Goal: Task Accomplishment & Management: Complete application form

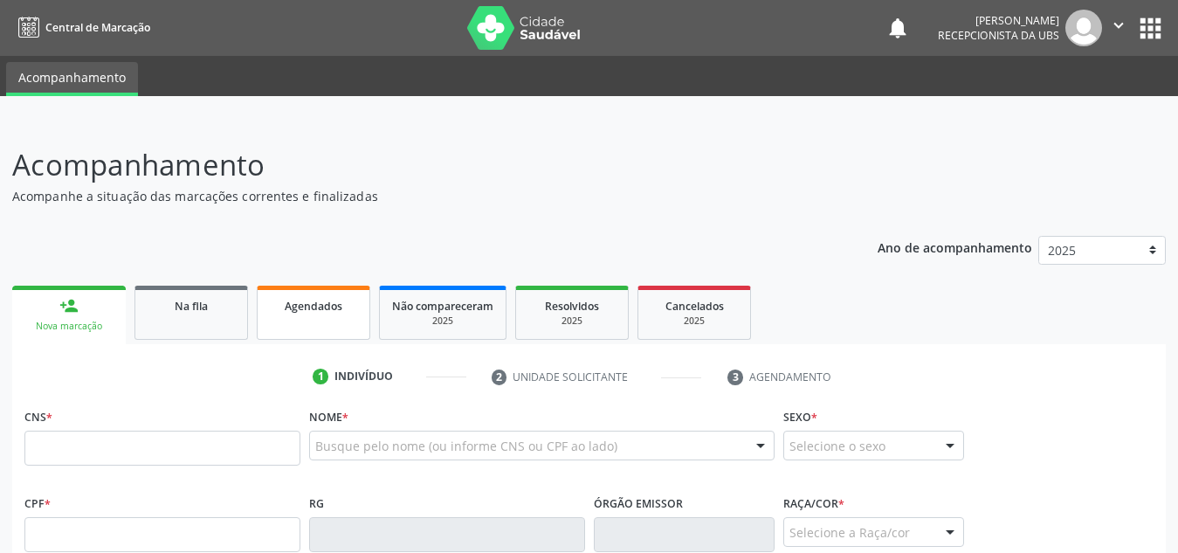
click at [286, 312] on span "Agendados" at bounding box center [314, 306] width 58 height 15
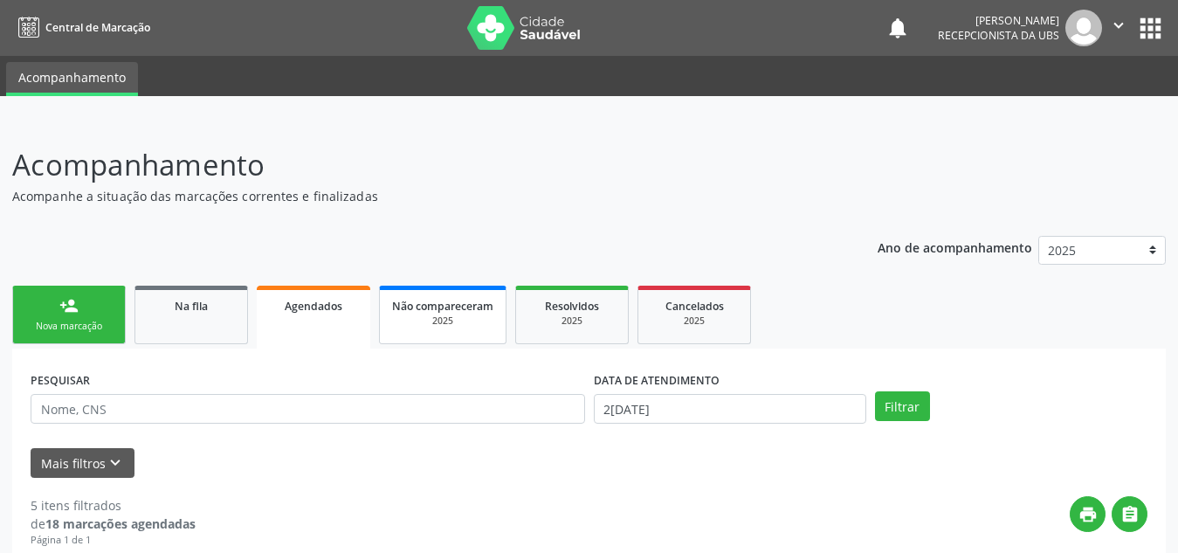
scroll to position [55, 0]
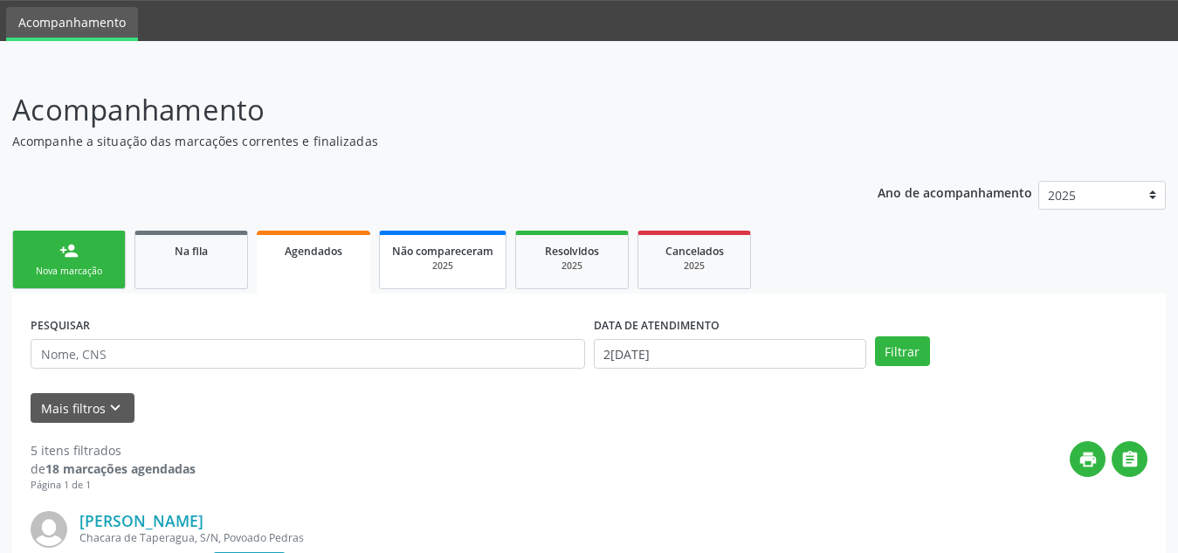
click at [449, 282] on link "Não compareceram 2025" at bounding box center [443, 260] width 128 height 59
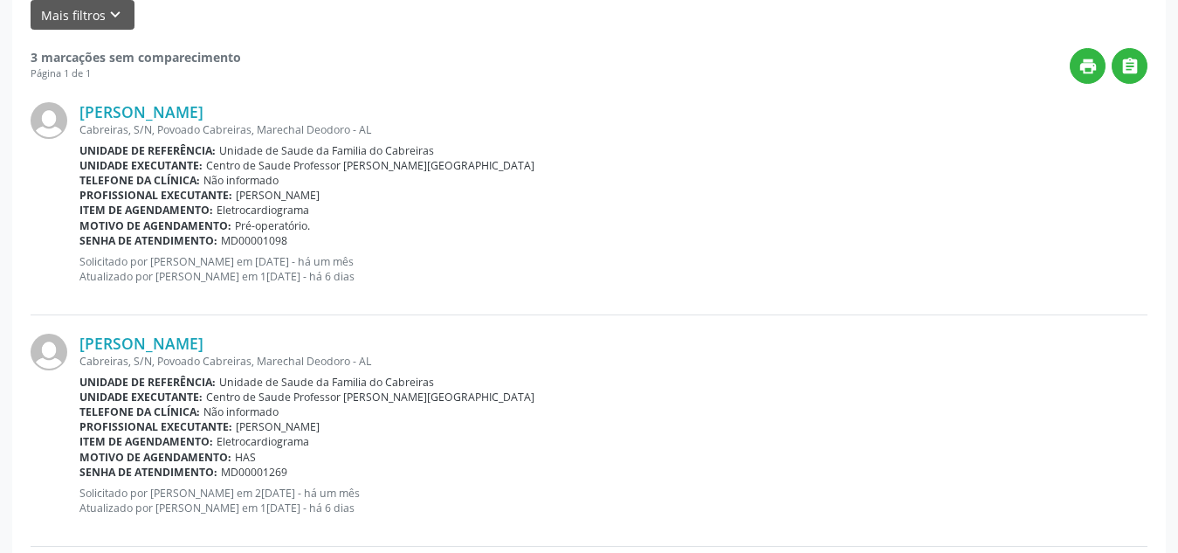
scroll to position [0, 0]
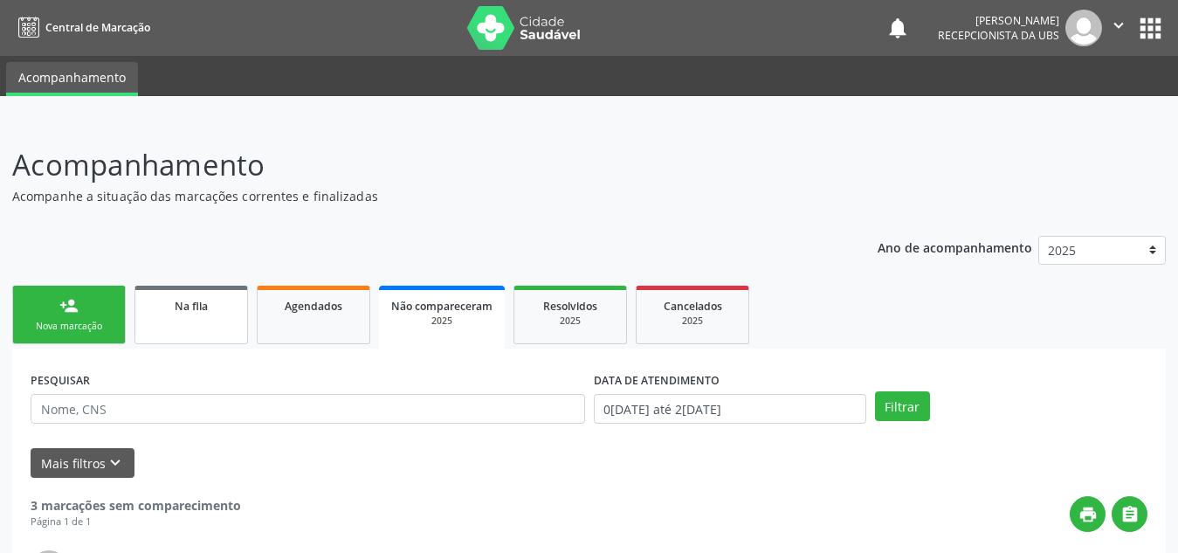
click at [177, 311] on span "Na fila" at bounding box center [191, 306] width 33 height 15
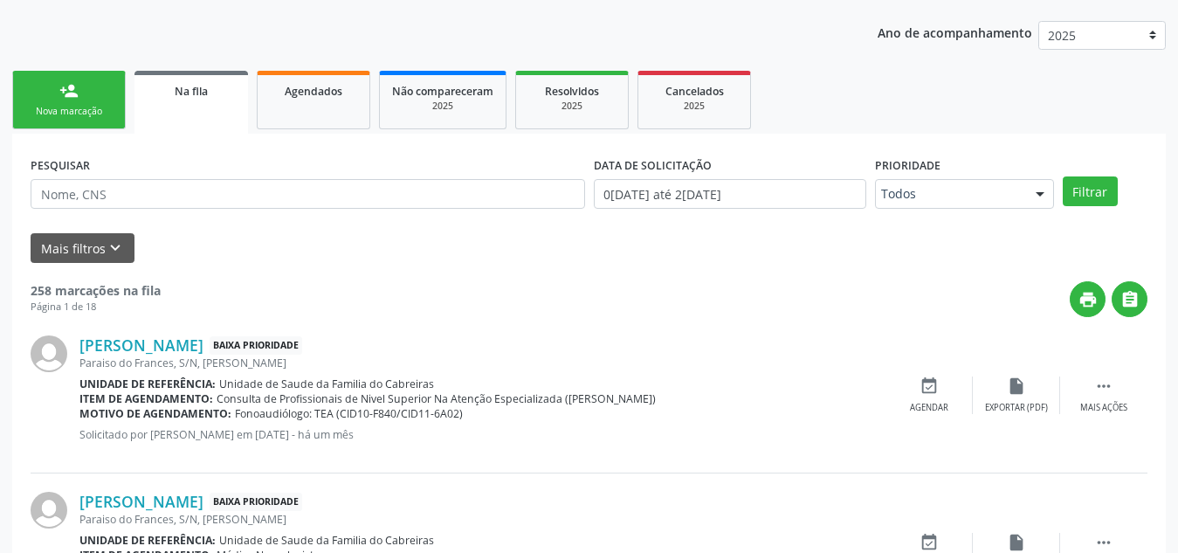
scroll to position [216, 0]
click at [317, 117] on link "Agendados" at bounding box center [314, 99] width 114 height 59
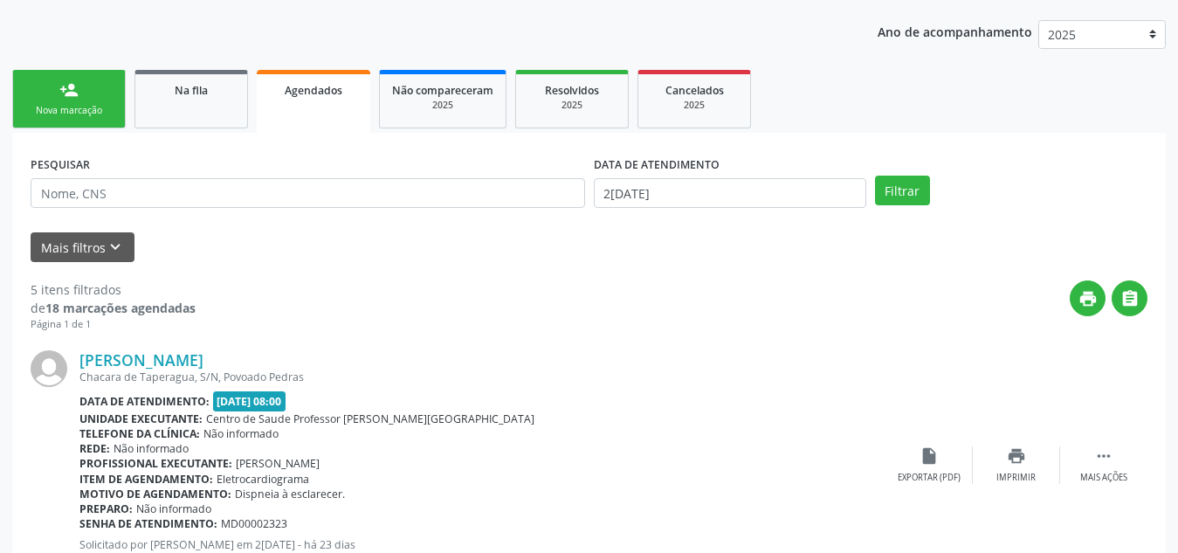
click at [414, 307] on div "print " at bounding box center [672, 306] width 952 height 52
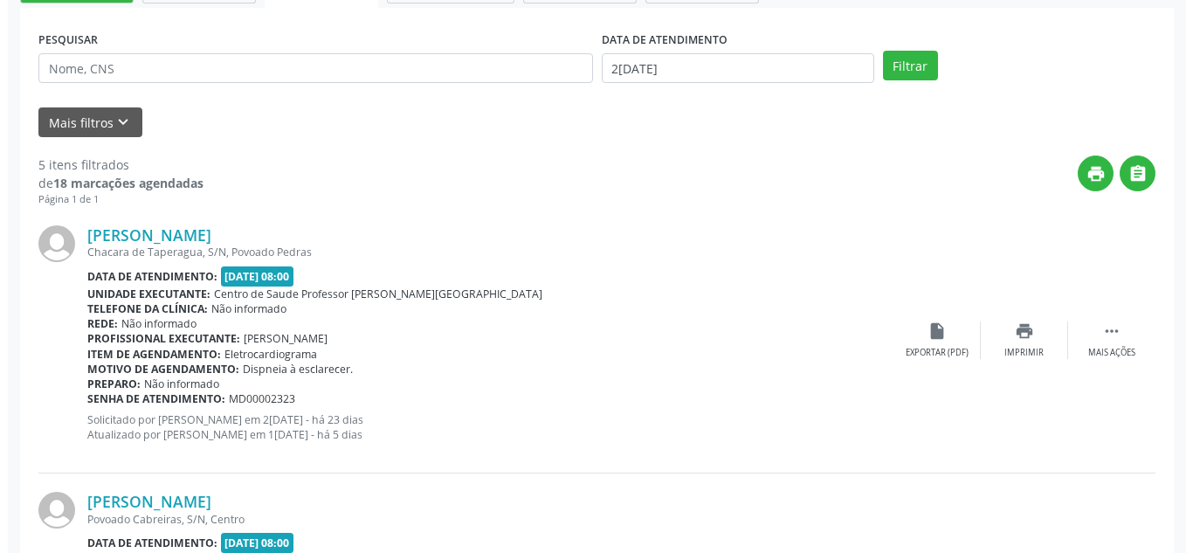
scroll to position [341, 0]
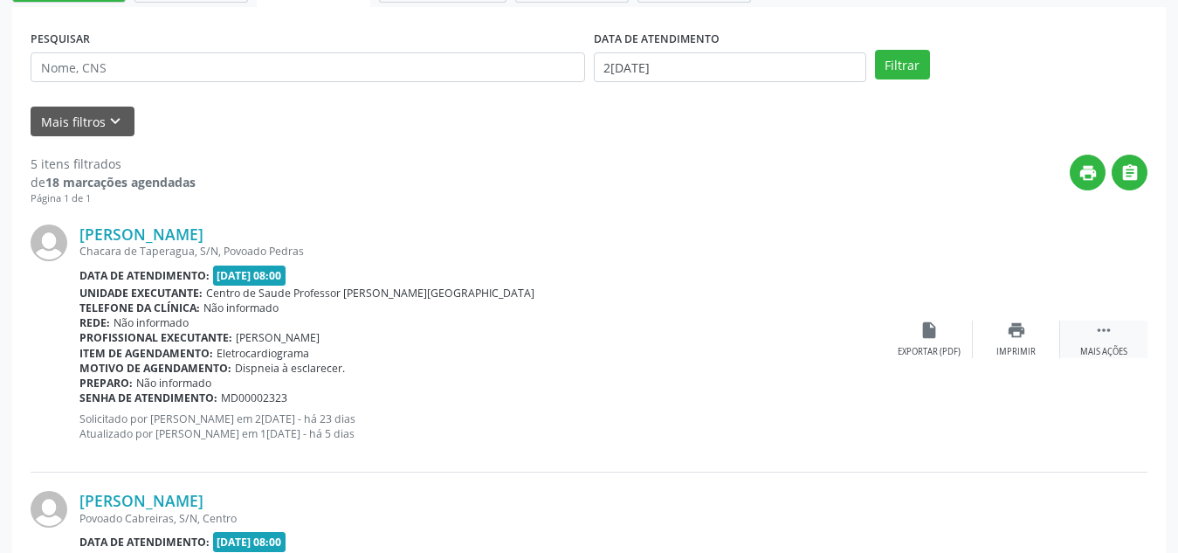
click at [1084, 341] on div " Mais ações" at bounding box center [1103, 340] width 87 height 38
click at [929, 333] on icon "cancel" at bounding box center [929, 330] width 19 height 19
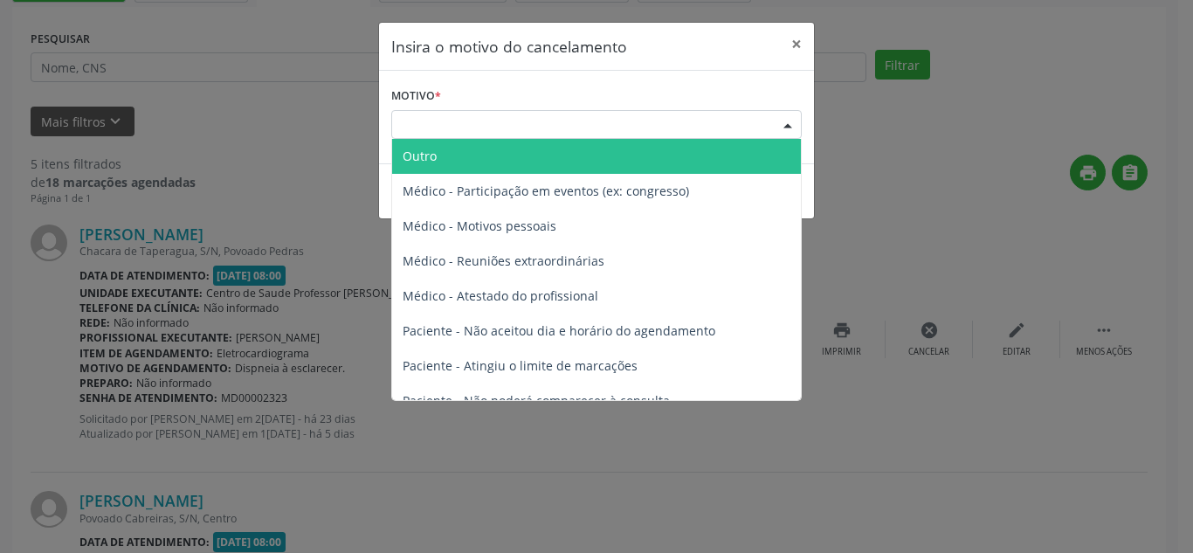
click at [643, 128] on div "Escolha o motivo" at bounding box center [596, 125] width 410 height 30
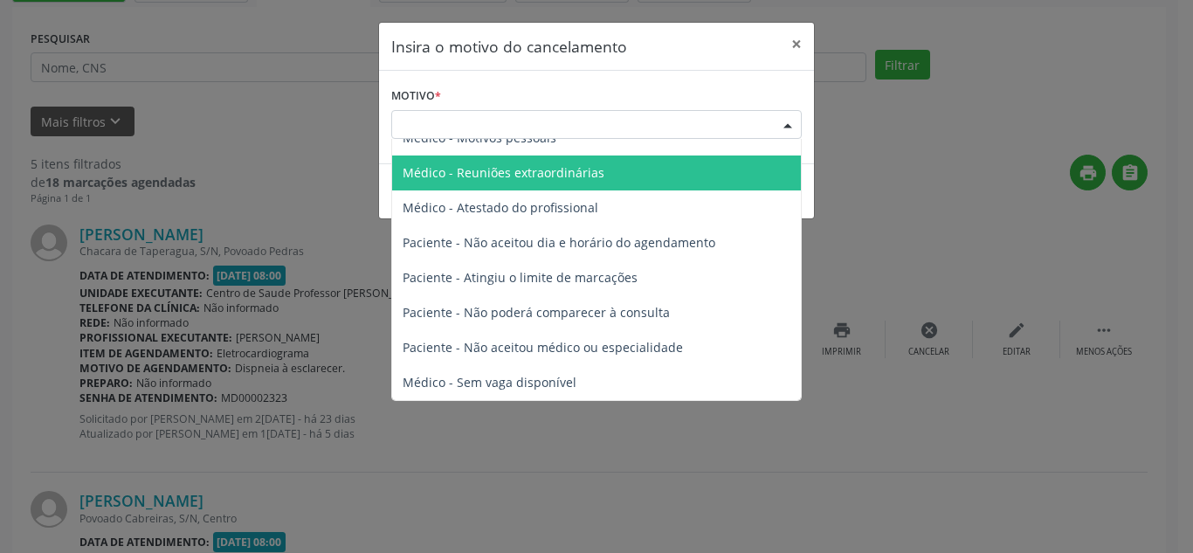
scroll to position [0, 0]
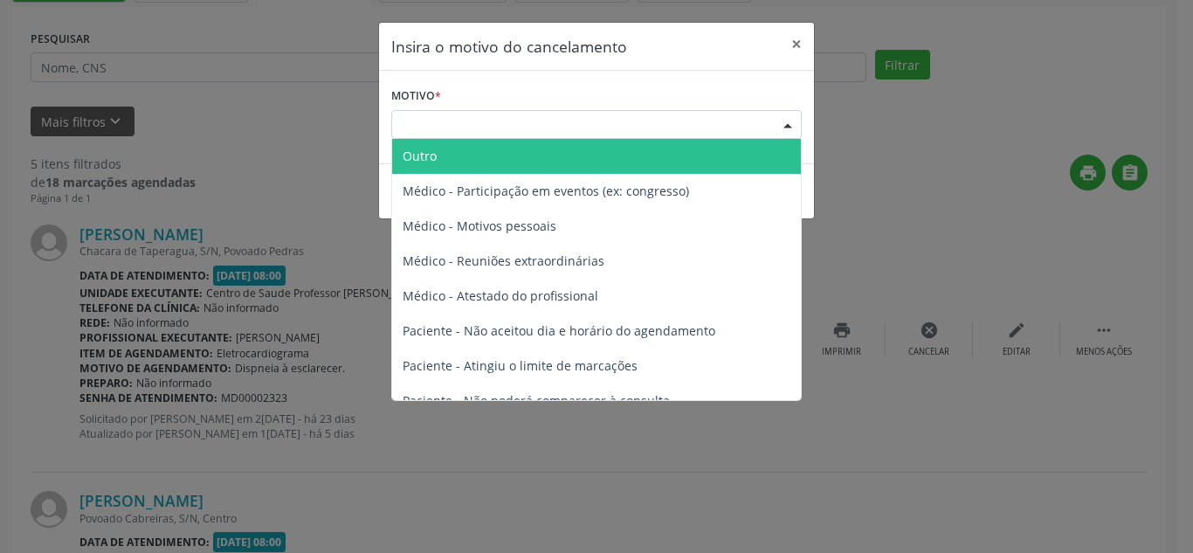
click at [631, 151] on span "Outro" at bounding box center [596, 156] width 409 height 35
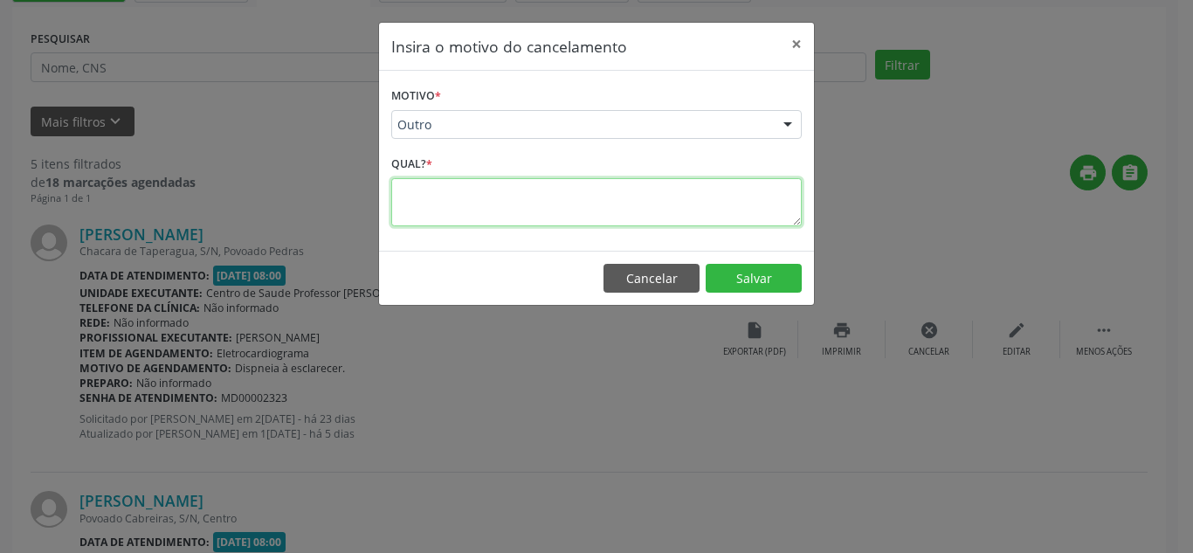
click at [601, 205] on textarea at bounding box center [596, 202] width 410 height 48
type textarea "Estava no nome de outro paciente e foi agendado através do sisreg"
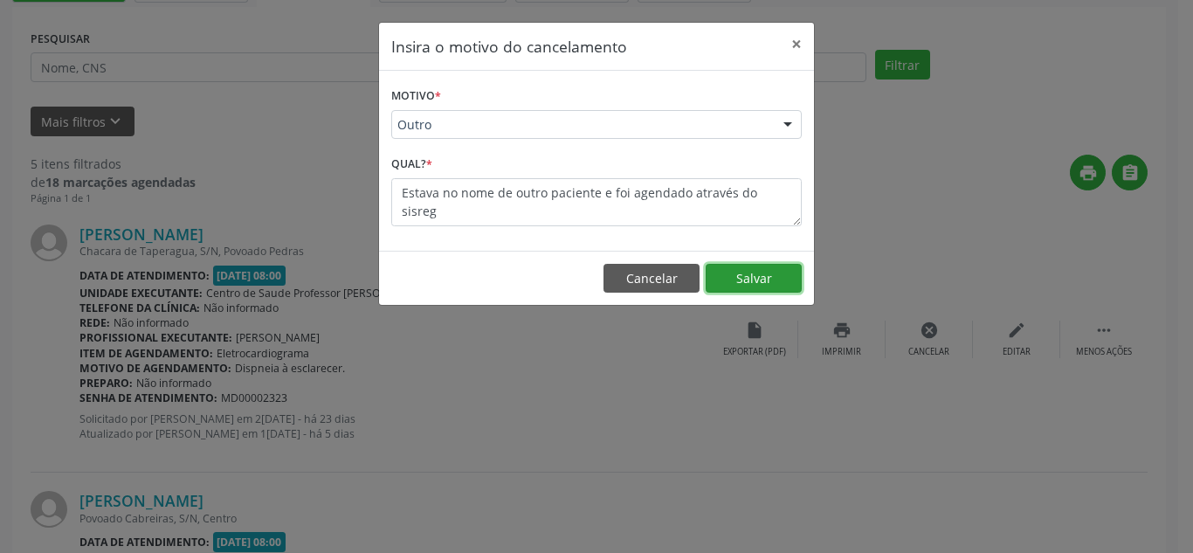
click at [741, 281] on button "Salvar" at bounding box center [754, 279] width 96 height 30
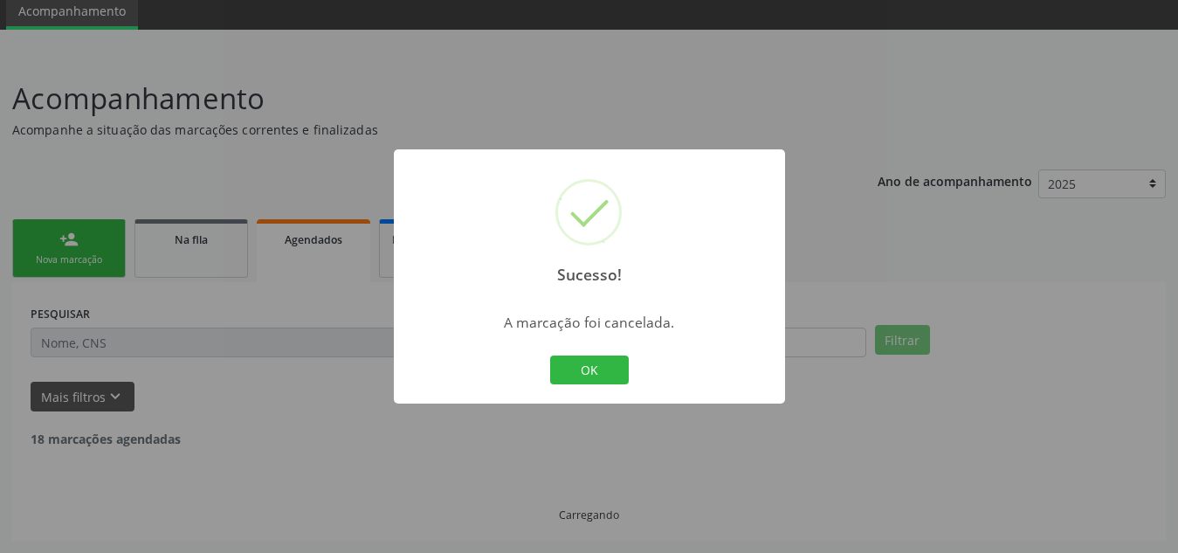
scroll to position [341, 0]
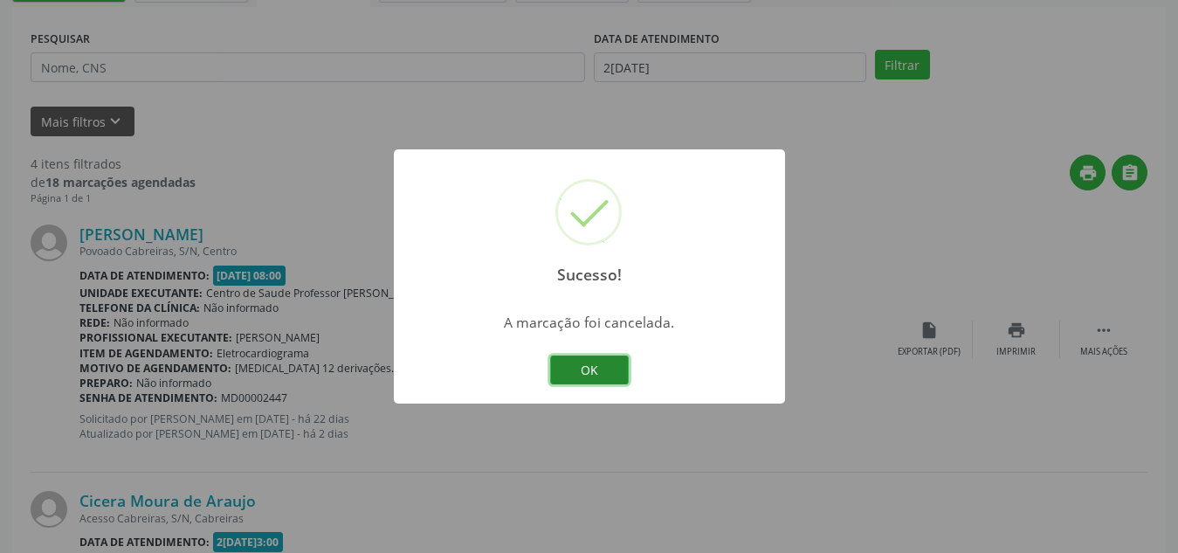
click at [614, 366] on button "OK" at bounding box center [589, 370] width 79 height 30
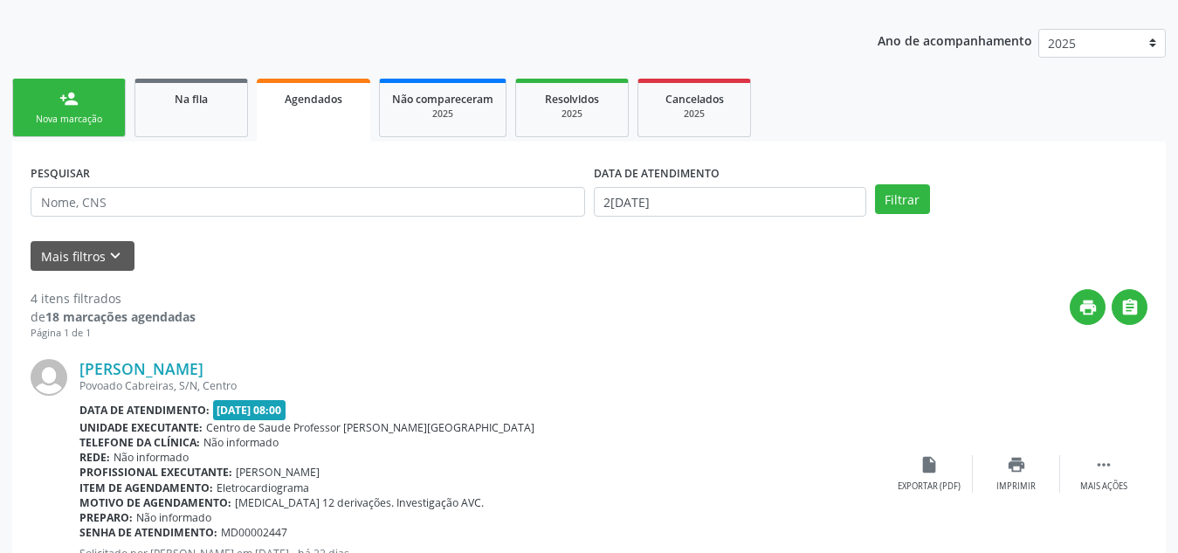
scroll to position [206, 0]
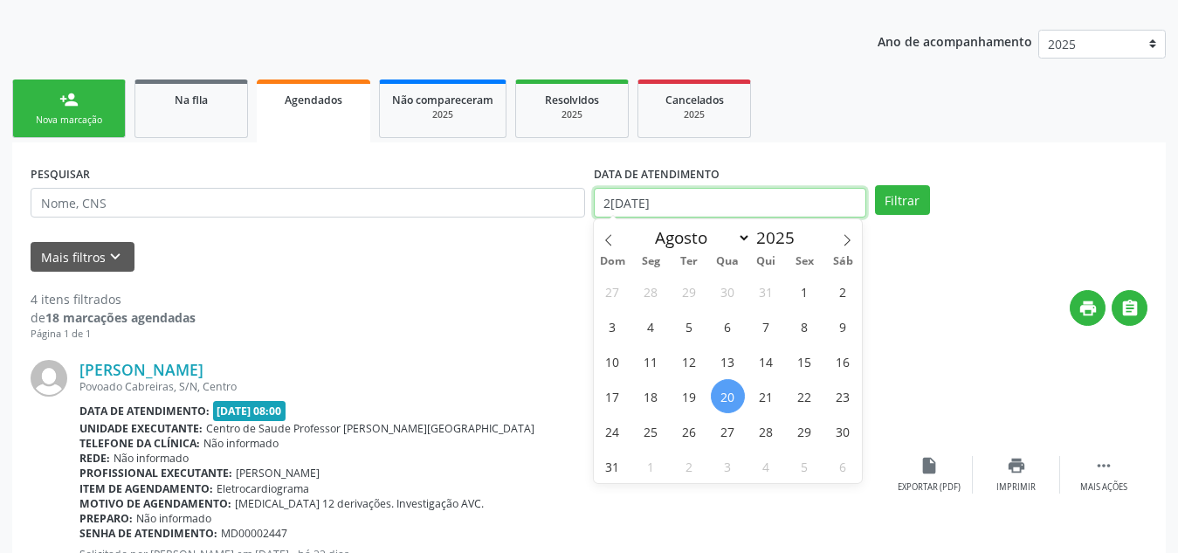
click at [647, 214] on input "2[DATE]" at bounding box center [730, 203] width 272 height 30
click at [799, 291] on span "1" at bounding box center [805, 291] width 34 height 34
type input "0[DATE]"
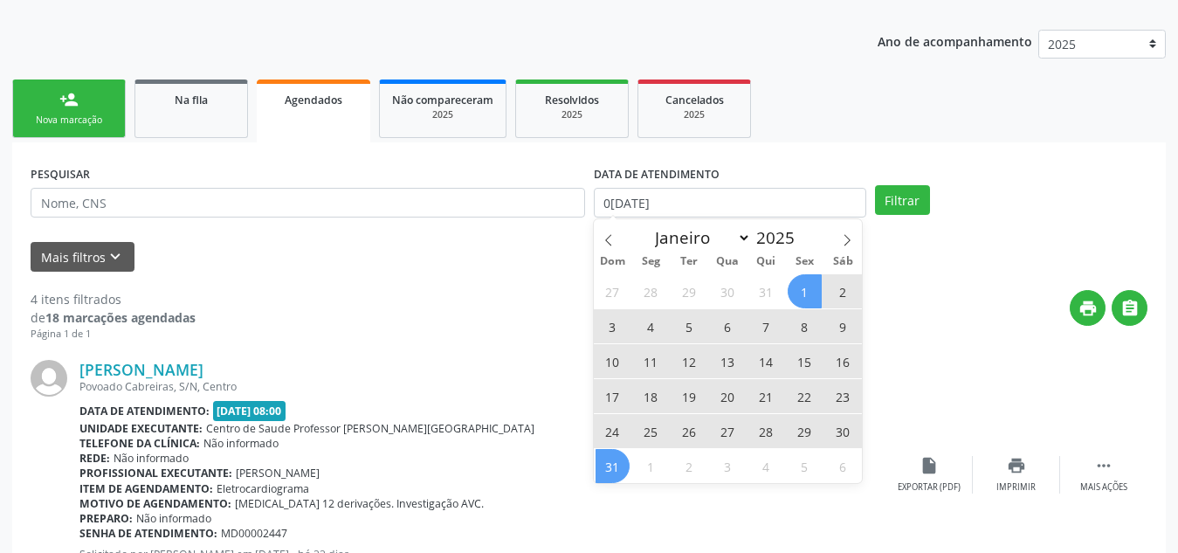
click at [604, 463] on span "31" at bounding box center [613, 466] width 34 height 34
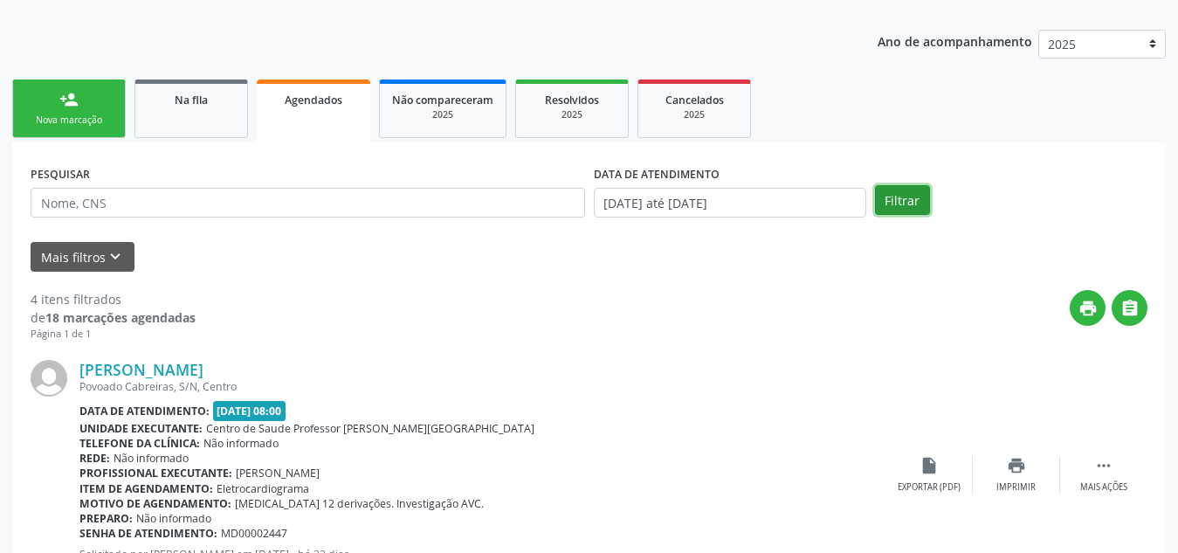
click at [900, 191] on button "Filtrar" at bounding box center [902, 200] width 55 height 30
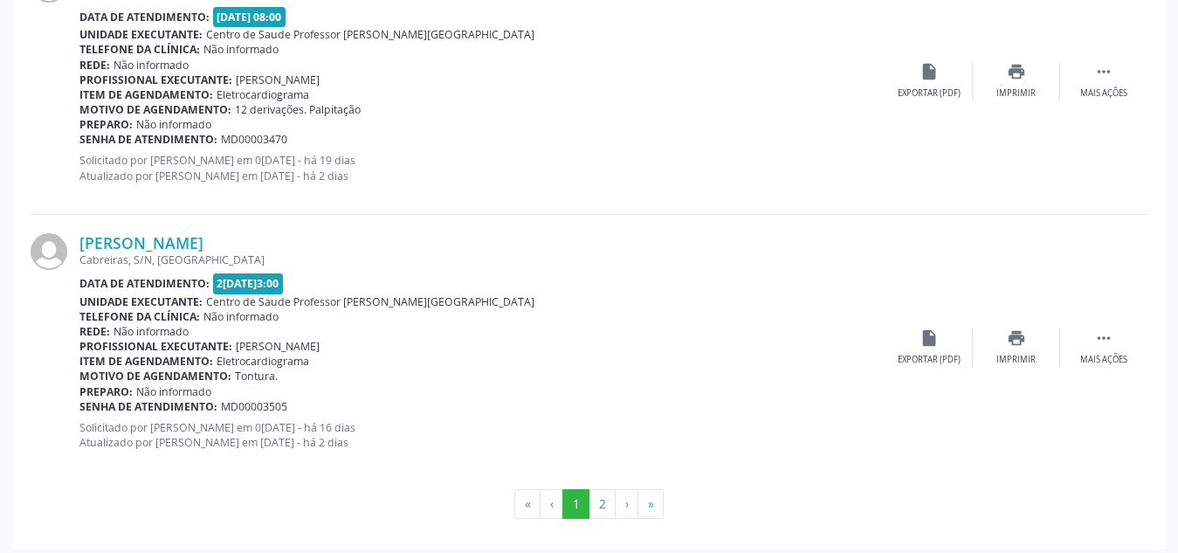
scroll to position [4073, 0]
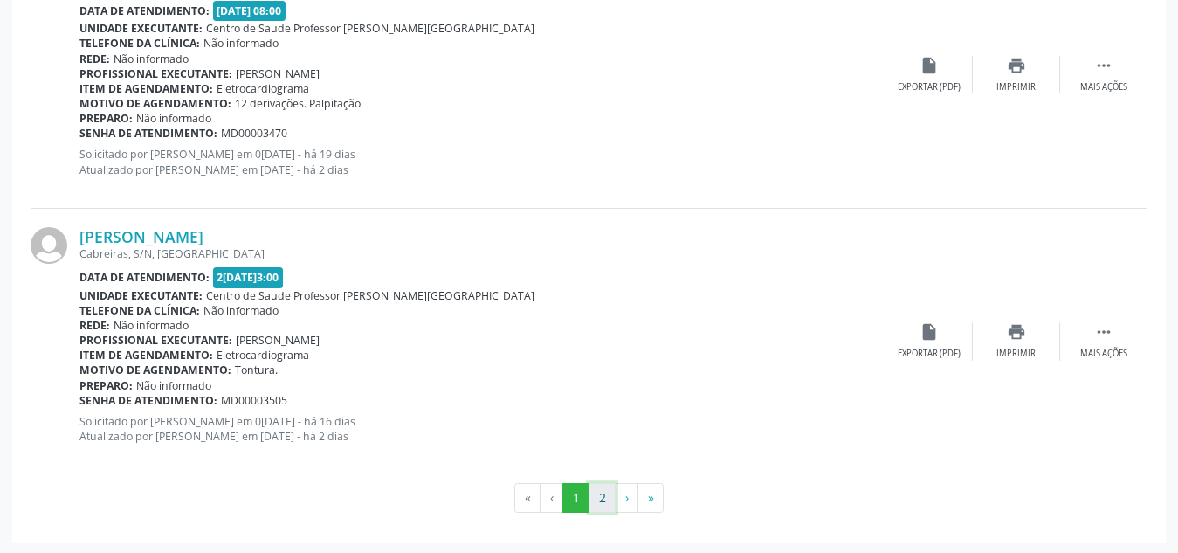
click at [597, 496] on button "2" at bounding box center [602, 498] width 27 height 30
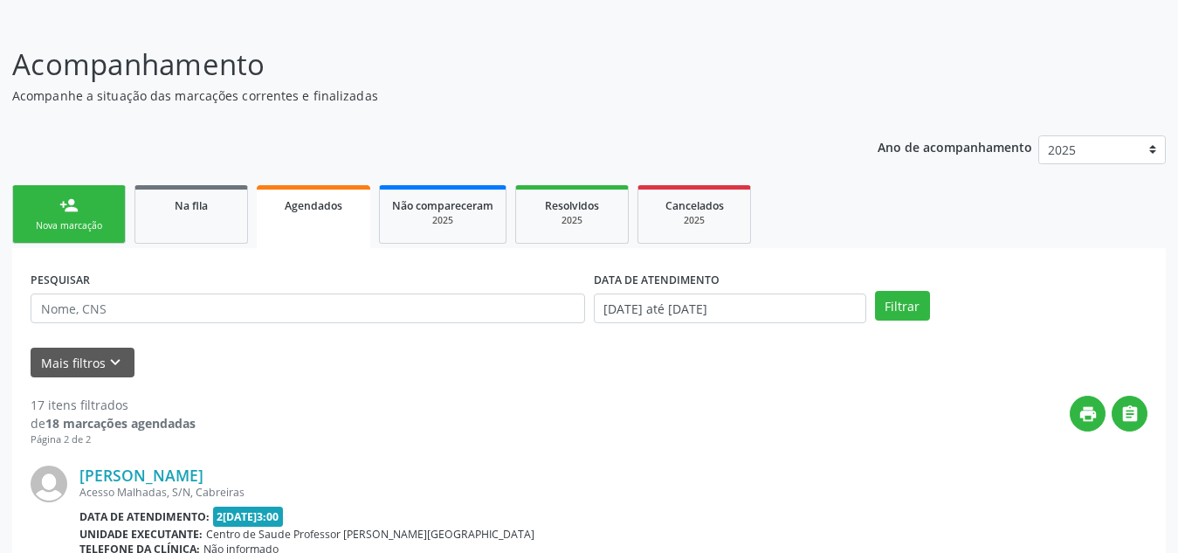
scroll to position [82, 0]
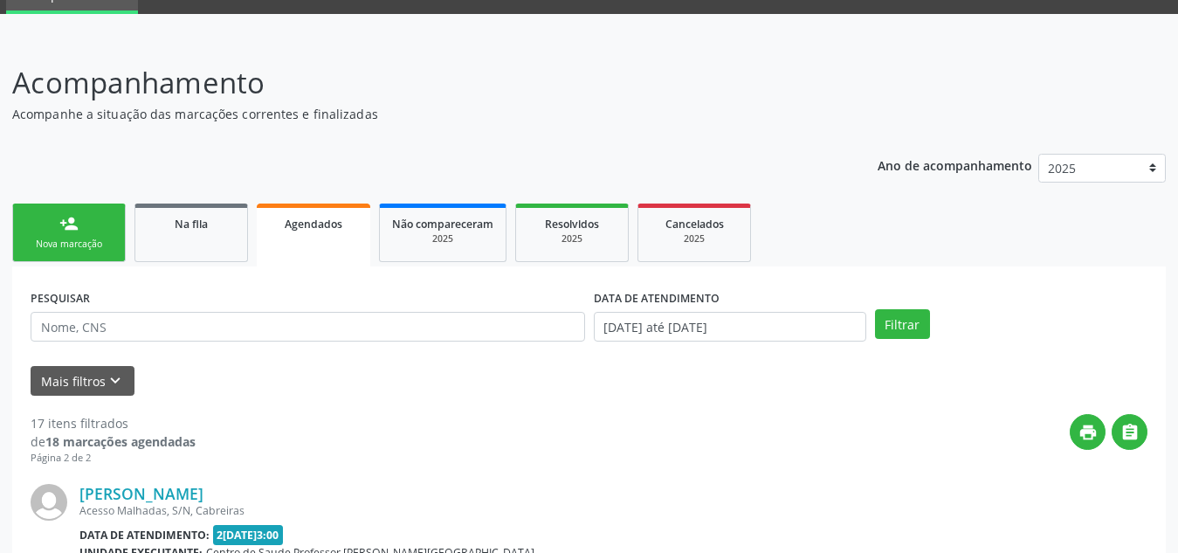
click at [96, 243] on div "Nova marcação" at bounding box center [68, 244] width 87 height 13
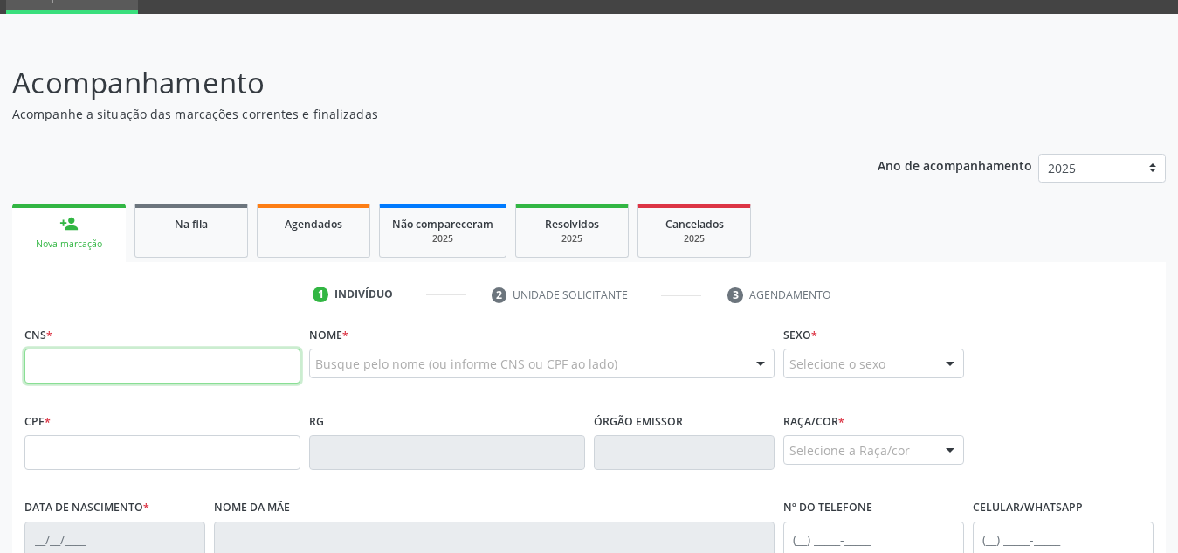
click at [96, 375] on input "text" at bounding box center [162, 365] width 276 height 35
type input "700 8094 5802 3189"
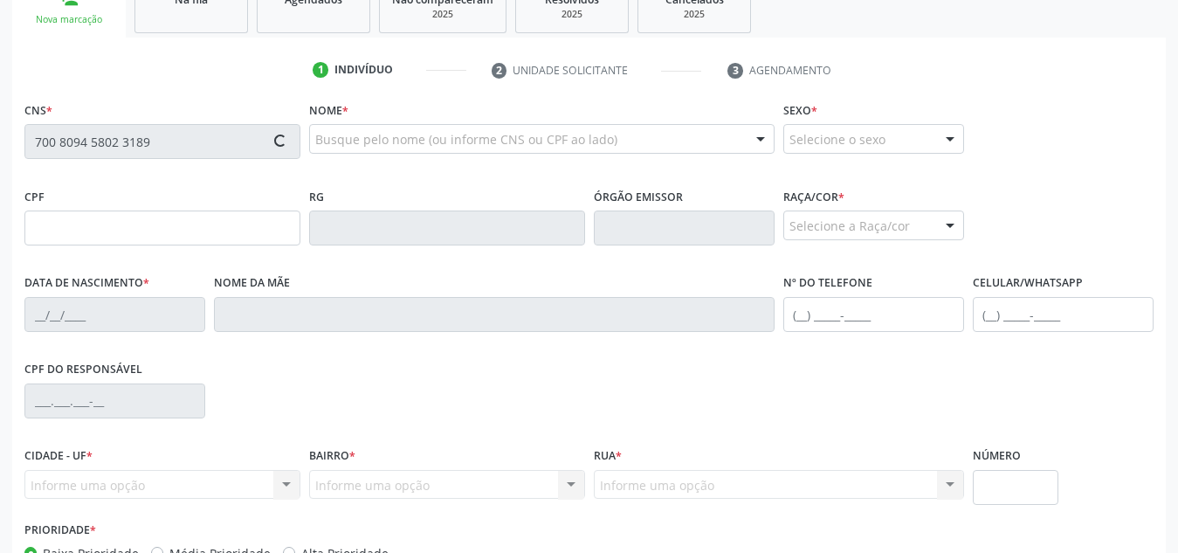
scroll to position [307, 0]
type input "128.198.394-28"
type input "1[DATE]"
type input "[PERSON_NAME]"
type input "[PHONE_NUMBER]"
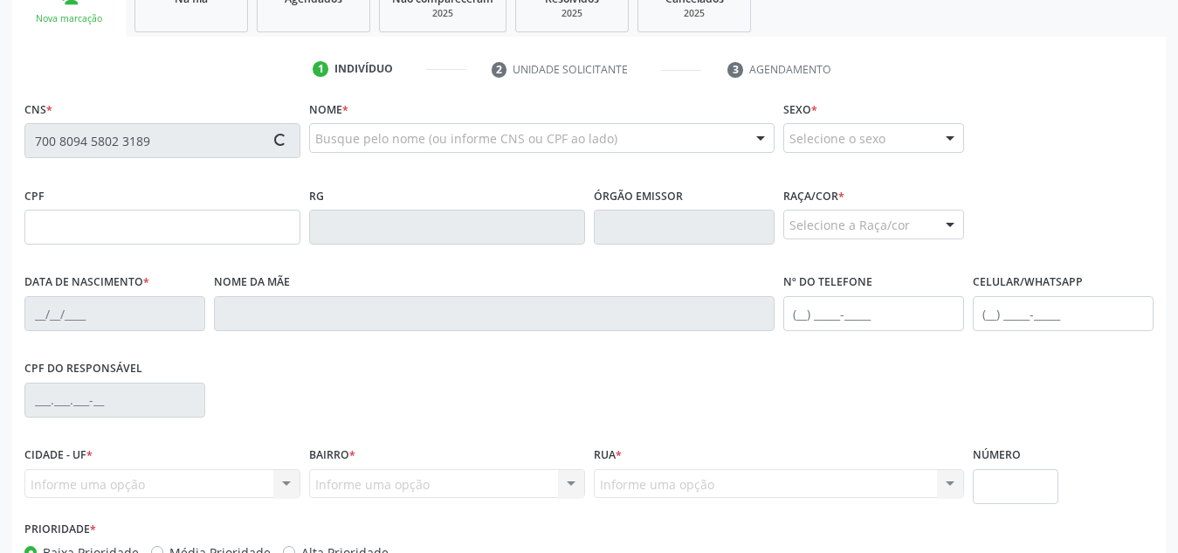
type input "S/N"
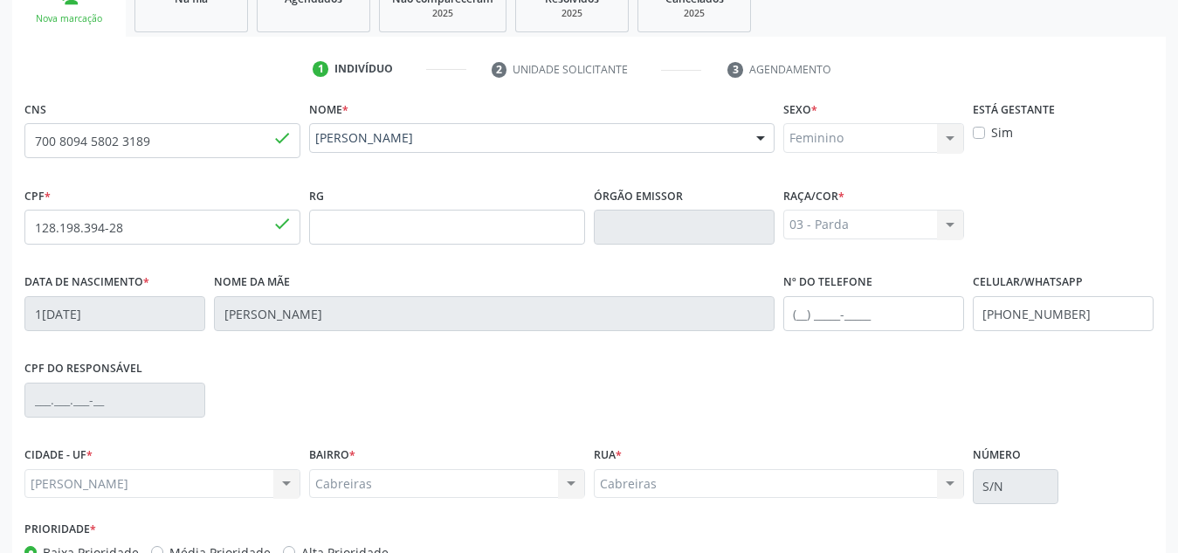
scroll to position [418, 0]
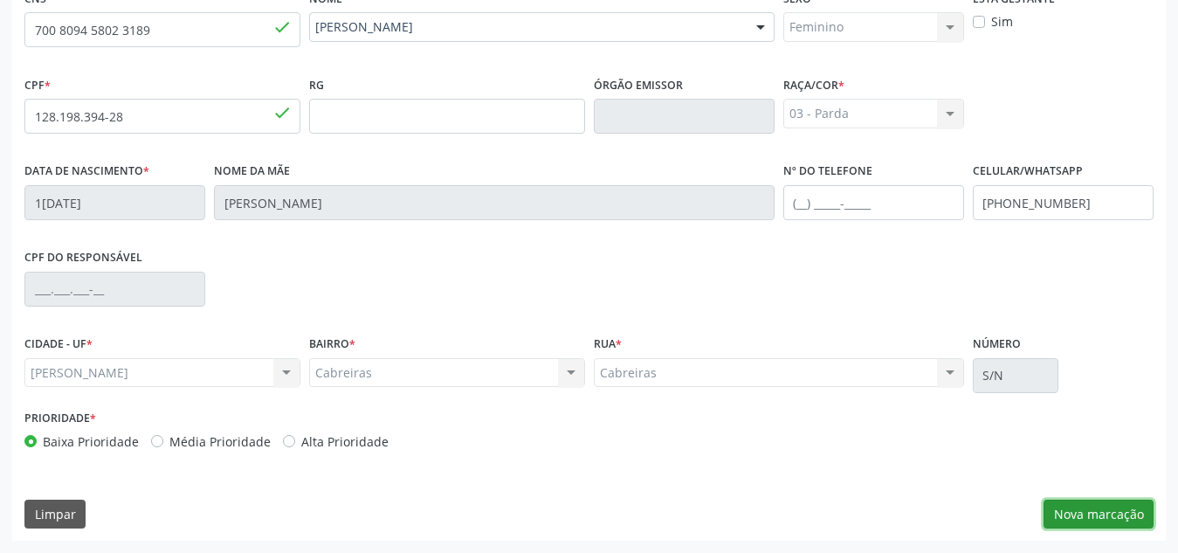
click at [1070, 521] on button "Nova marcação" at bounding box center [1099, 515] width 110 height 30
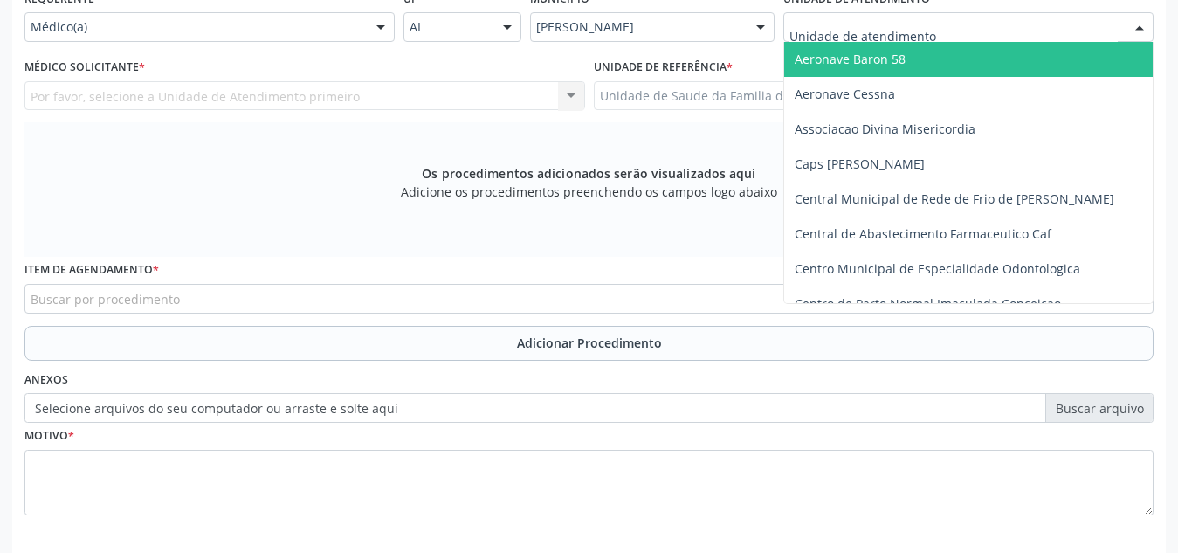
click at [1051, 29] on div at bounding box center [968, 27] width 370 height 30
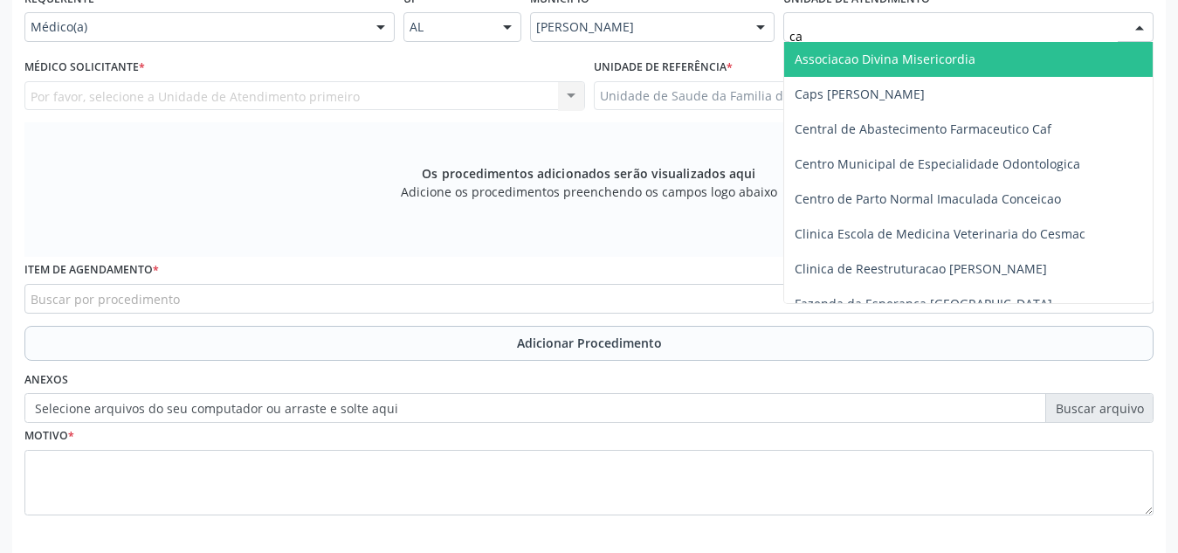
type input "cab"
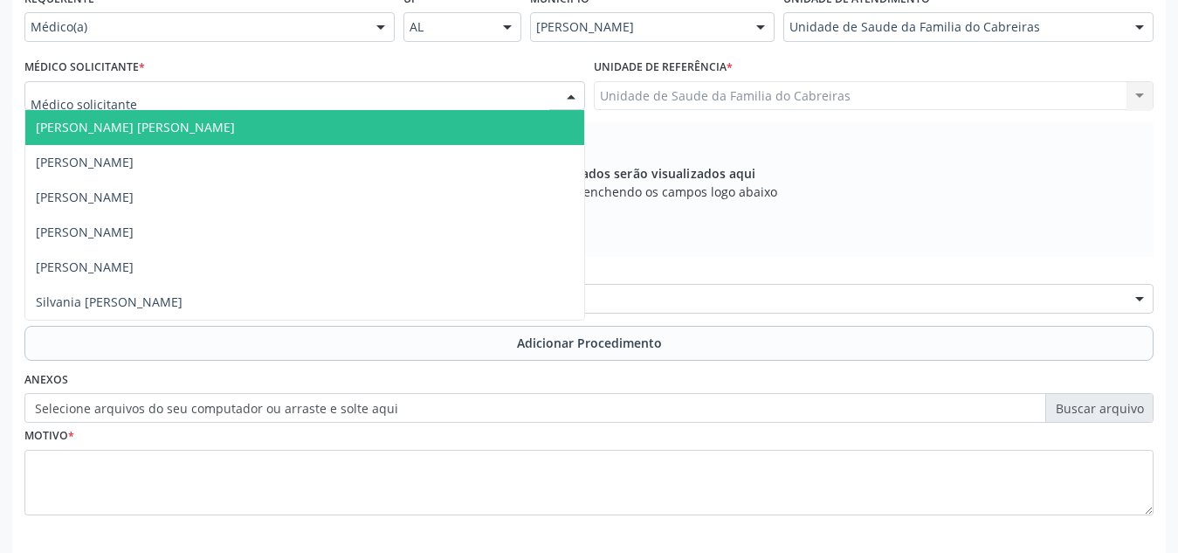
click at [309, 107] on div at bounding box center [304, 96] width 561 height 30
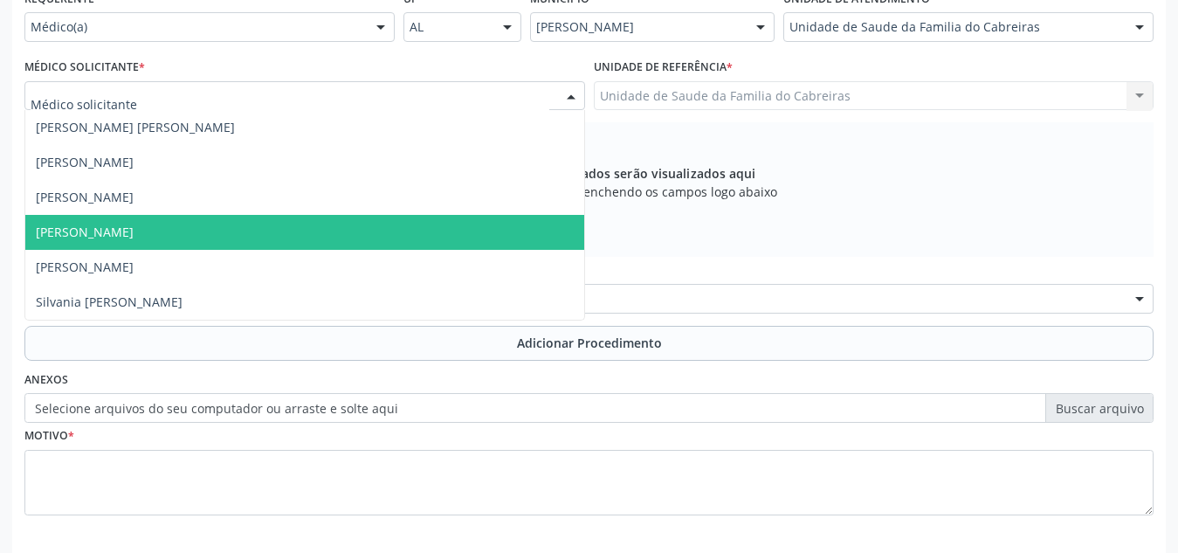
click at [293, 234] on span "[PERSON_NAME]" at bounding box center [304, 232] width 559 height 35
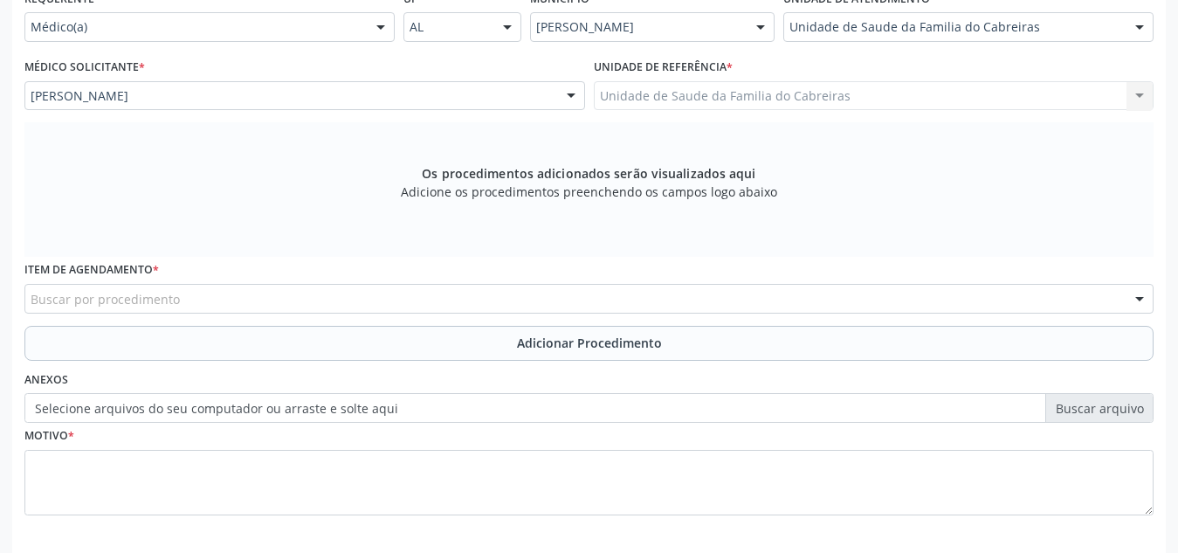
click at [284, 306] on div "Buscar por procedimento" at bounding box center [588, 299] width 1129 height 30
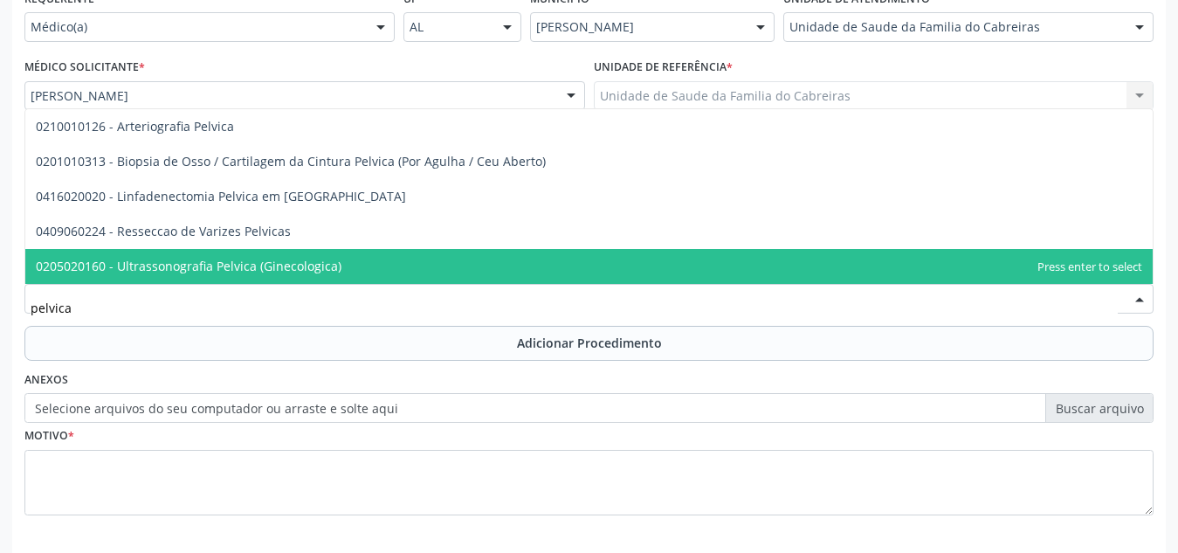
click at [293, 259] on span "0205020160 - Ultrassonografia Pelvica (Ginecologica)" at bounding box center [189, 266] width 306 height 17
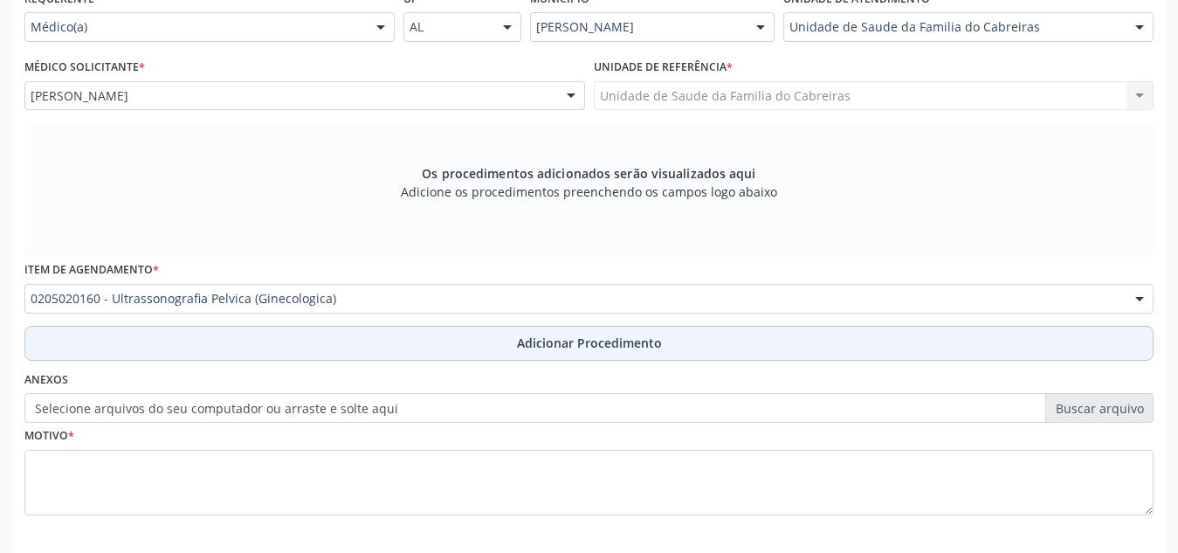
click at [424, 347] on button "Adicionar Procedimento" at bounding box center [588, 343] width 1129 height 35
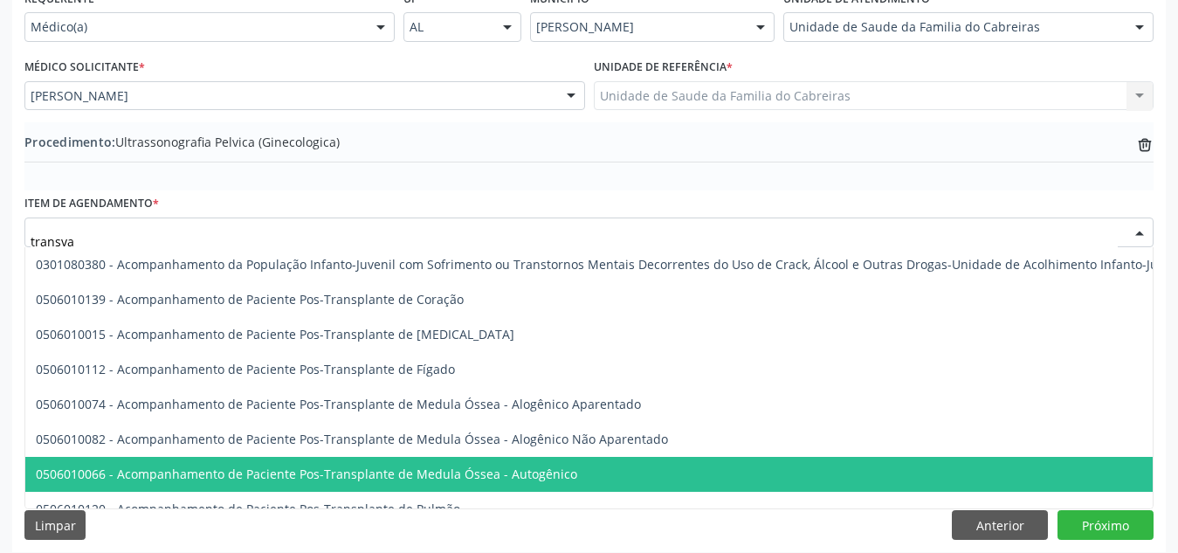
type input "transvag"
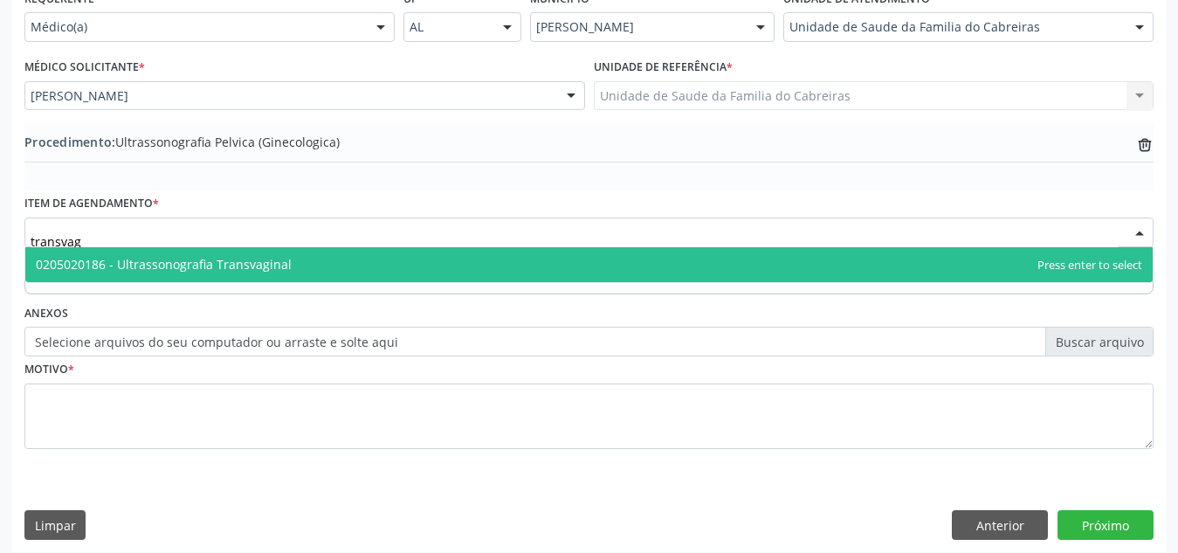
click at [446, 255] on span "0205020186 - Ultrassonografia Transvaginal" at bounding box center [589, 264] width 1128 height 35
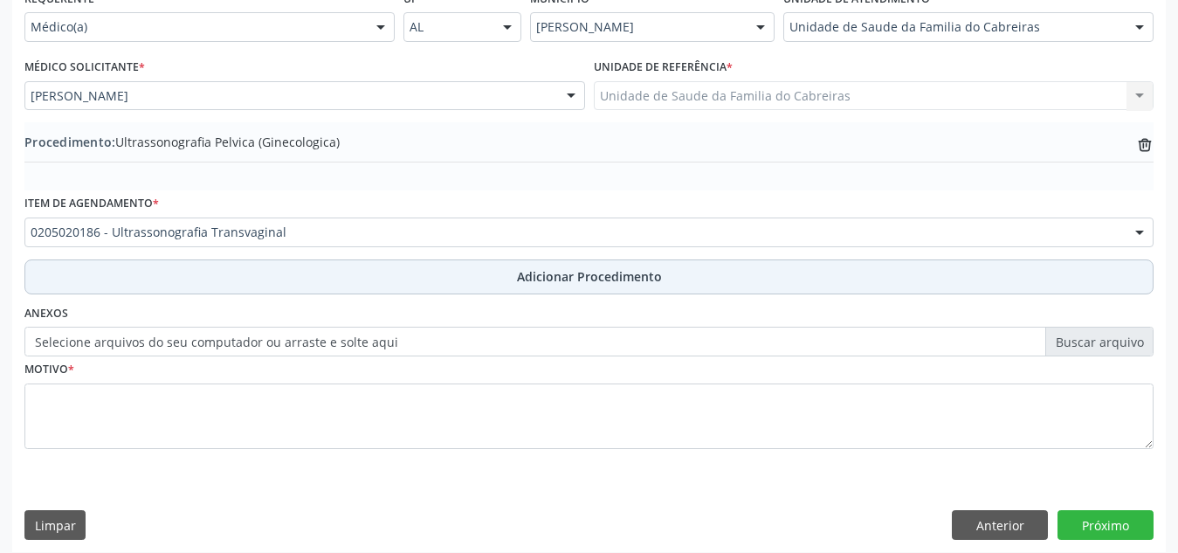
click at [446, 290] on button "Adicionar Procedimento" at bounding box center [588, 276] width 1129 height 35
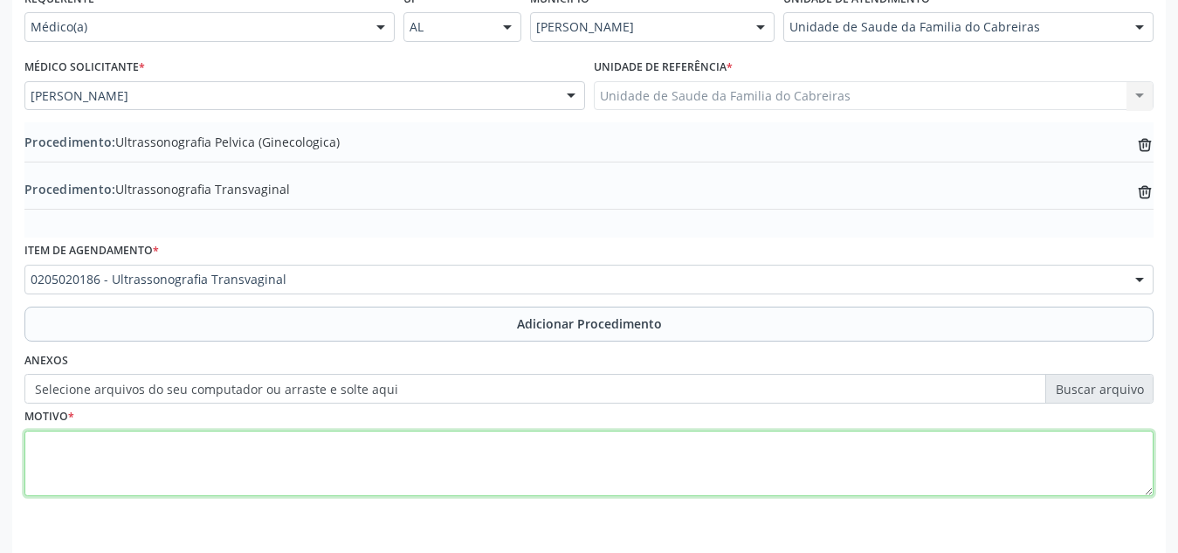
click at [260, 489] on textarea at bounding box center [588, 464] width 1129 height 66
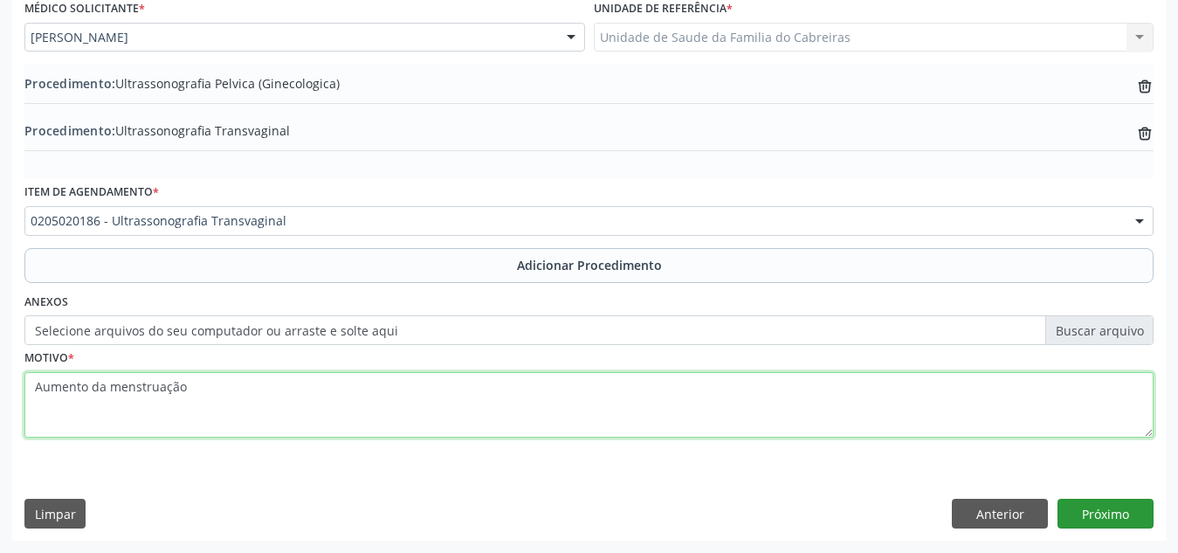
type textarea "Aumento da menstruação"
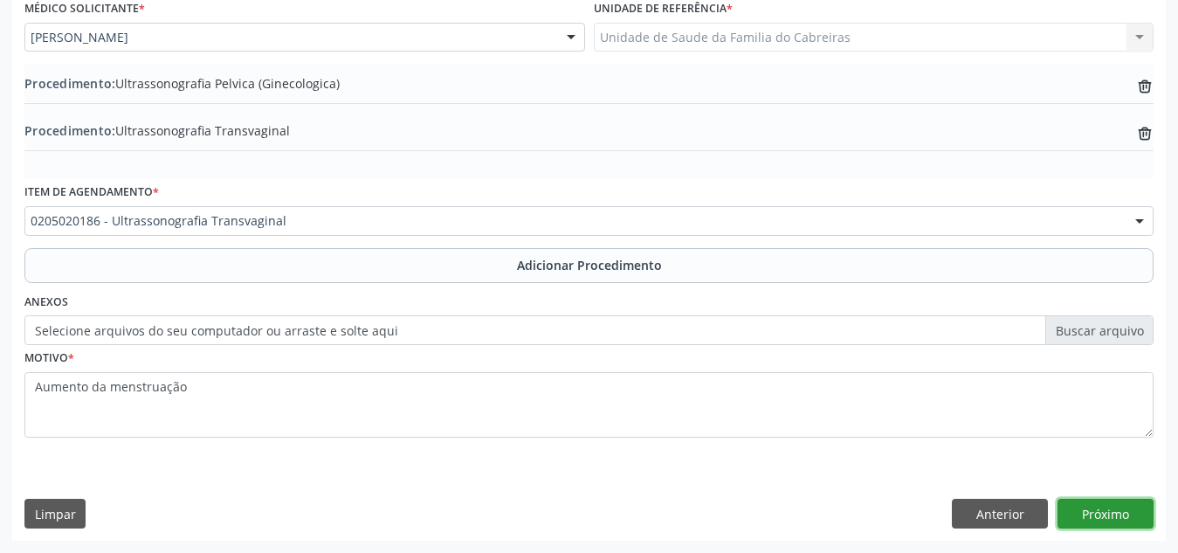
click at [1115, 500] on button "Próximo" at bounding box center [1106, 514] width 96 height 30
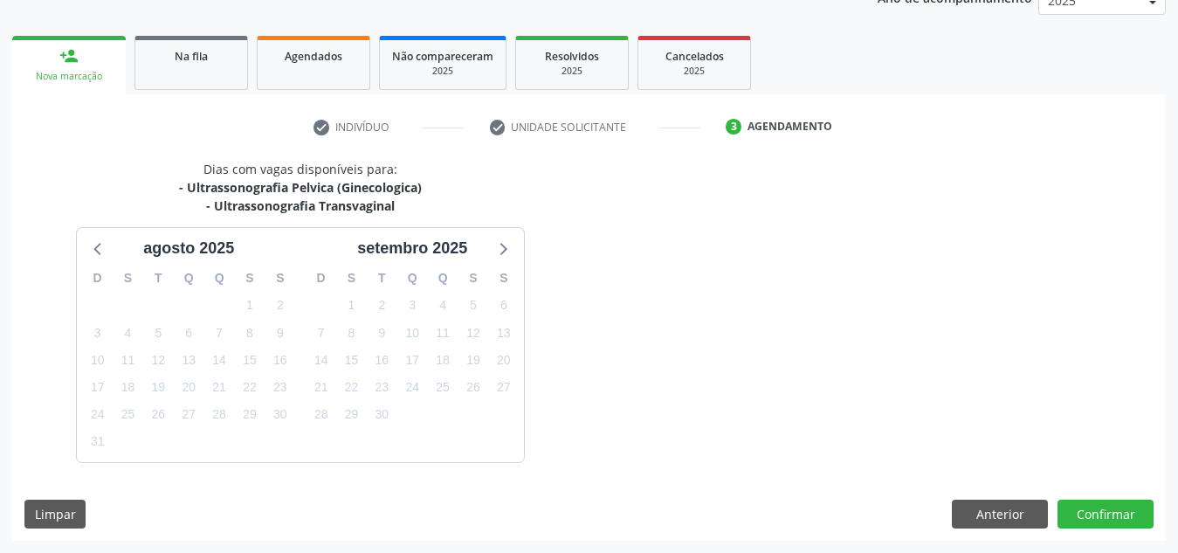
scroll to position [301, 0]
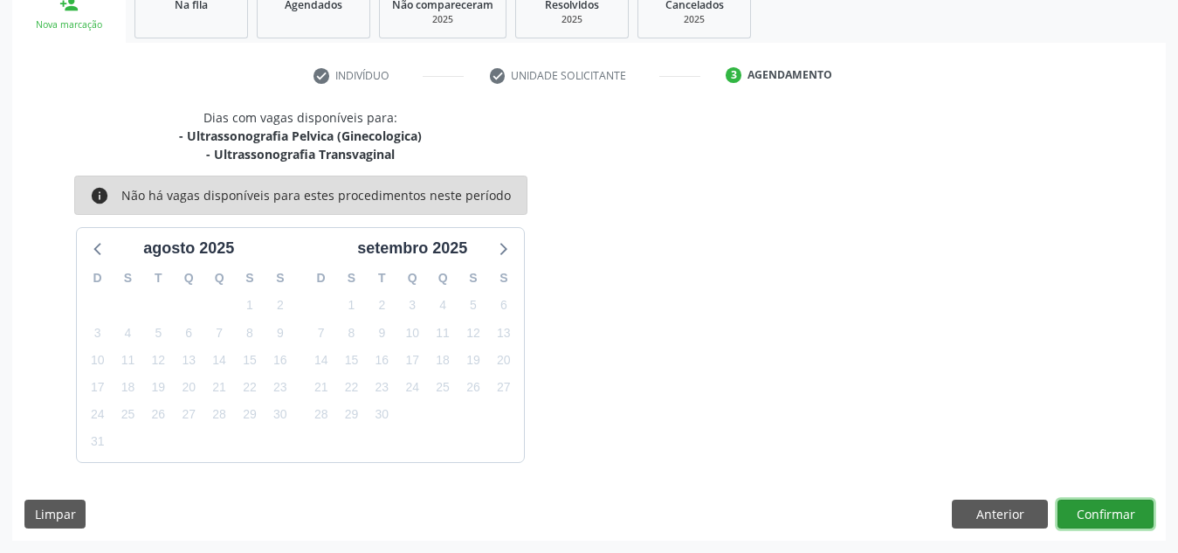
click at [1115, 500] on button "Confirmar" at bounding box center [1106, 515] width 96 height 30
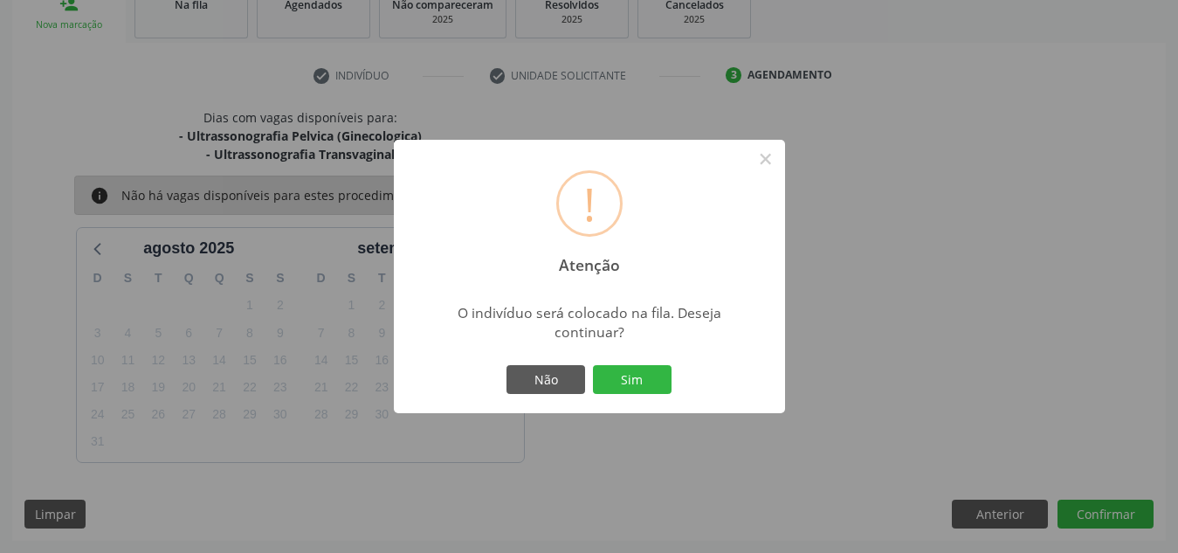
click at [593, 365] on button "Sim" at bounding box center [632, 380] width 79 height 30
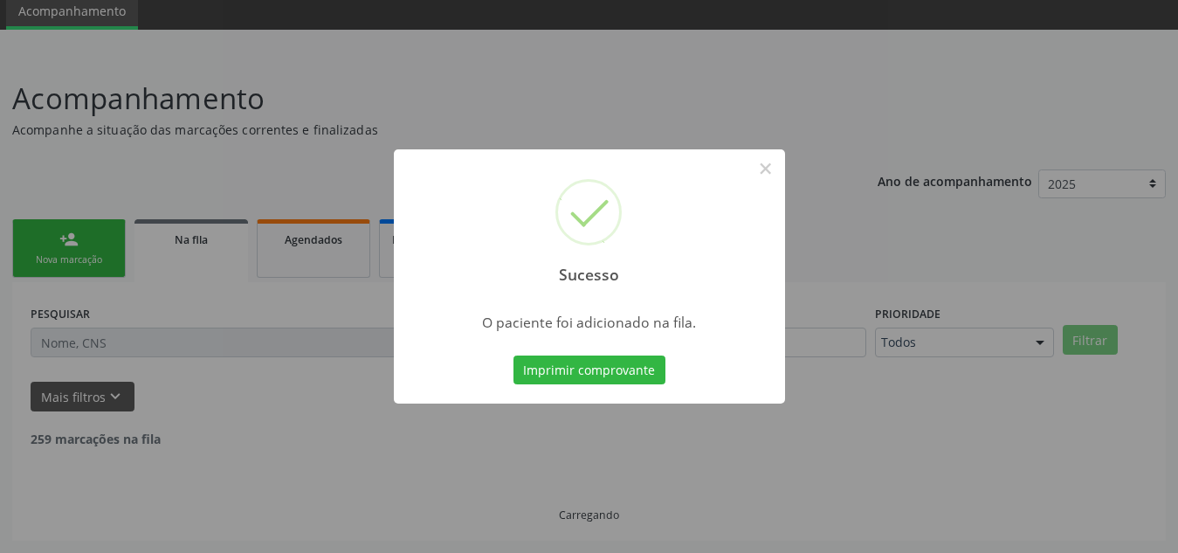
scroll to position [48, 0]
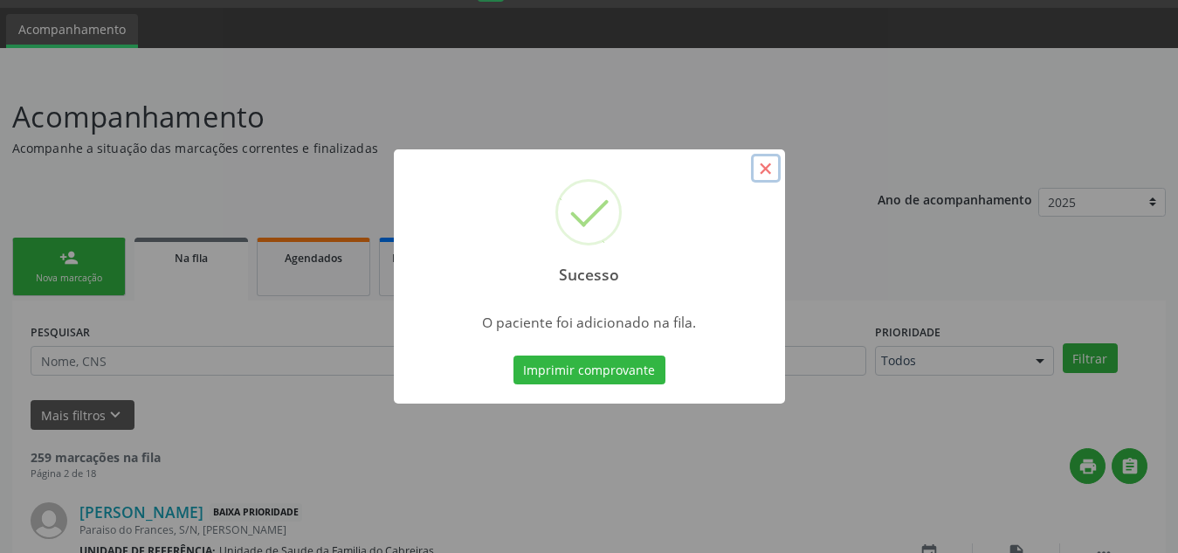
click at [769, 169] on button "×" at bounding box center [766, 169] width 30 height 30
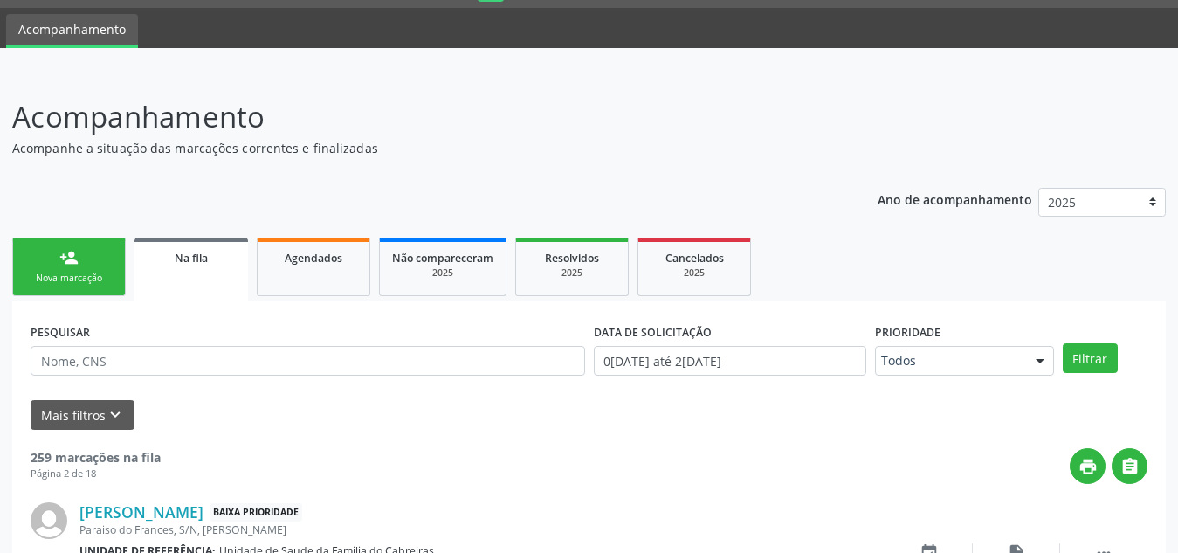
click at [83, 264] on link "person_add Nova marcação" at bounding box center [69, 267] width 114 height 59
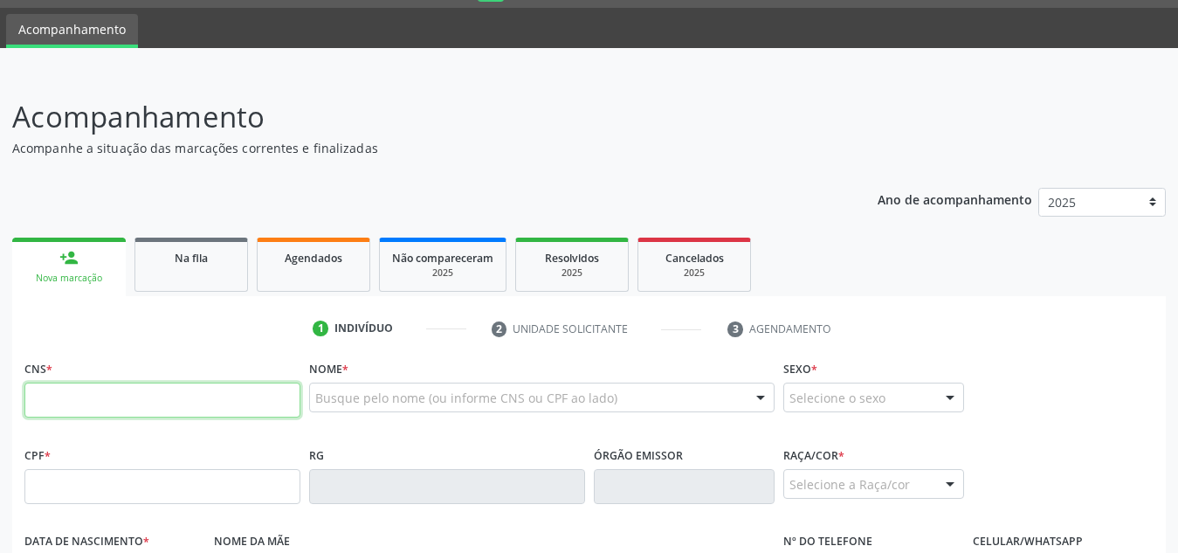
click at [147, 393] on input "text" at bounding box center [162, 400] width 276 height 35
type input "705 2024 4134 6974"
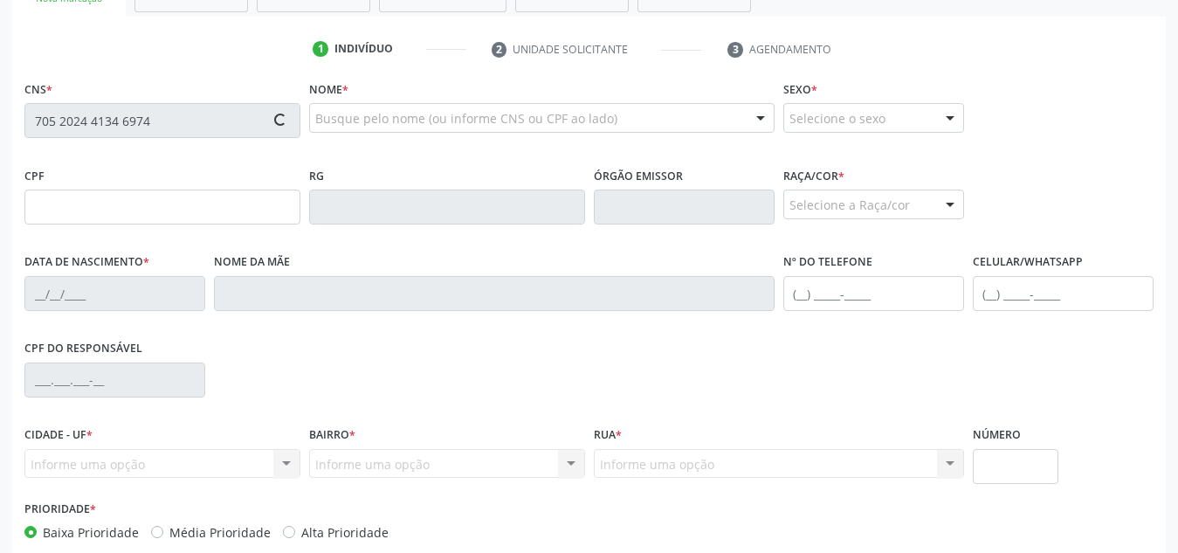
scroll to position [342, 0]
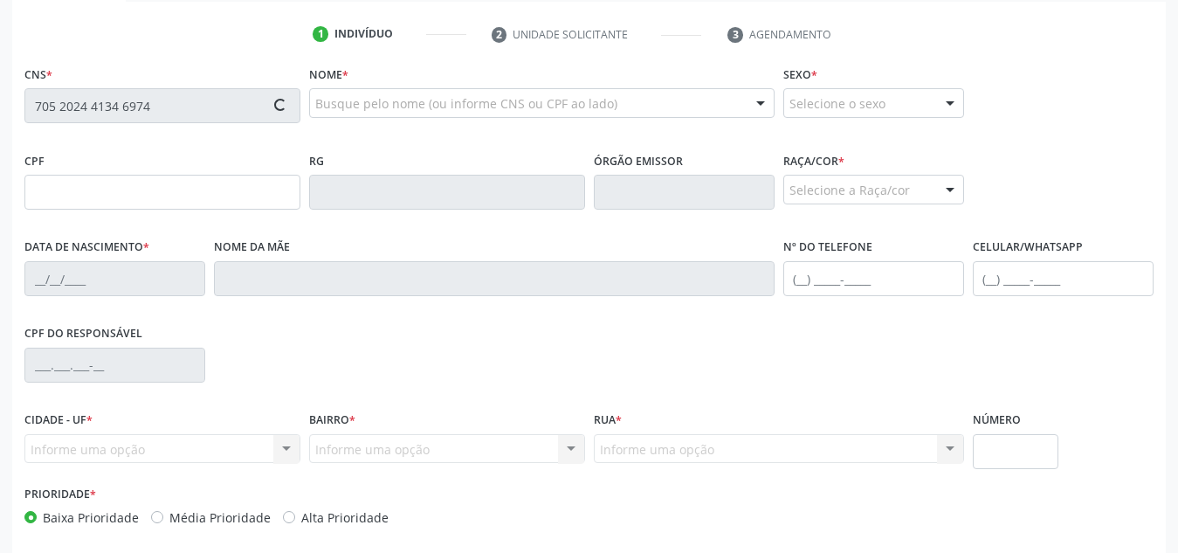
type input "014.919.804-35"
type input "1[DATE]"
type input "[PERSON_NAME]"
type input "[PHONE_NUMBER]"
type input "S/N"
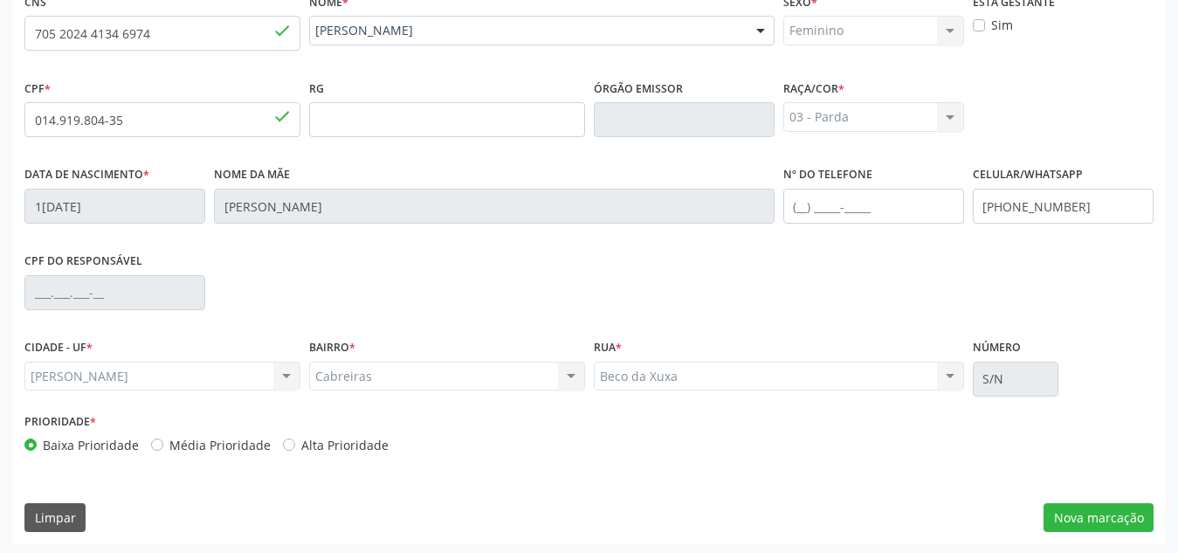
scroll to position [418, 0]
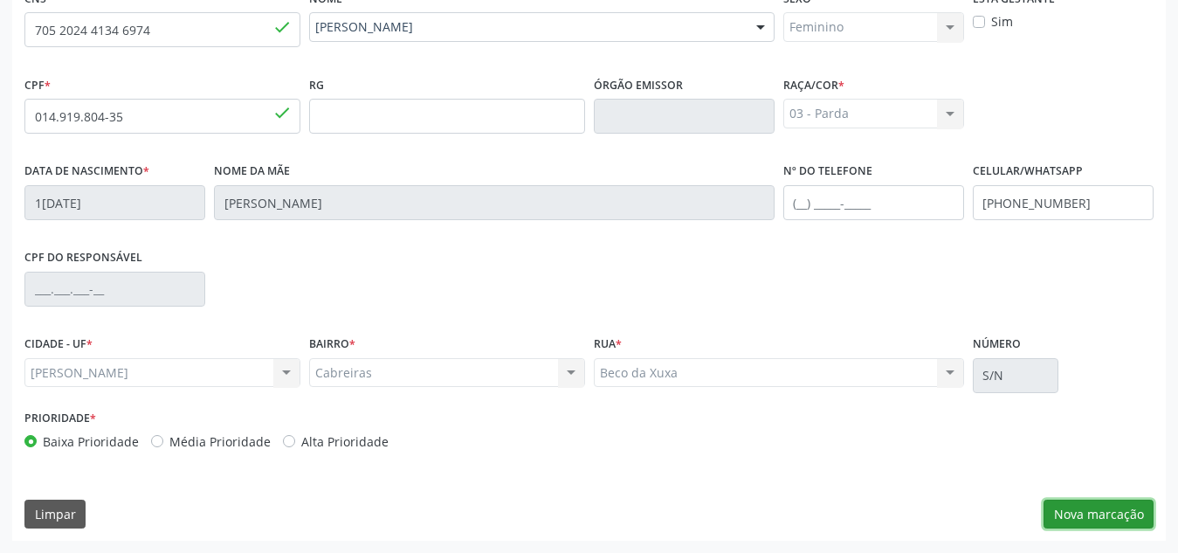
click at [1078, 518] on button "Nova marcação" at bounding box center [1099, 515] width 110 height 30
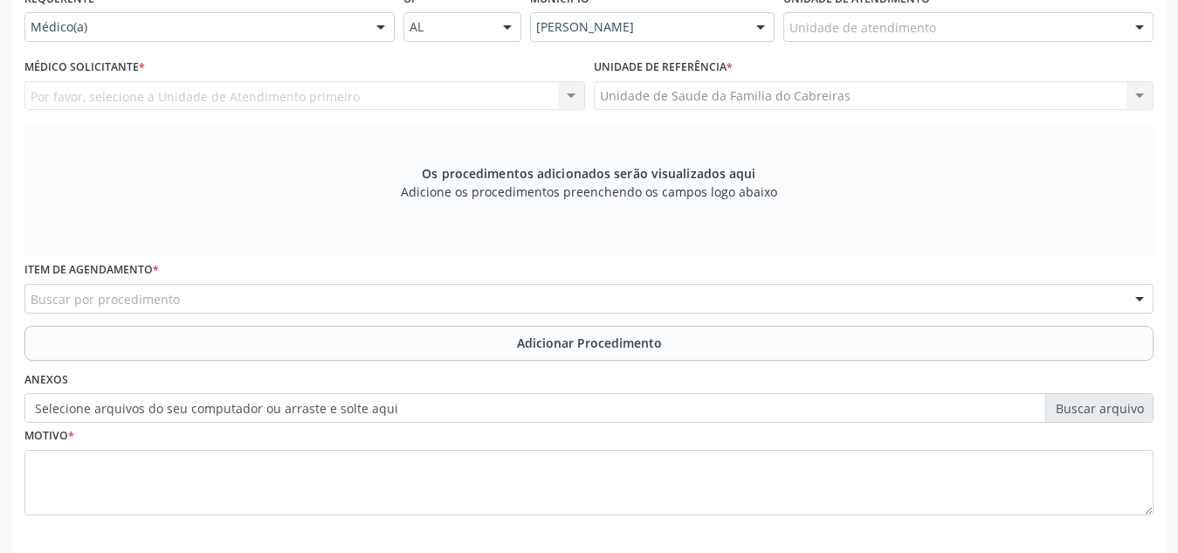
click at [1068, 23] on div "Unidade de atendimento" at bounding box center [968, 27] width 370 height 30
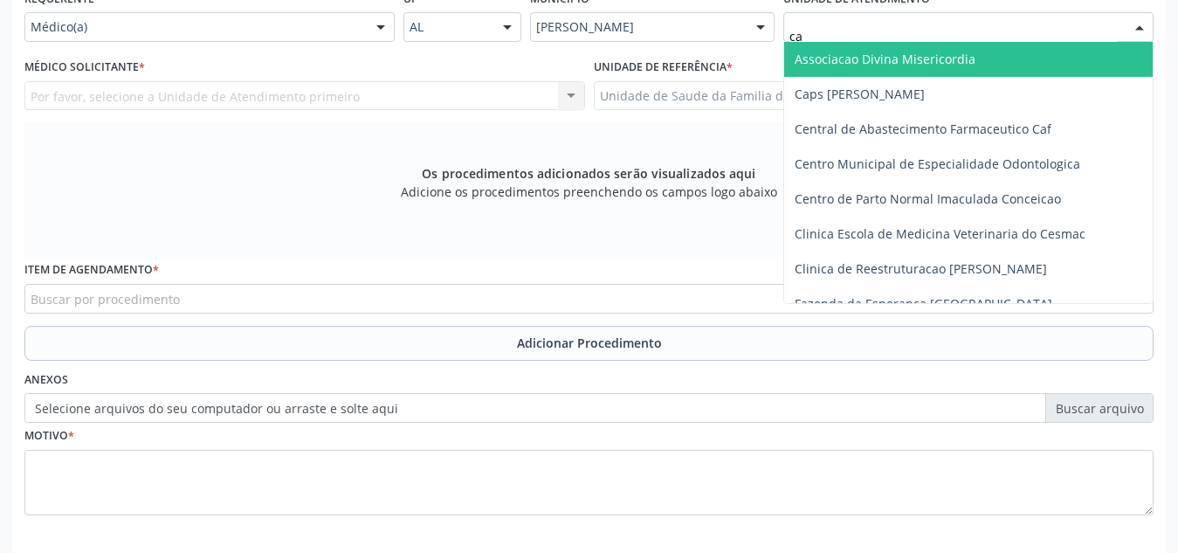
type input "cab"
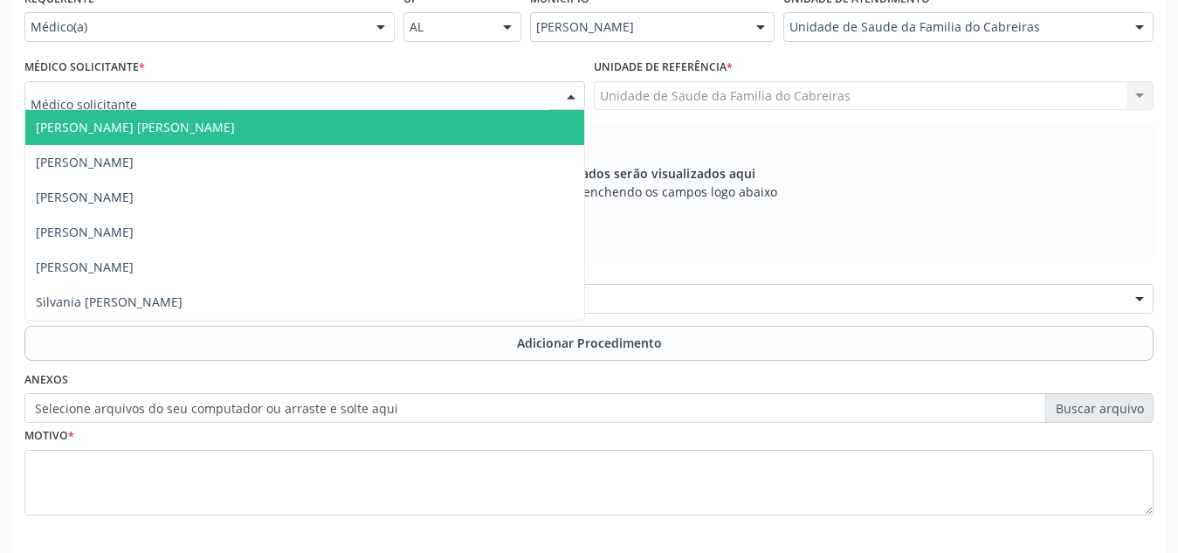
click at [494, 85] on div at bounding box center [304, 96] width 561 height 30
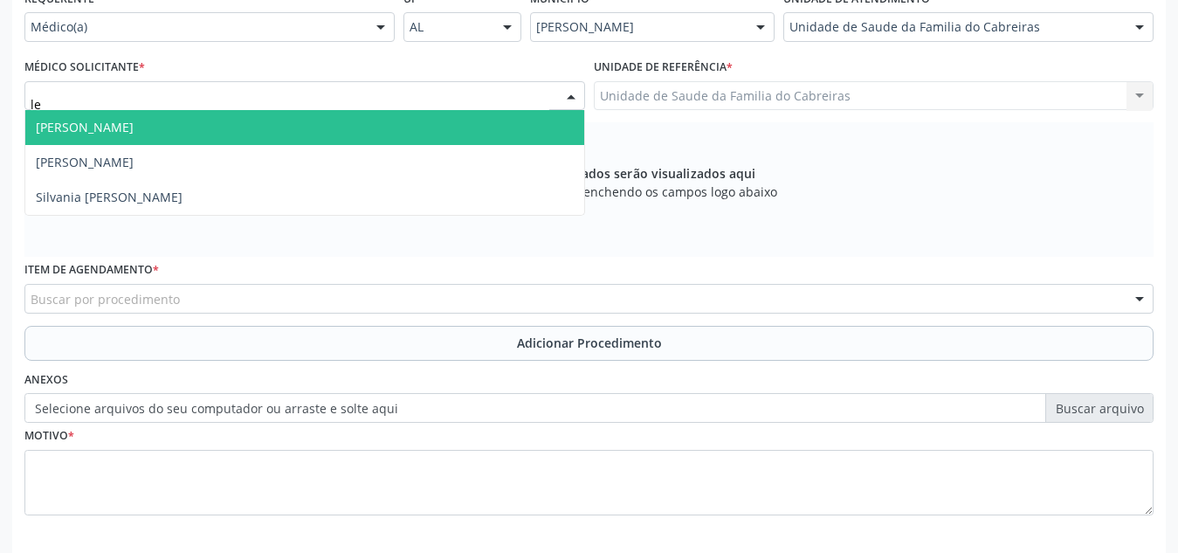
type input "let"
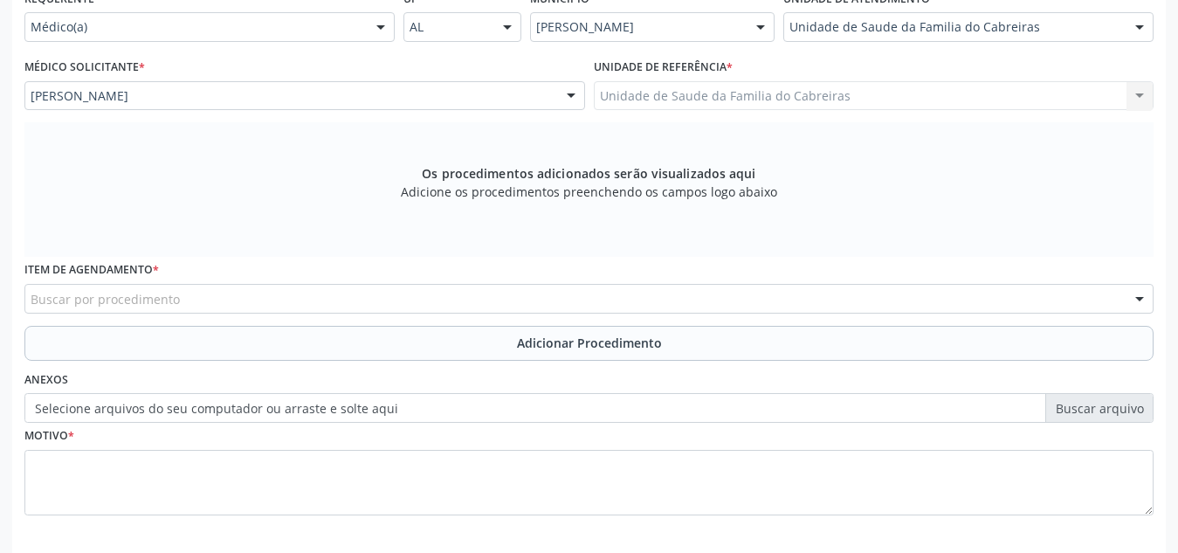
click at [371, 293] on div "Buscar por procedimento" at bounding box center [588, 299] width 1129 height 30
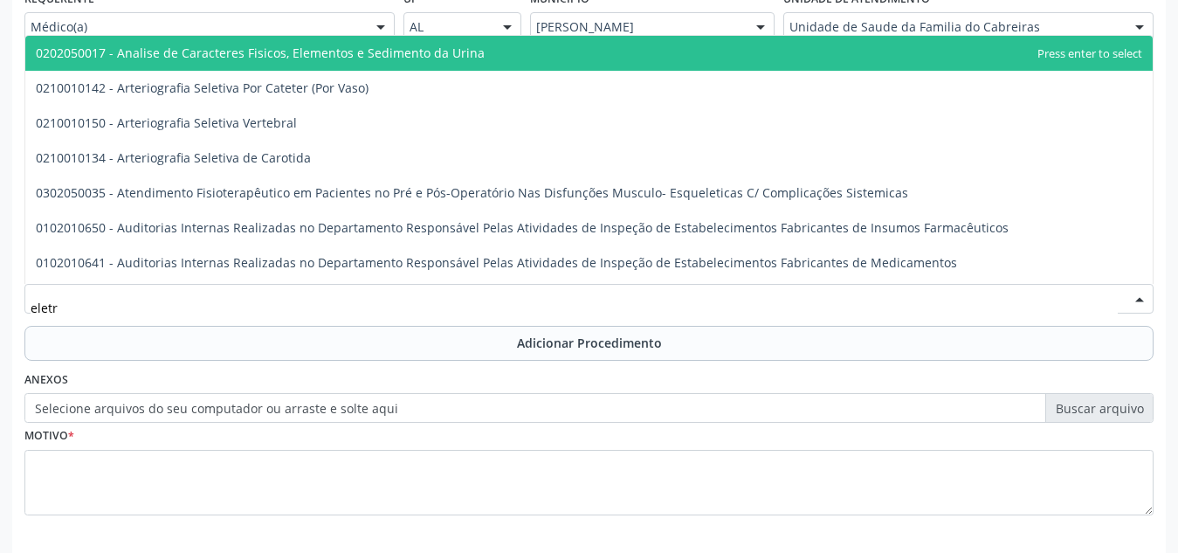
type input "eletro"
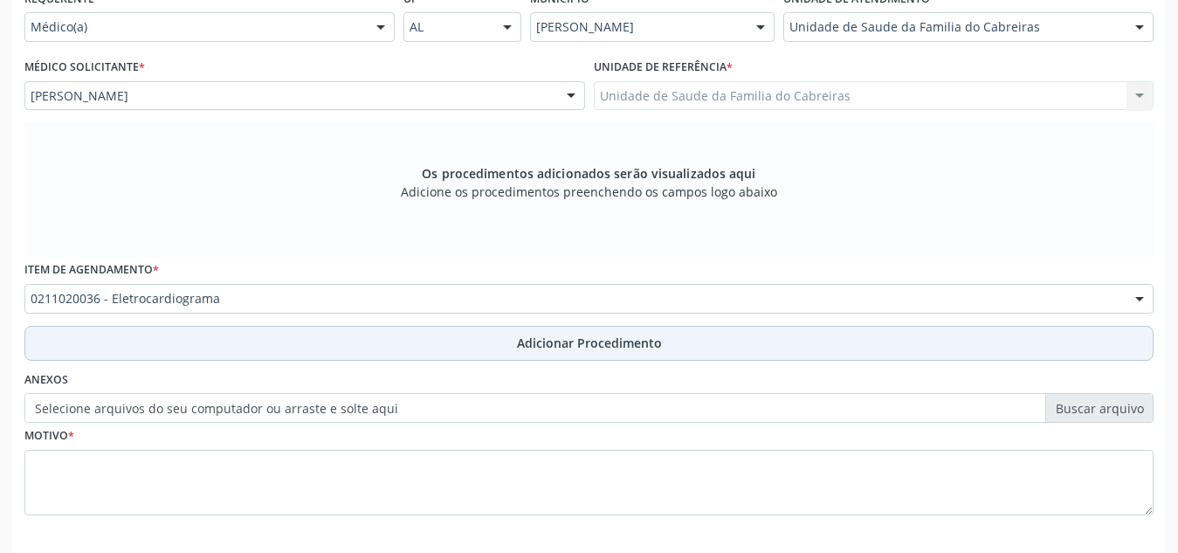
click at [401, 336] on button "Adicionar Procedimento" at bounding box center [588, 343] width 1129 height 35
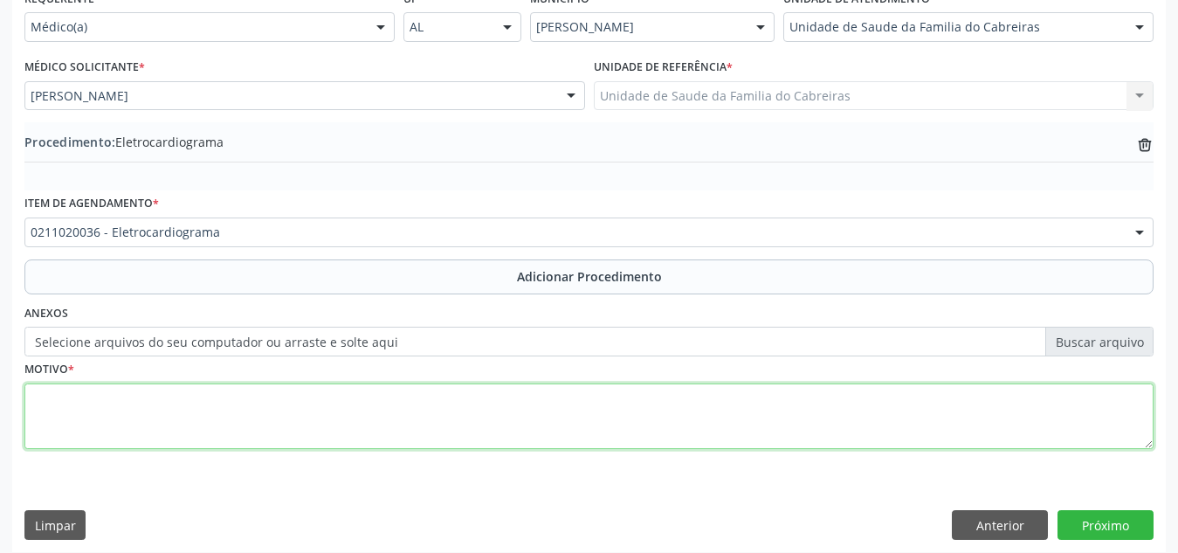
click at [370, 442] on textarea at bounding box center [588, 416] width 1129 height 66
type textarea "HAS"
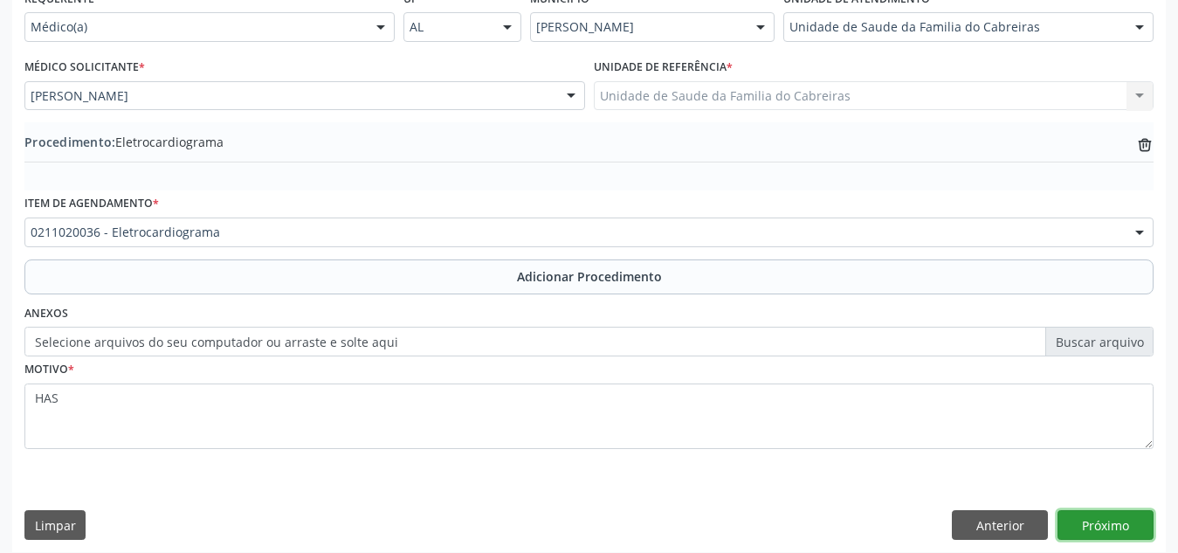
click at [1090, 519] on button "Próximo" at bounding box center [1106, 525] width 96 height 30
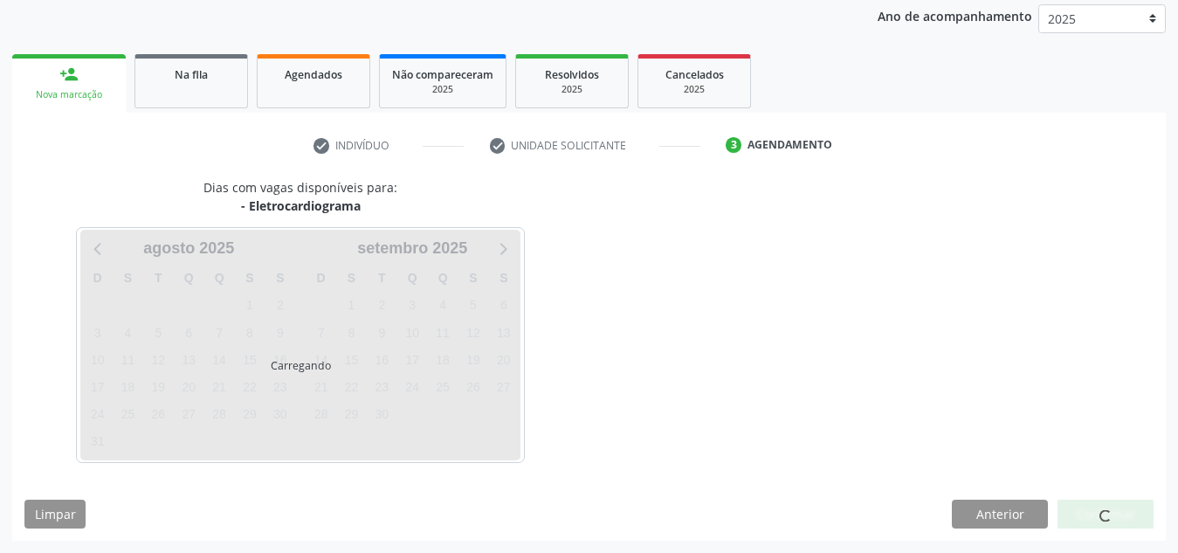
scroll to position [283, 0]
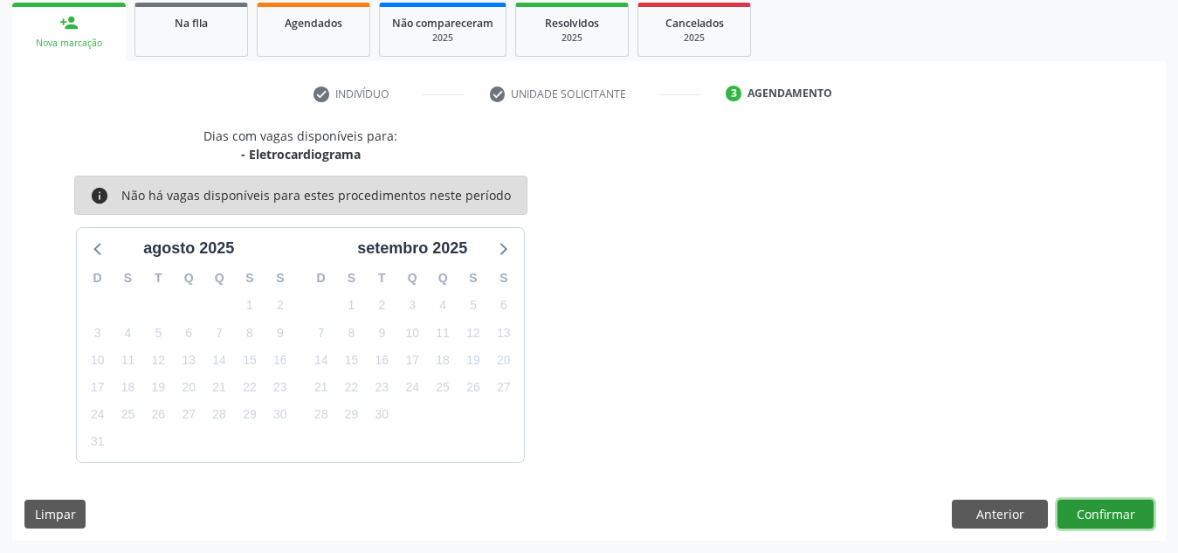
click at [1090, 519] on button "Confirmar" at bounding box center [1106, 515] width 96 height 30
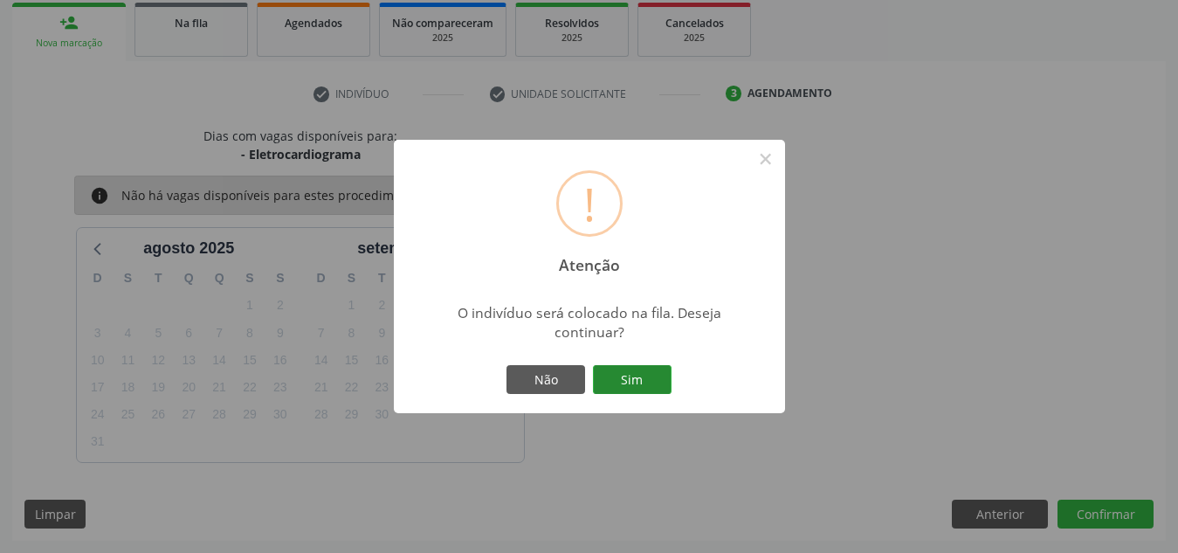
click at [631, 372] on button "Sim" at bounding box center [632, 380] width 79 height 30
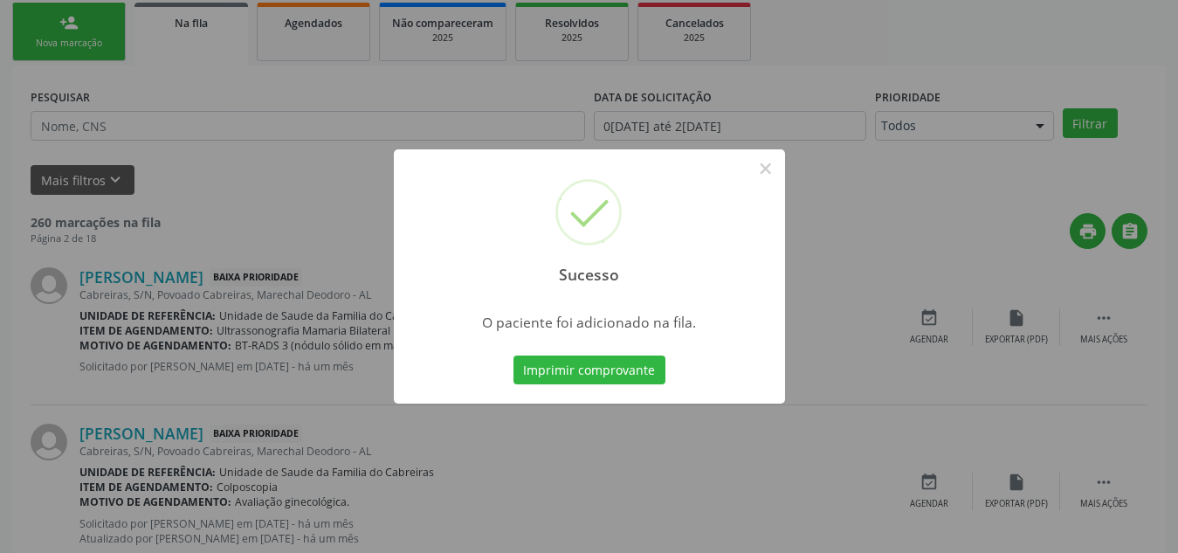
scroll to position [48, 0]
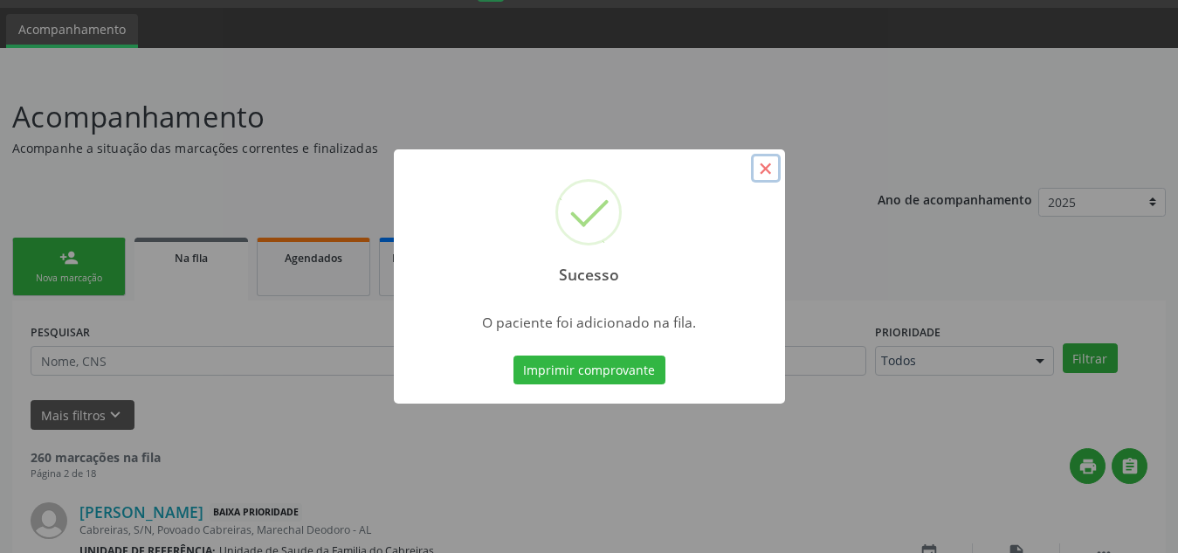
click at [769, 170] on button "×" at bounding box center [766, 169] width 30 height 30
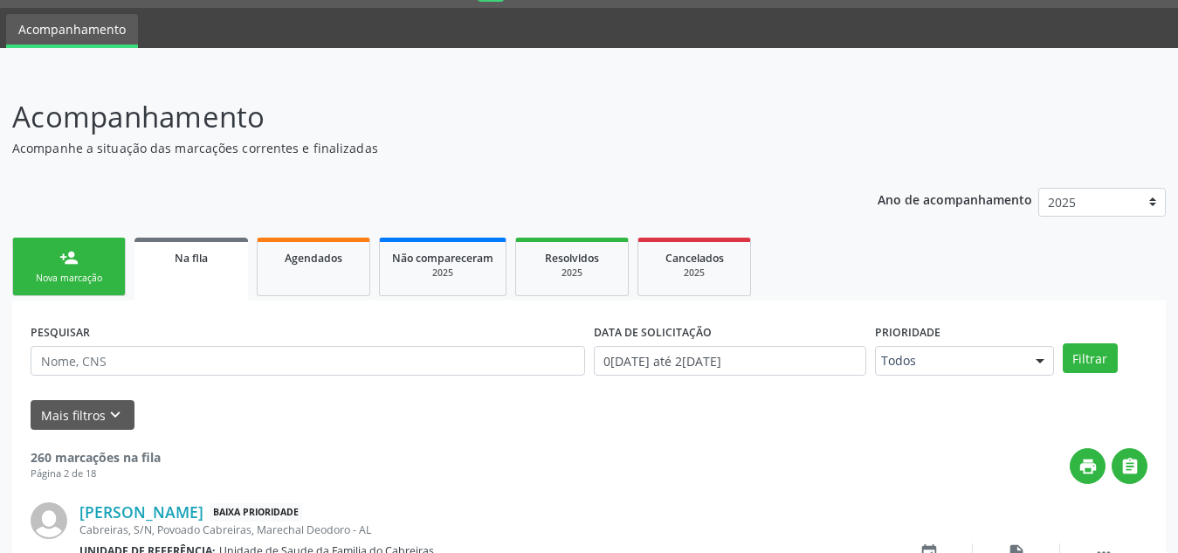
click at [59, 272] on div "Nova marcação" at bounding box center [68, 278] width 87 height 13
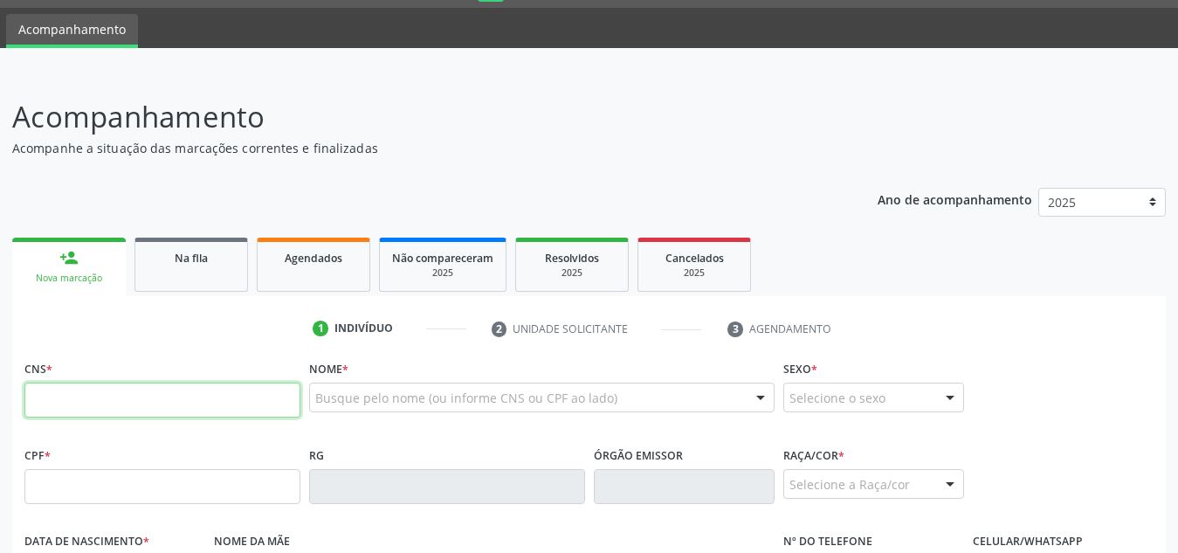
click at [90, 391] on input "text" at bounding box center [162, 400] width 276 height 35
type input "6"
type input "704 2077 3241 1485"
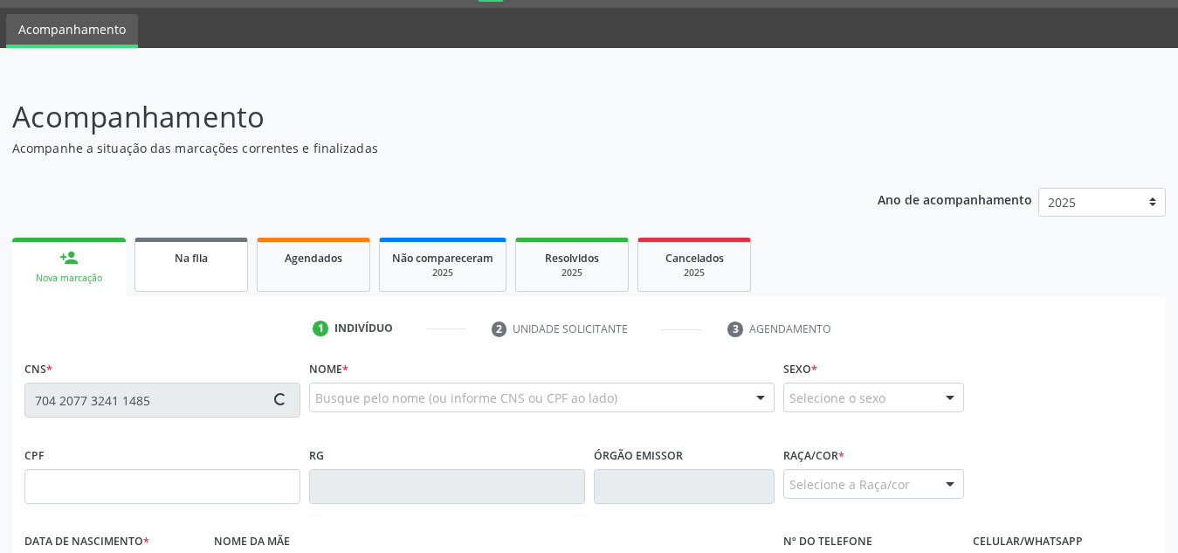
type input "043.022.794-94"
type input "[DATE]"
type input "[PERSON_NAME]"
type input "[PHONE_NUMBER]"
type input "S/N"
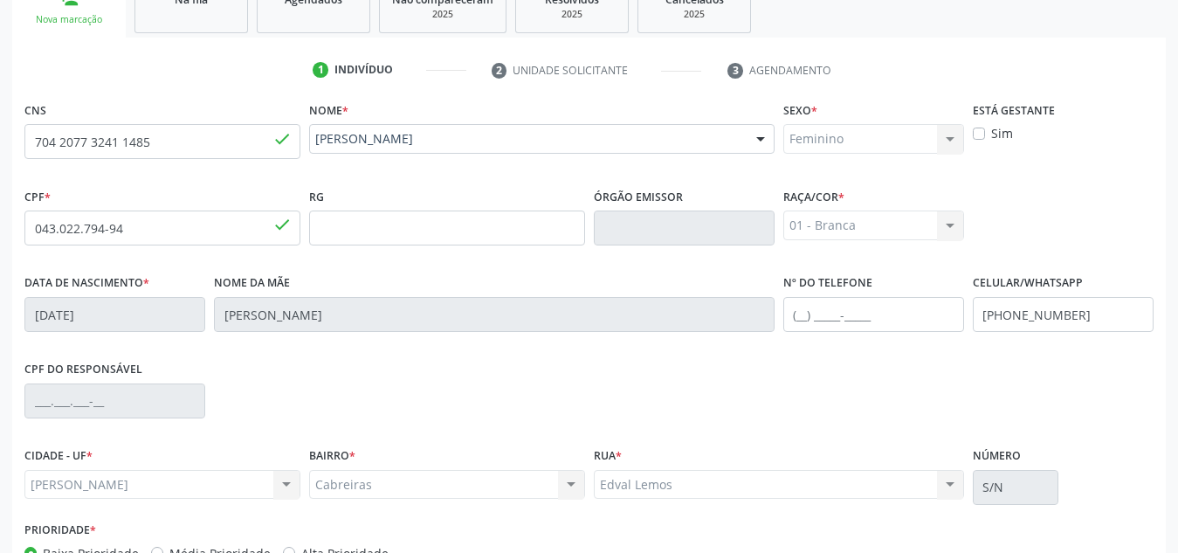
scroll to position [418, 0]
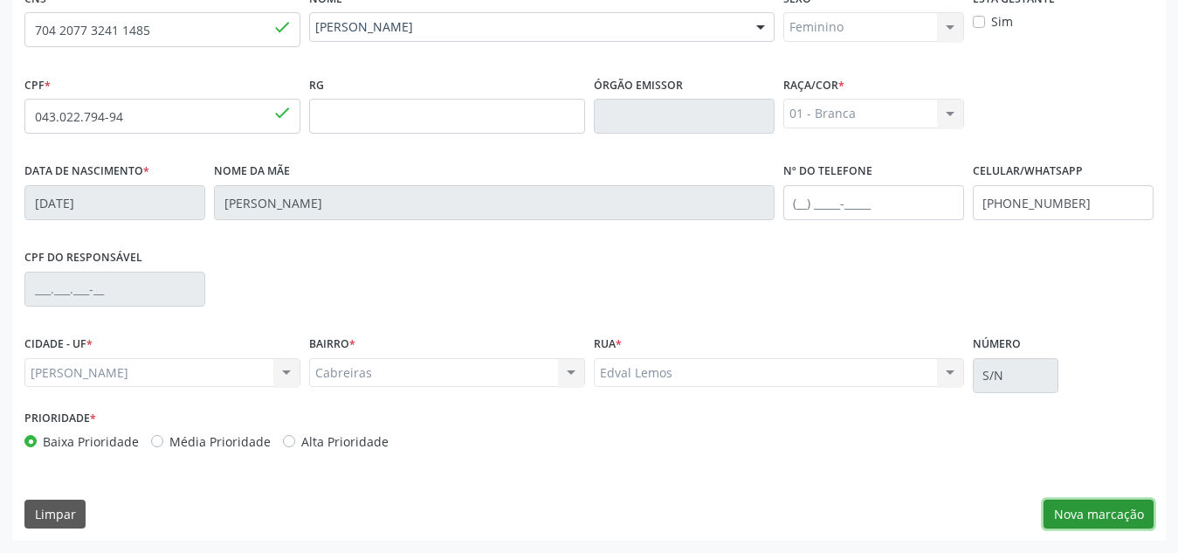
click at [1123, 511] on button "Nova marcação" at bounding box center [1099, 515] width 110 height 30
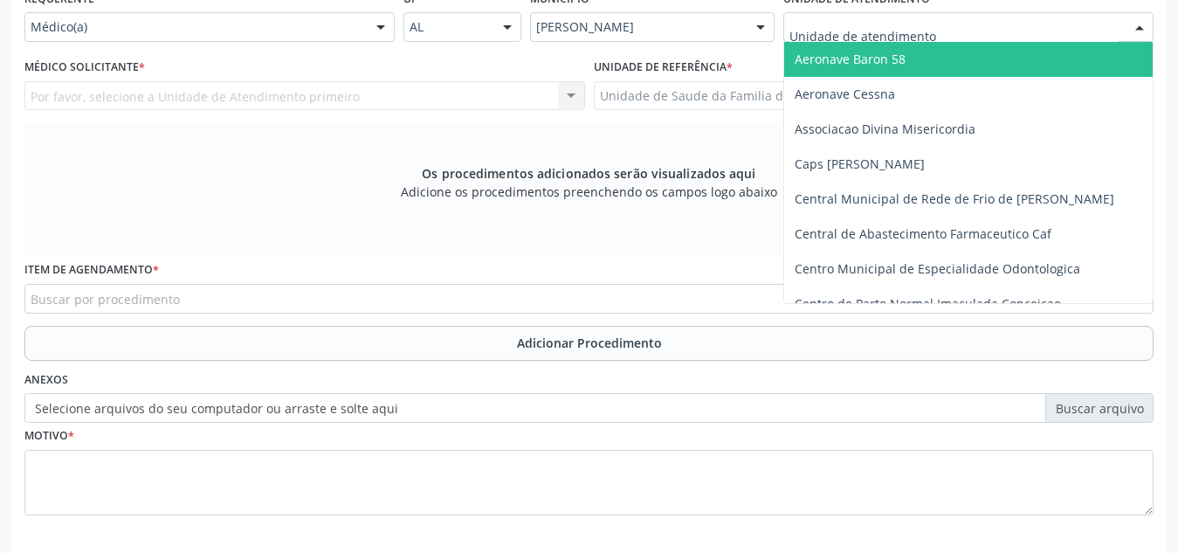
click at [938, 31] on div at bounding box center [968, 27] width 370 height 30
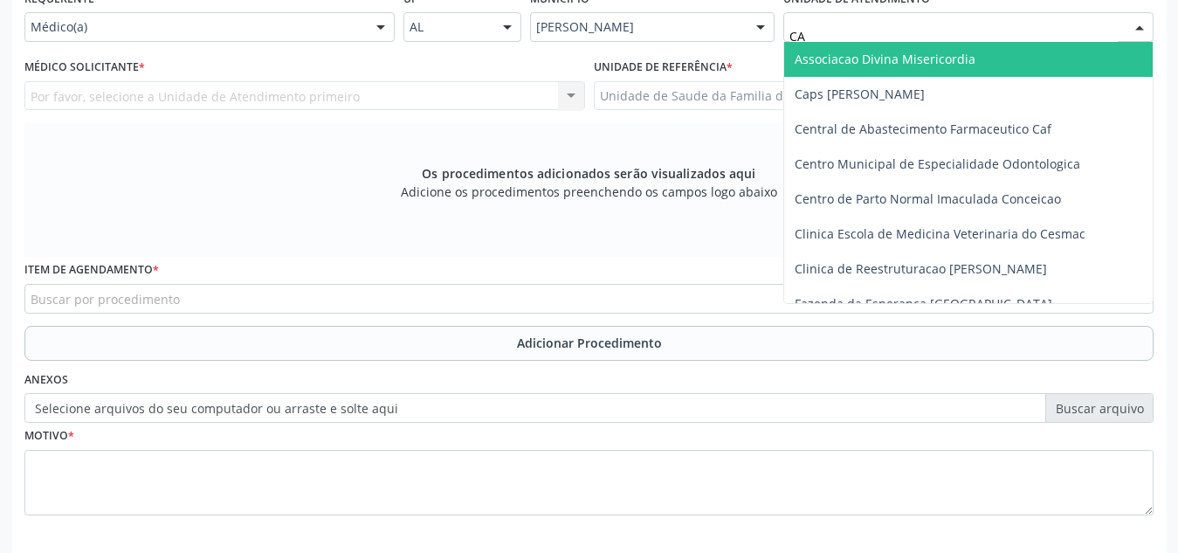
type input "CAB"
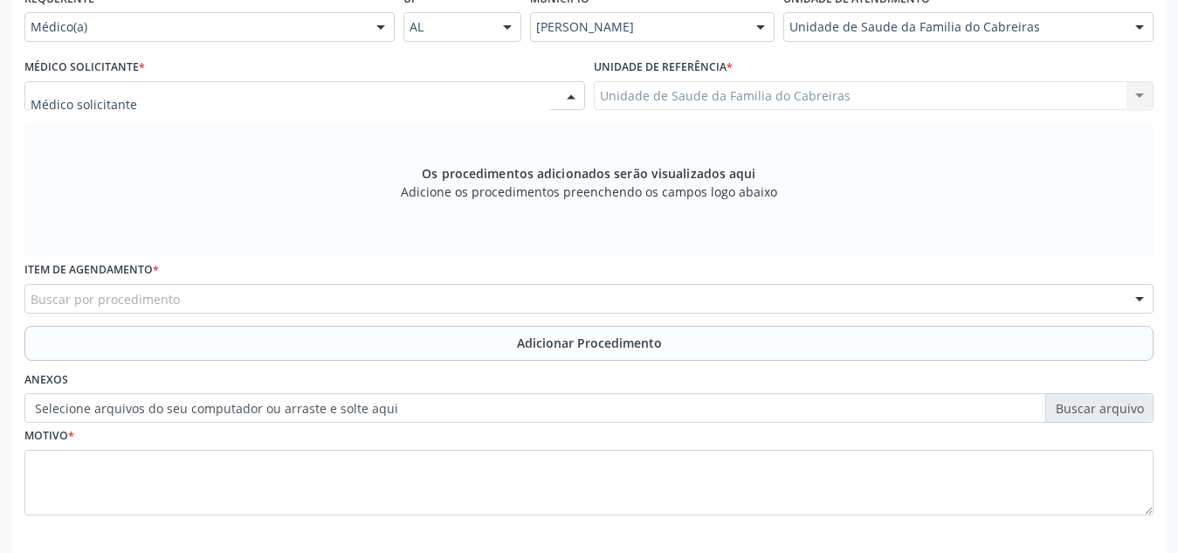
click at [481, 95] on div at bounding box center [304, 96] width 561 height 30
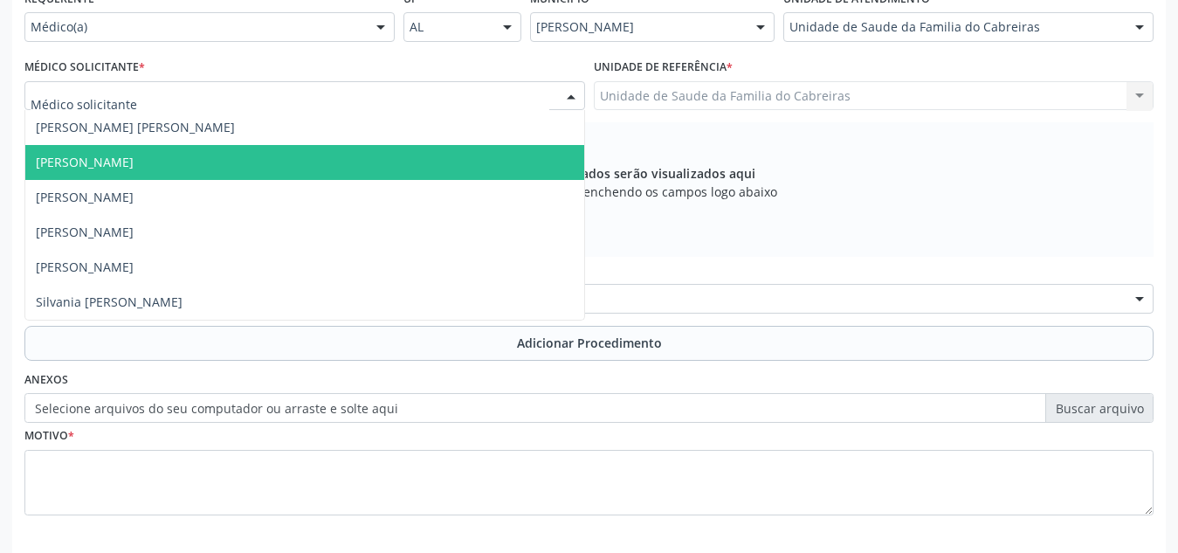
click at [448, 162] on span "[PERSON_NAME]" at bounding box center [304, 162] width 559 height 35
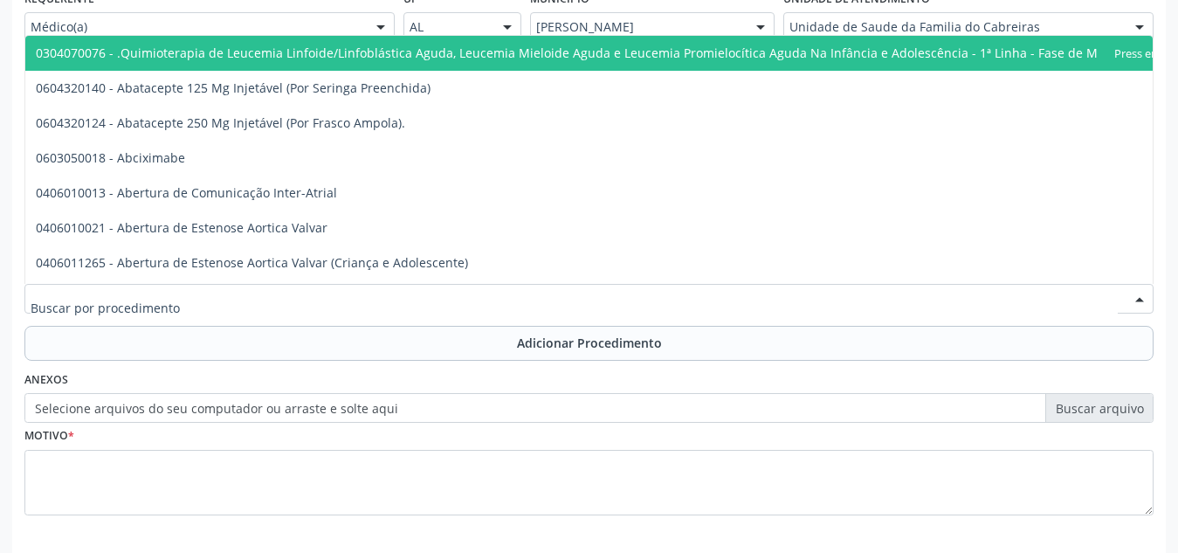
click at [391, 307] on div at bounding box center [588, 299] width 1129 height 30
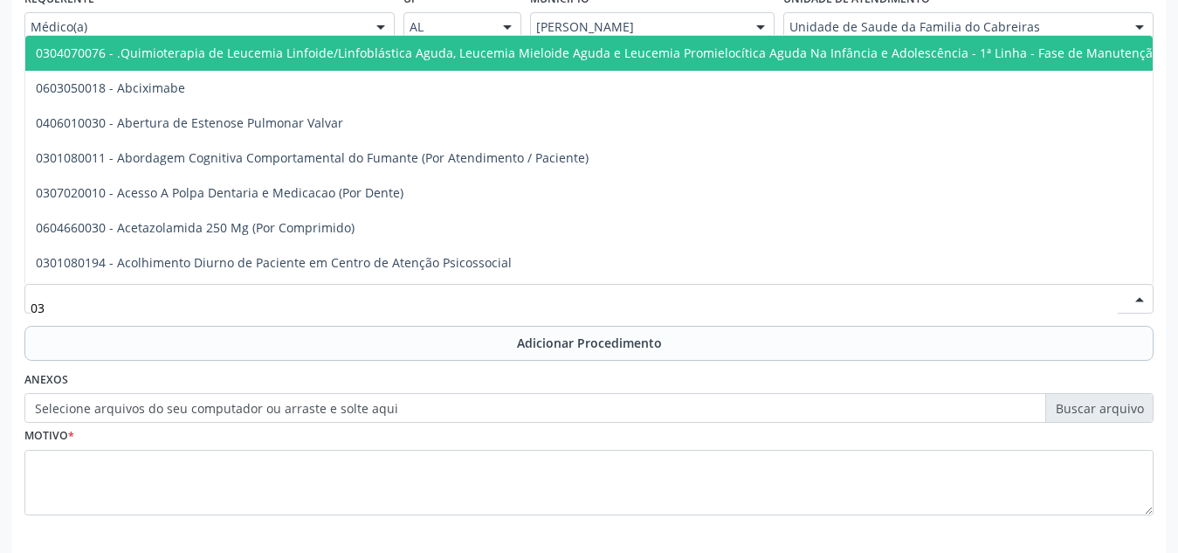
type input "0"
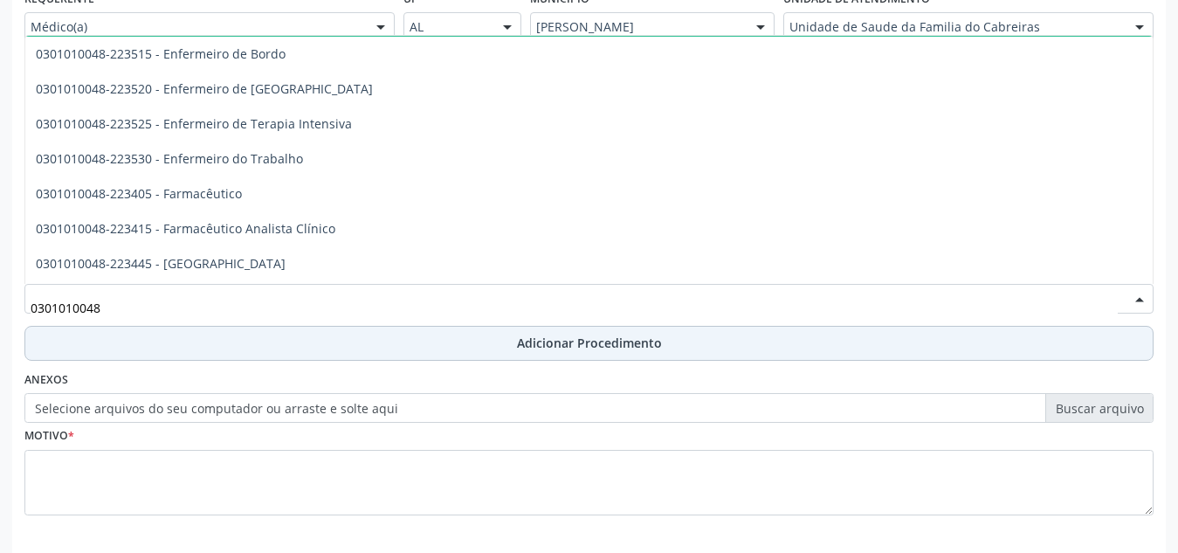
scroll to position [1437, 0]
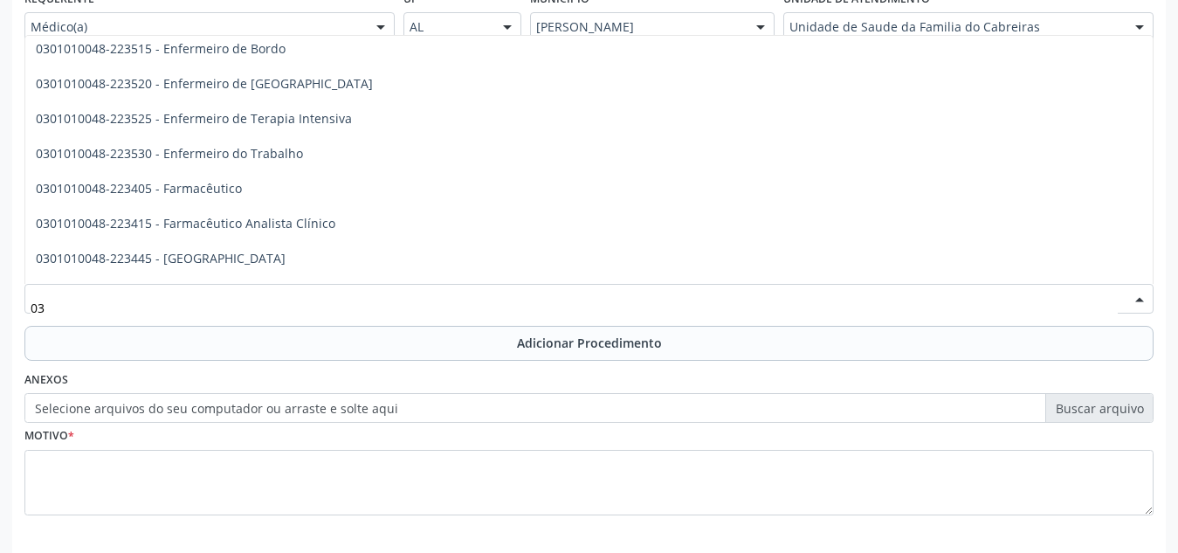
type input "0"
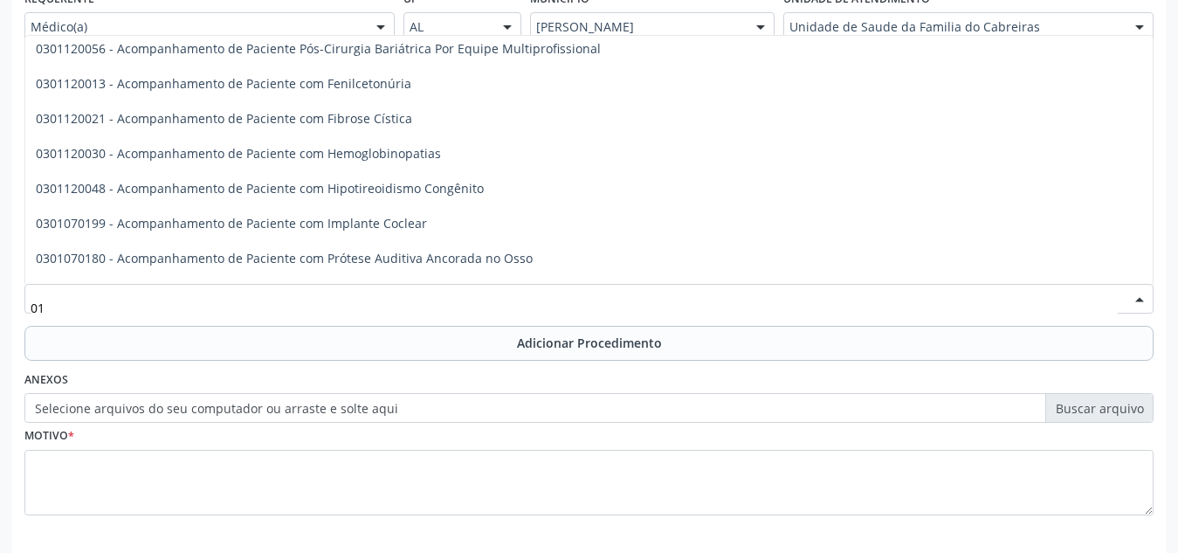
type input "0"
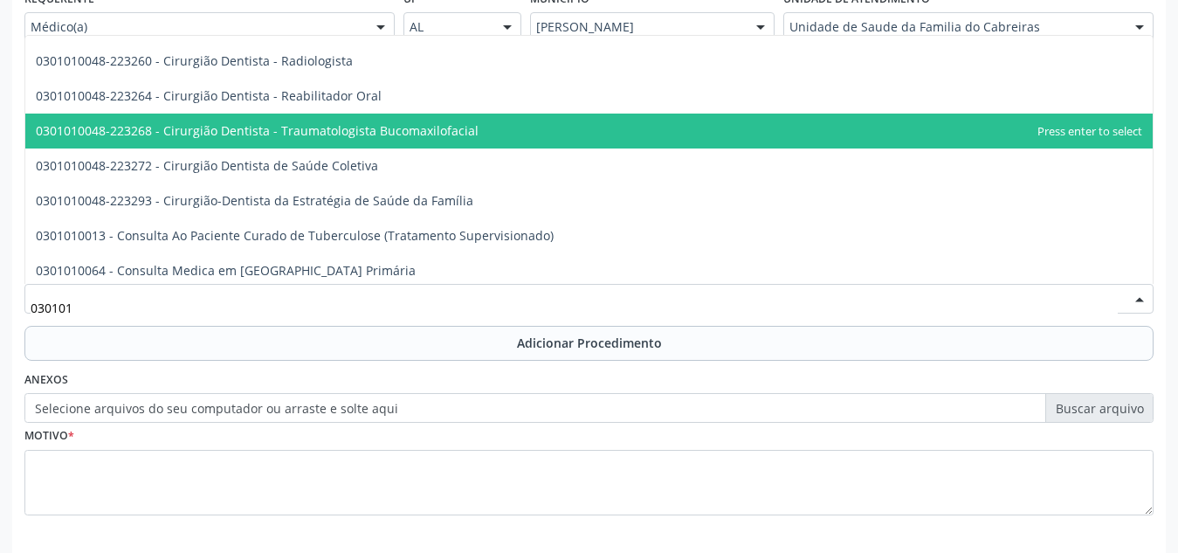
scroll to position [1170, 0]
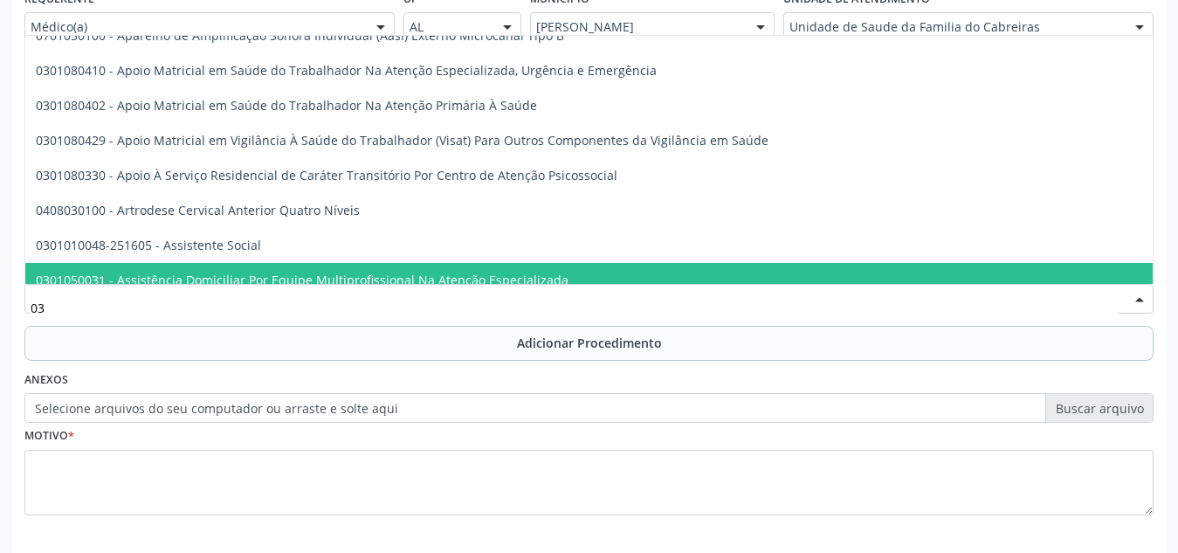
type input "0"
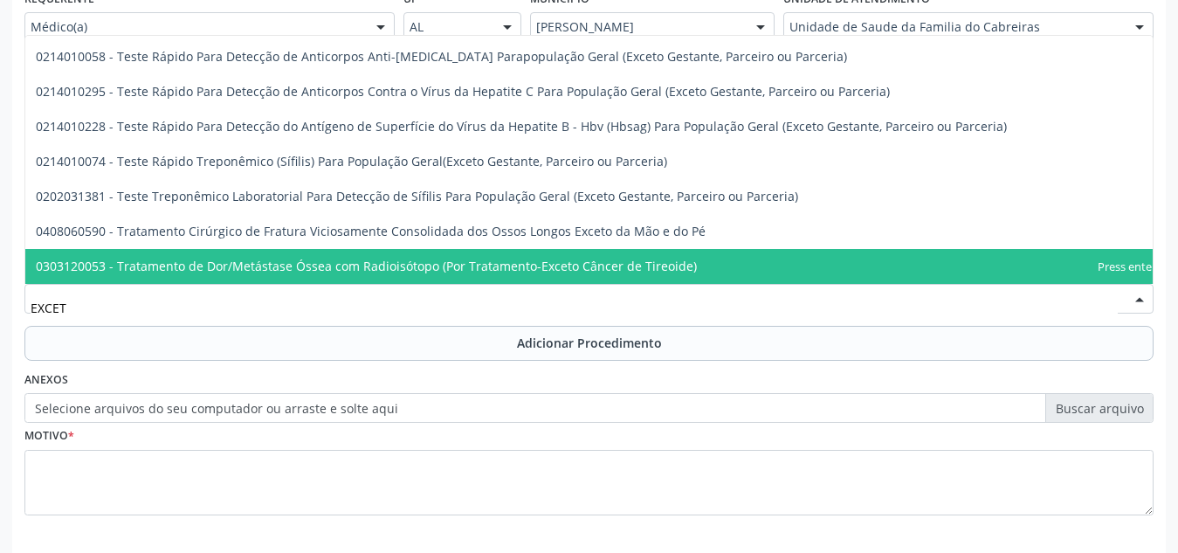
scroll to position [800, 0]
type input "EXCETO"
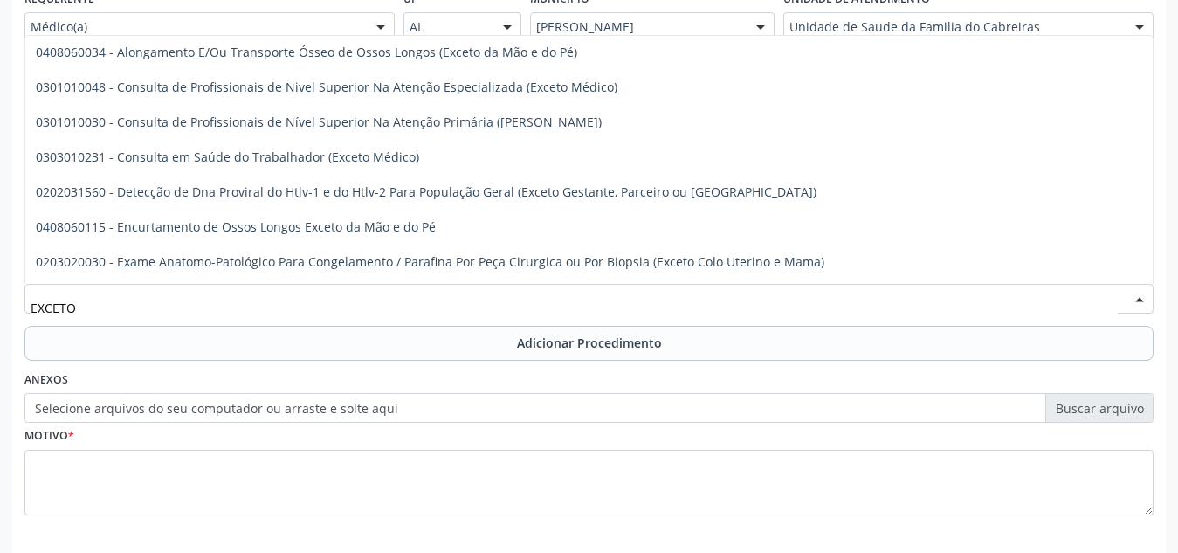
scroll to position [0, 0]
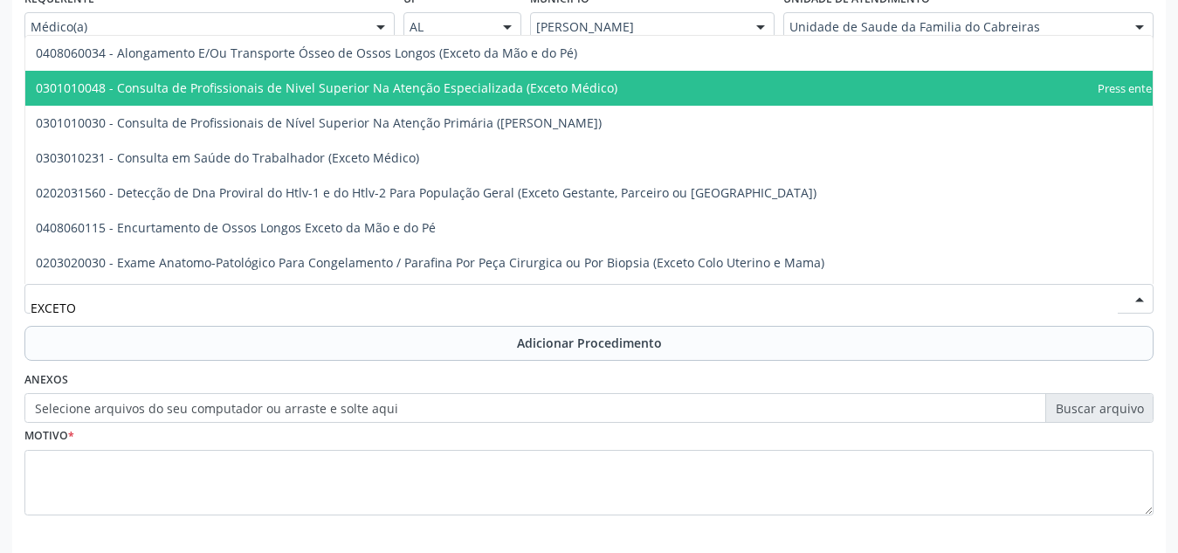
click at [416, 88] on span "0301010048 - Consulta de Profissionais de Nivel Superior Na Atenção Especializa…" at bounding box center [327, 87] width 582 height 17
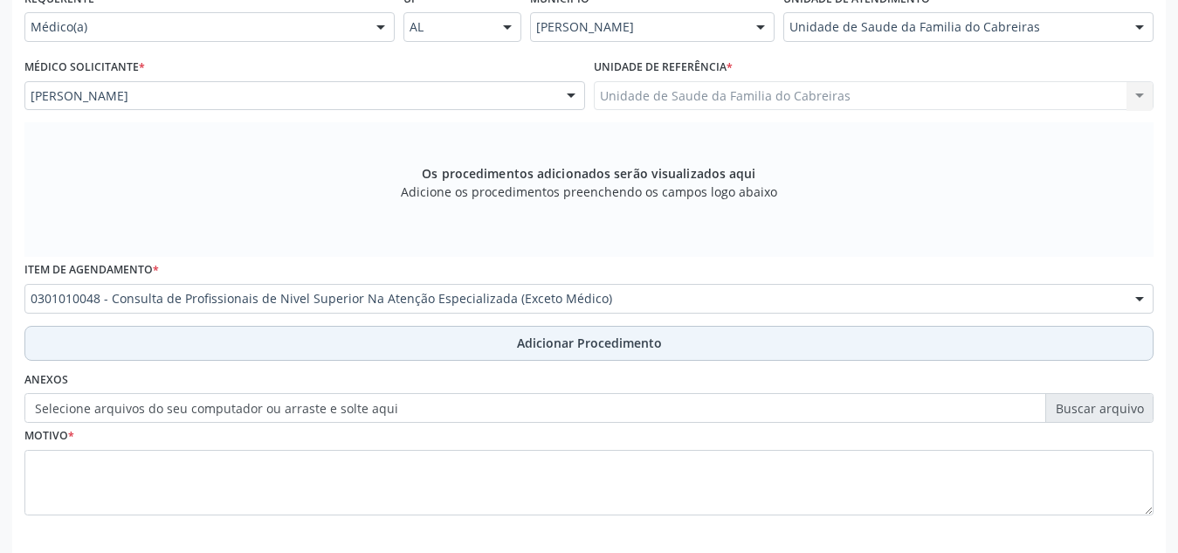
click at [415, 355] on button "Adicionar Procedimento" at bounding box center [588, 343] width 1129 height 35
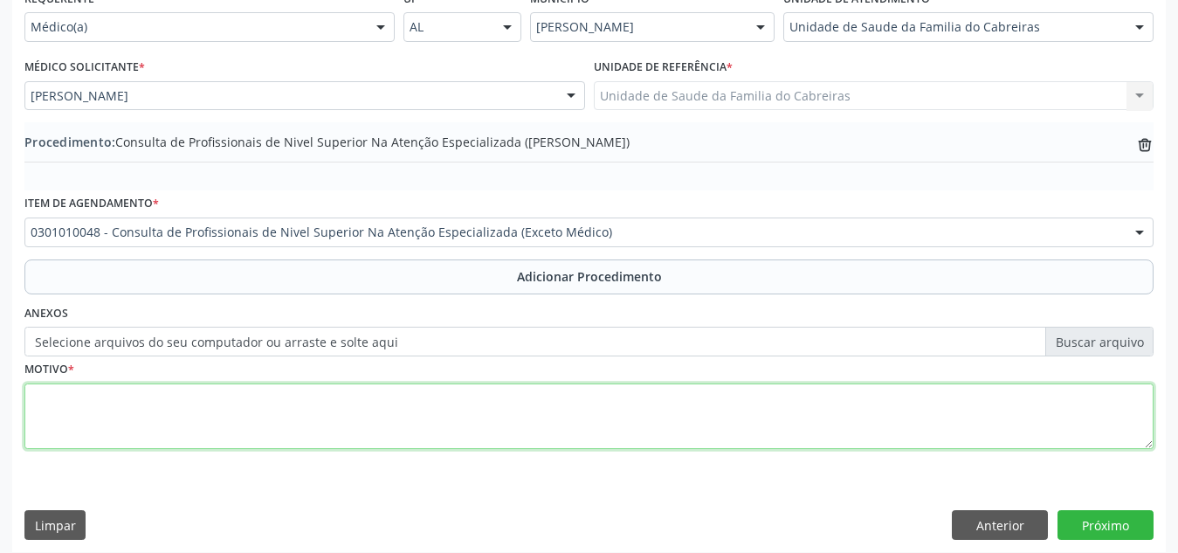
click at [397, 428] on textarea at bounding box center [588, 416] width 1129 height 66
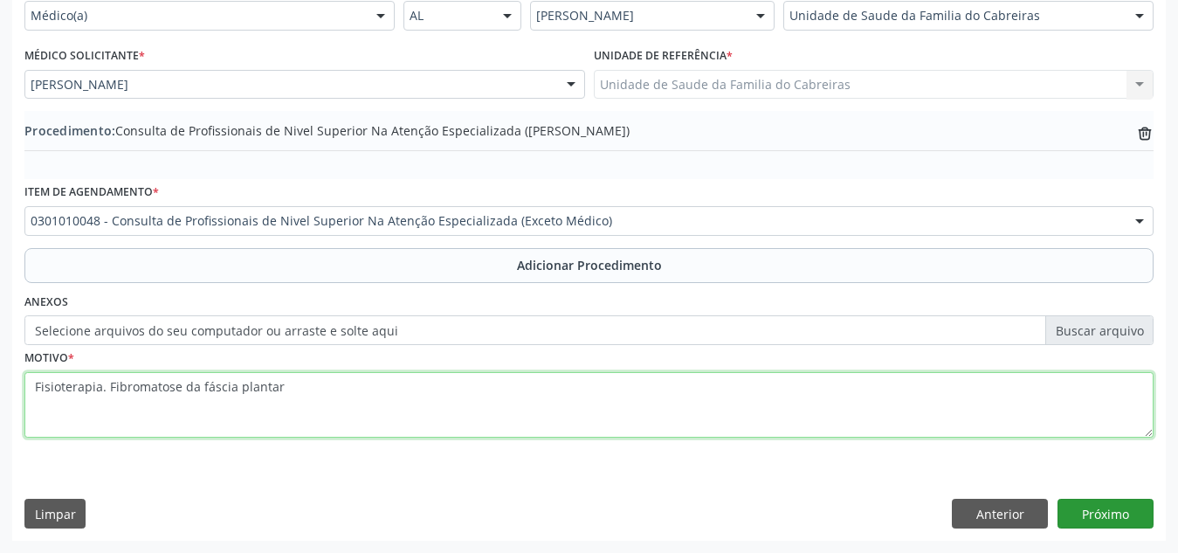
type textarea "Fisioterapia. Fibromatose da fáscia plantar"
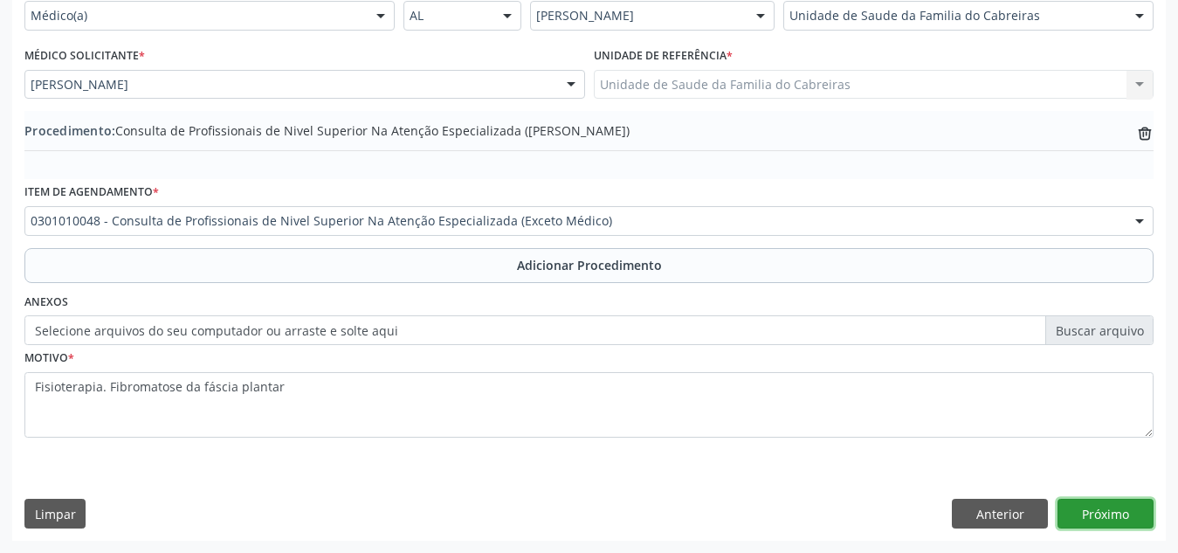
click at [1114, 513] on button "Próximo" at bounding box center [1106, 514] width 96 height 30
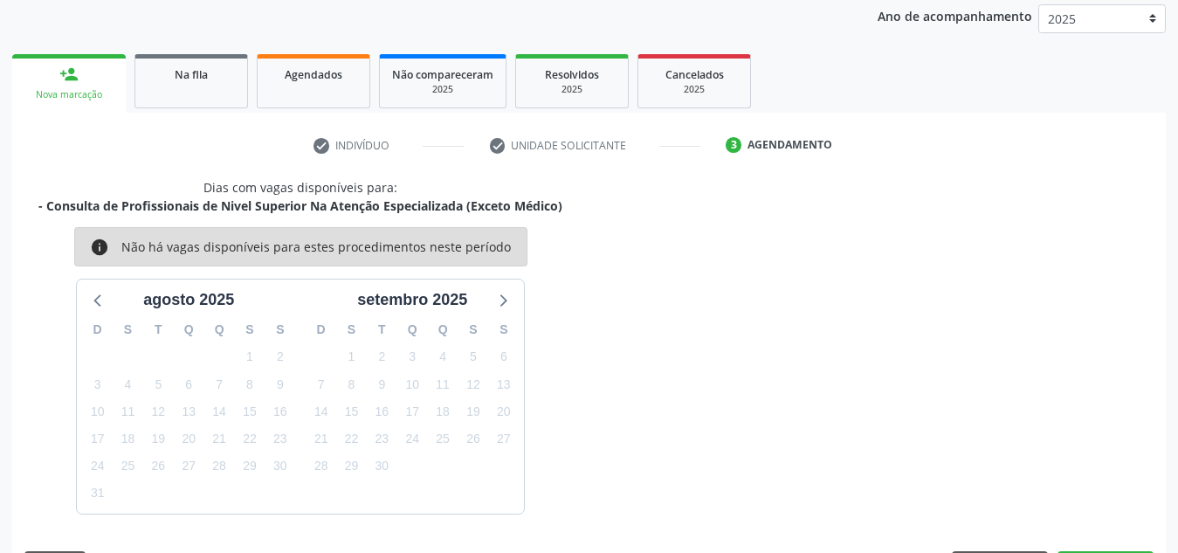
scroll to position [283, 0]
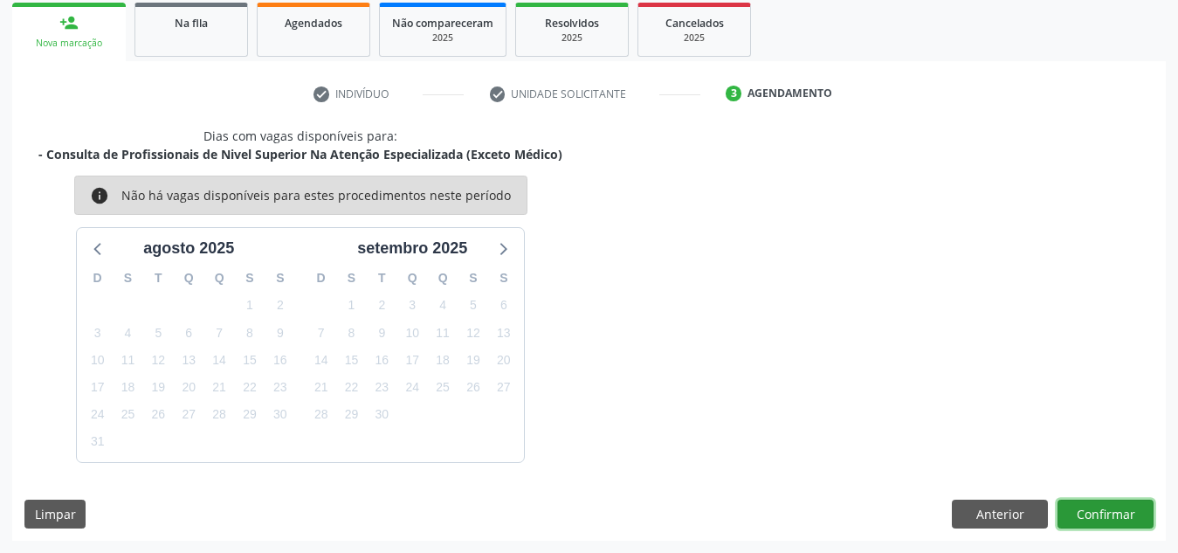
click at [1125, 515] on button "Confirmar" at bounding box center [1106, 515] width 96 height 30
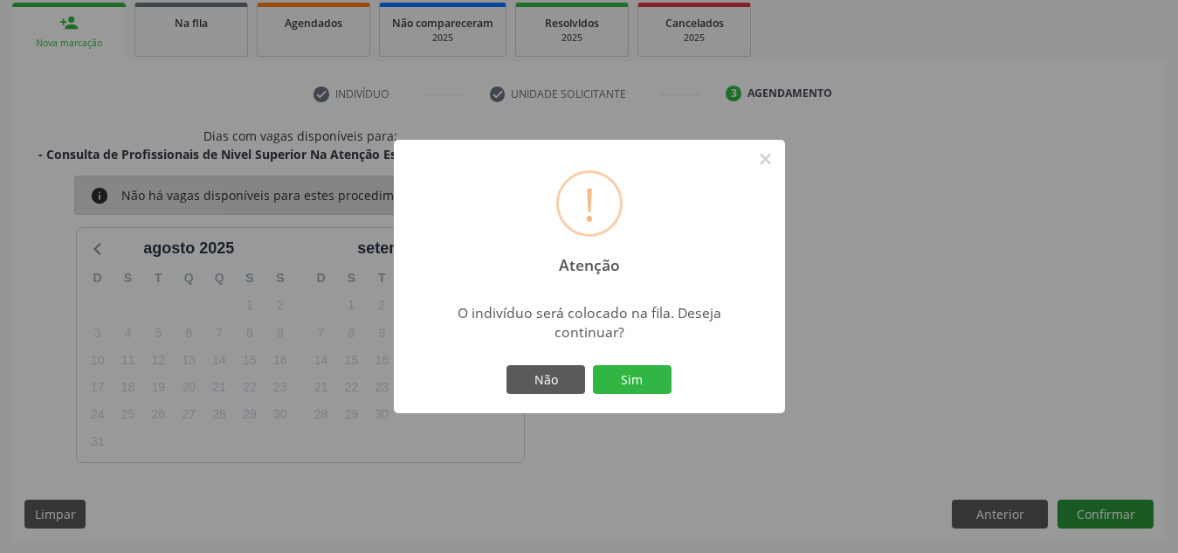
click at [593, 365] on button "Sim" at bounding box center [632, 380] width 79 height 30
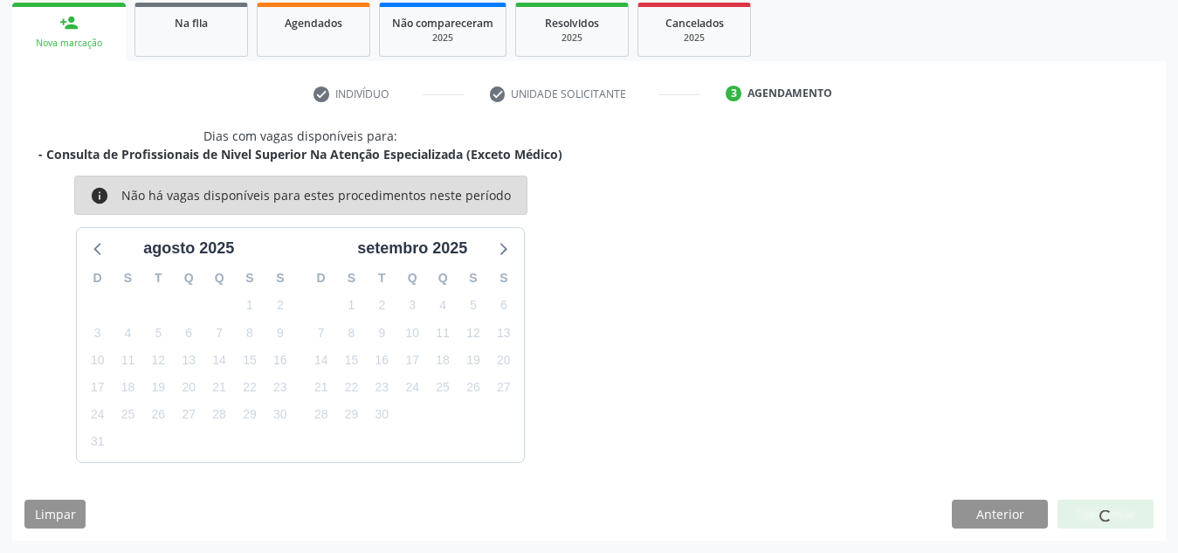
scroll to position [48, 0]
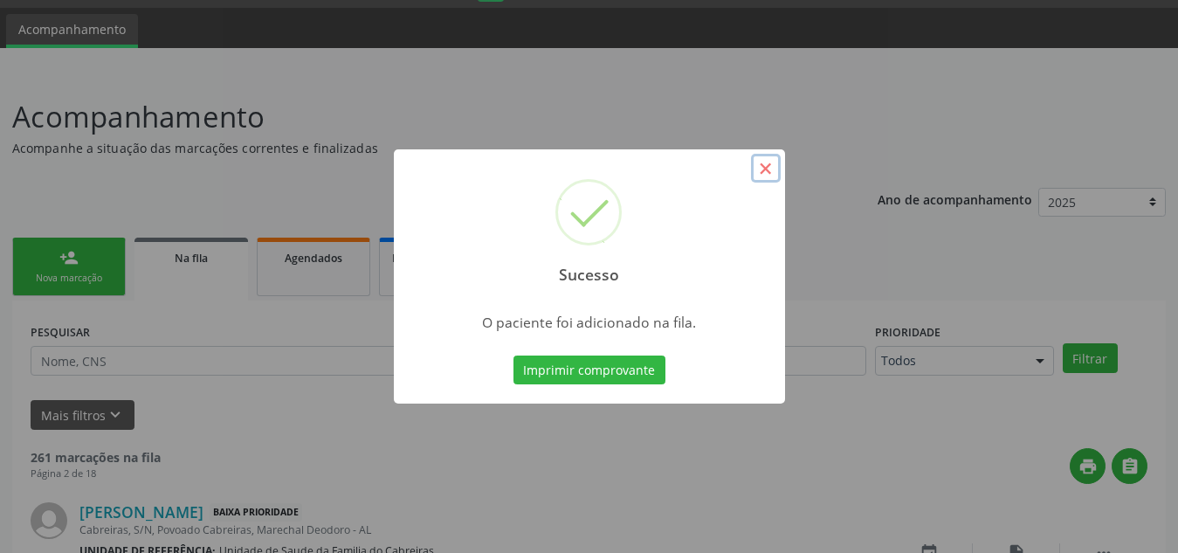
click at [765, 174] on button "×" at bounding box center [766, 169] width 30 height 30
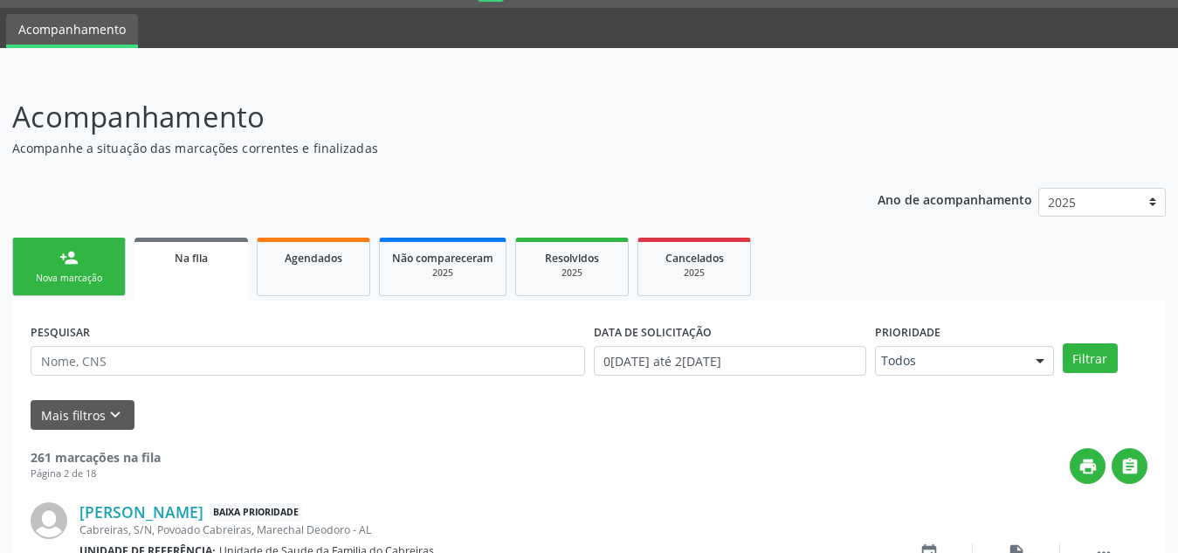
click at [61, 273] on div "Nova marcação" at bounding box center [68, 278] width 87 height 13
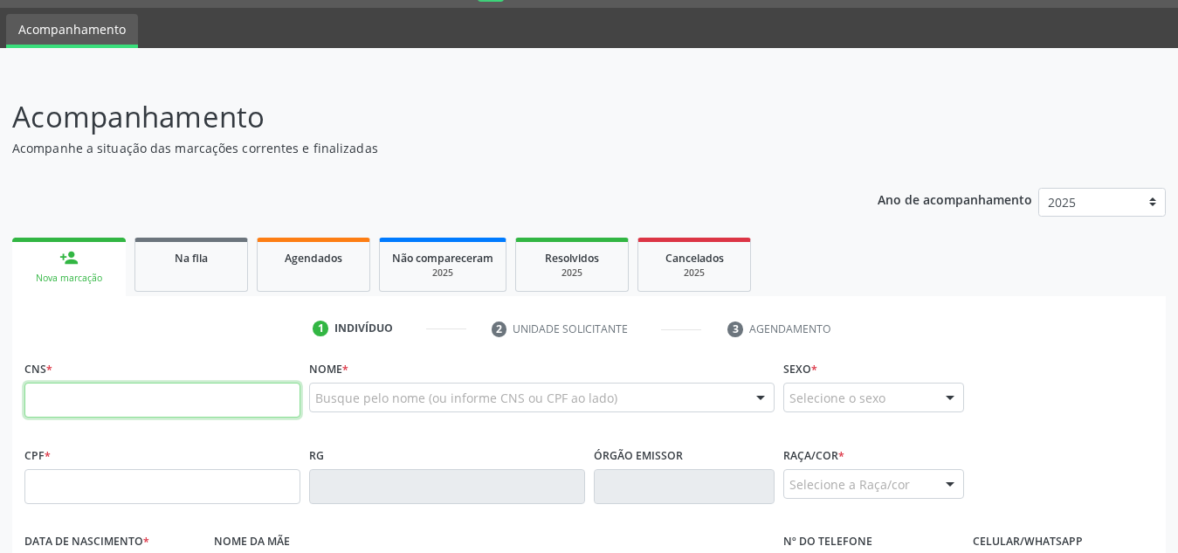
click at [117, 399] on input "text" at bounding box center [162, 400] width 276 height 35
type input "704 2077 3241 1485"
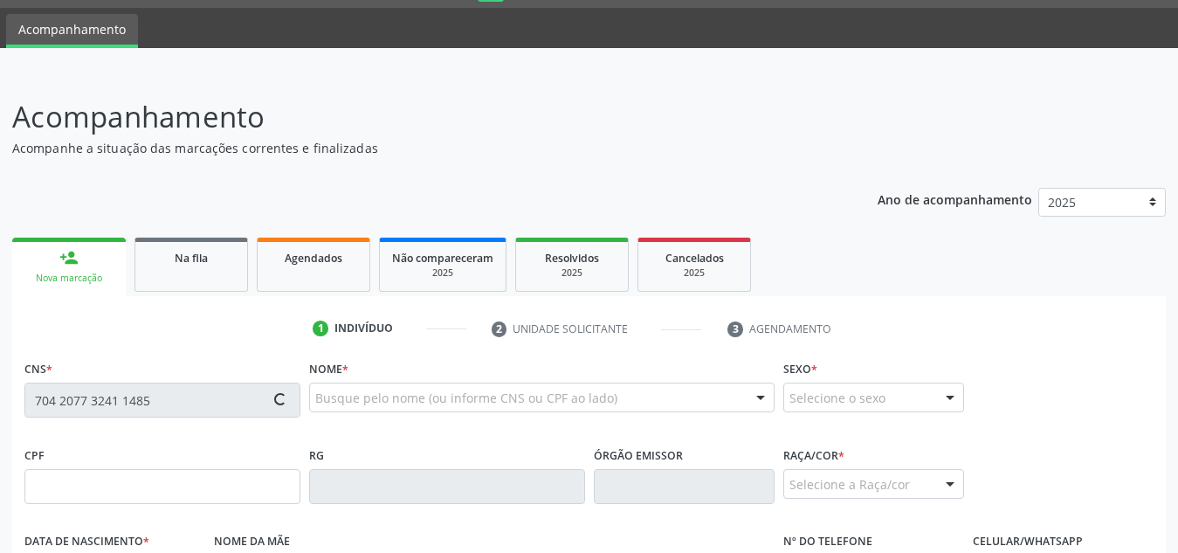
type input "043.022.794-94"
type input "[DATE]"
type input "[PERSON_NAME]"
type input "[PHONE_NUMBER]"
type input "S/N"
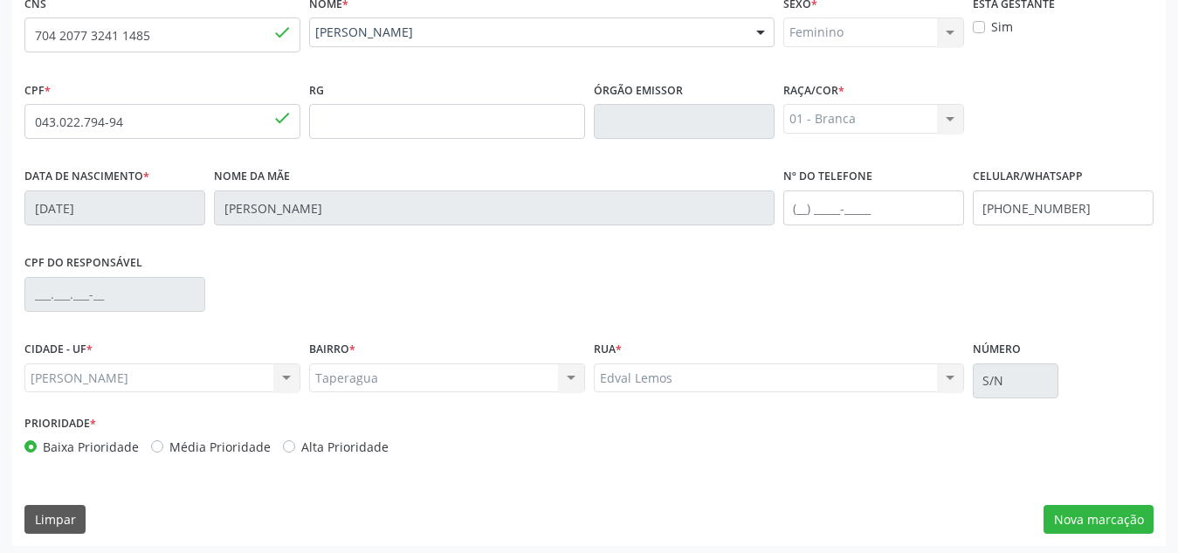
scroll to position [418, 0]
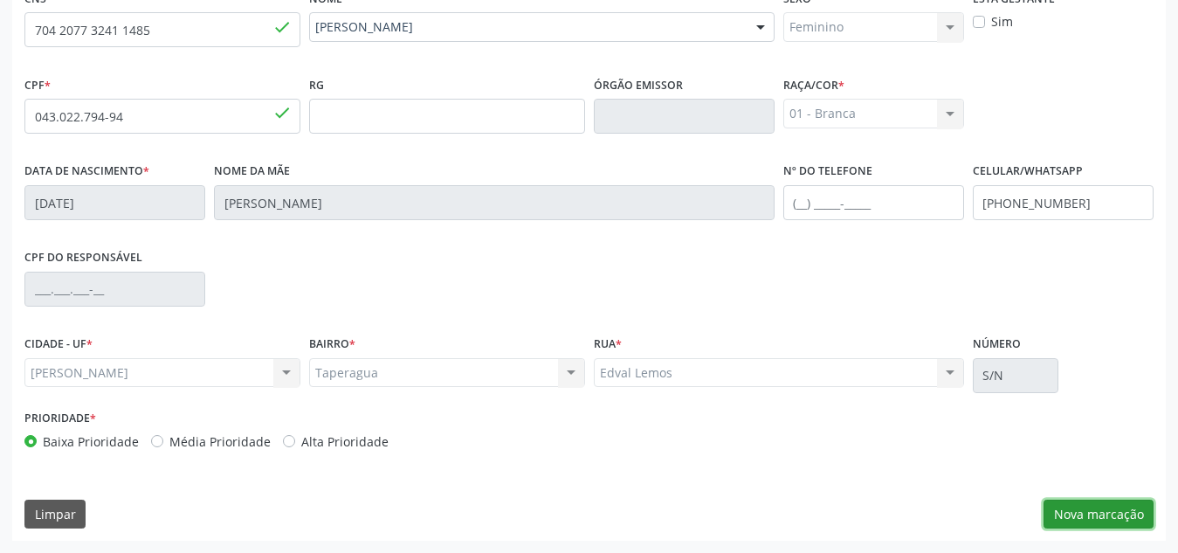
click at [1072, 507] on button "Nova marcação" at bounding box center [1099, 515] width 110 height 30
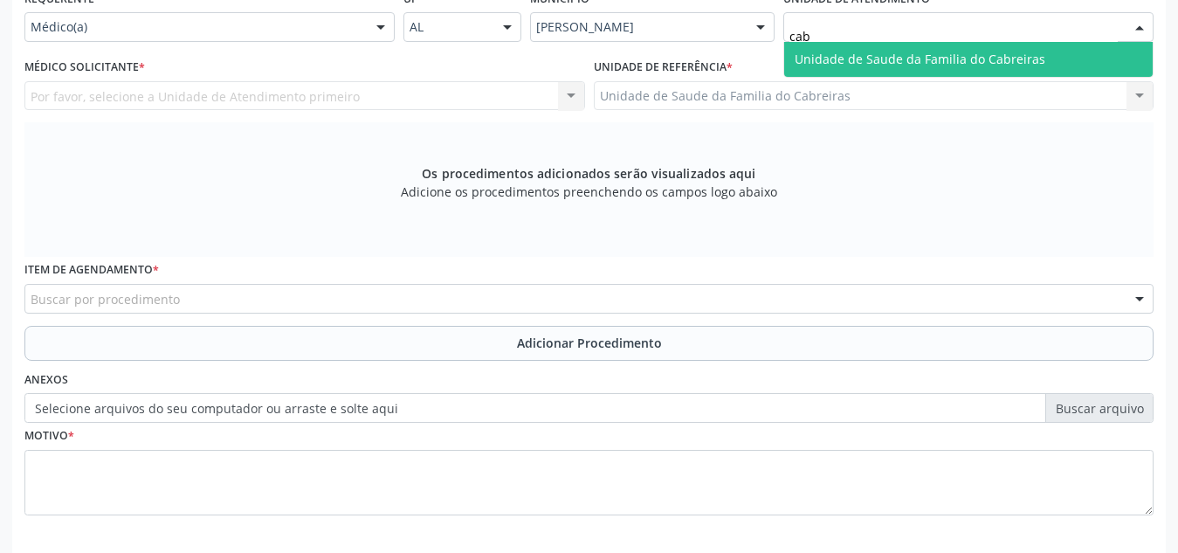
type input "cabr"
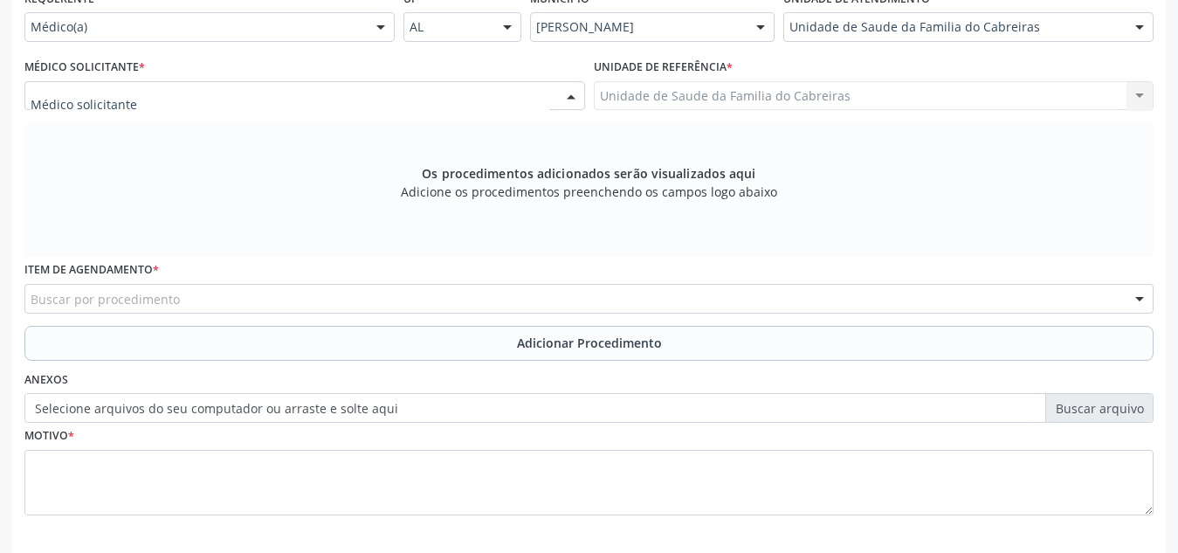
click at [491, 90] on div at bounding box center [304, 96] width 561 height 30
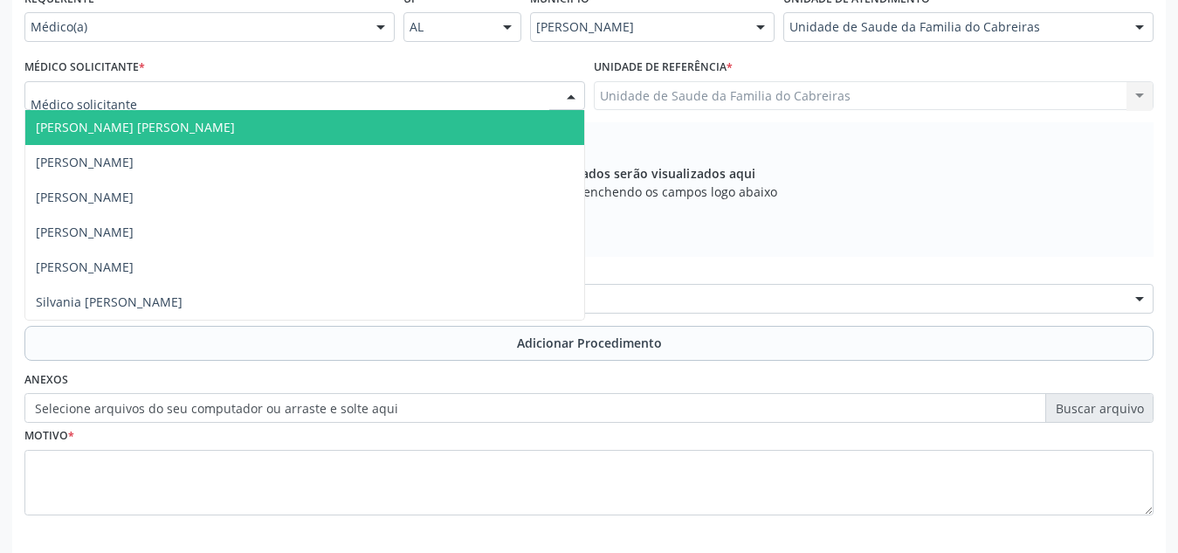
type input "l"
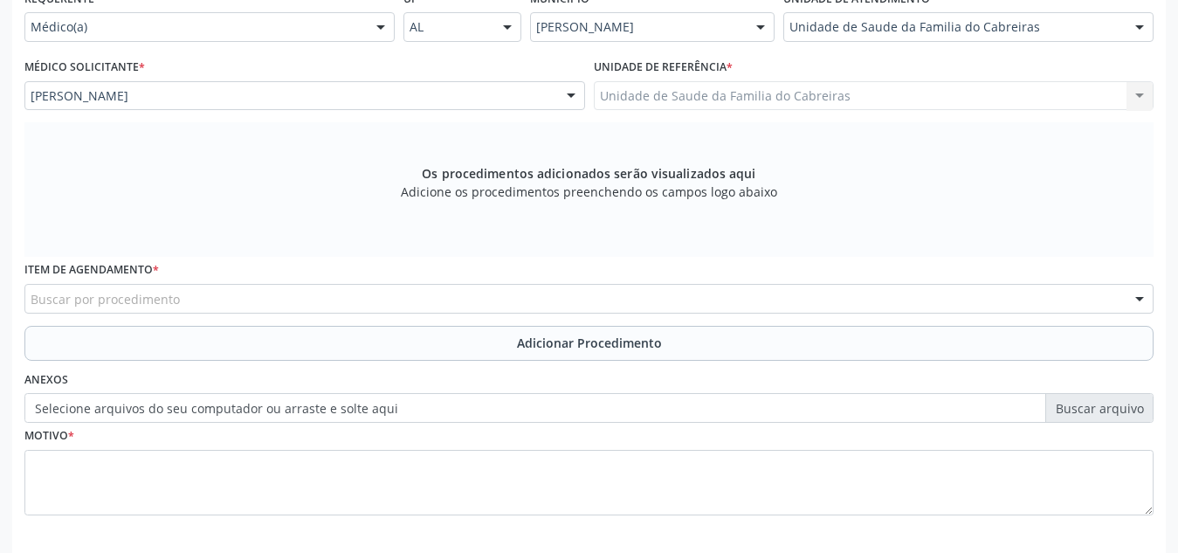
click at [423, 303] on div "Buscar por procedimento" at bounding box center [588, 299] width 1129 height 30
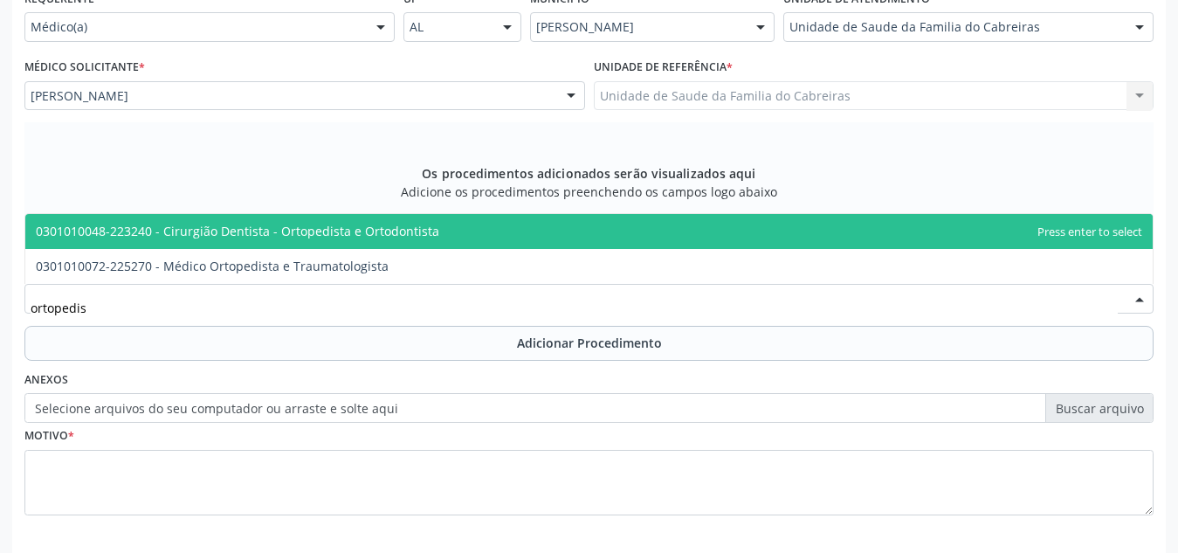
type input "ortopedist"
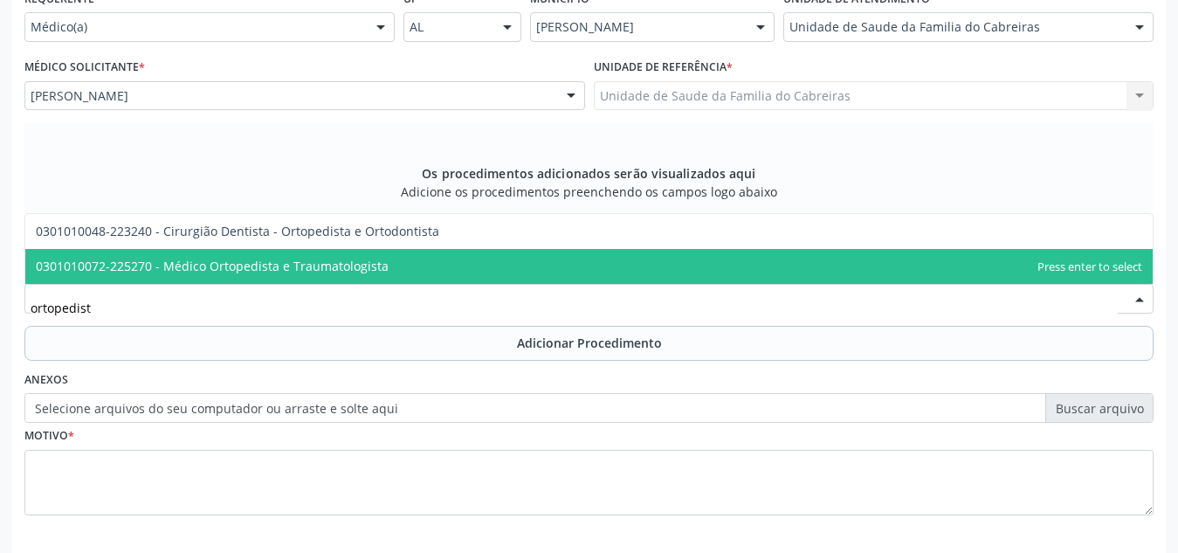
click at [428, 266] on span "0301010072-225270 - Médico Ortopedista e Traumatologista" at bounding box center [589, 266] width 1128 height 35
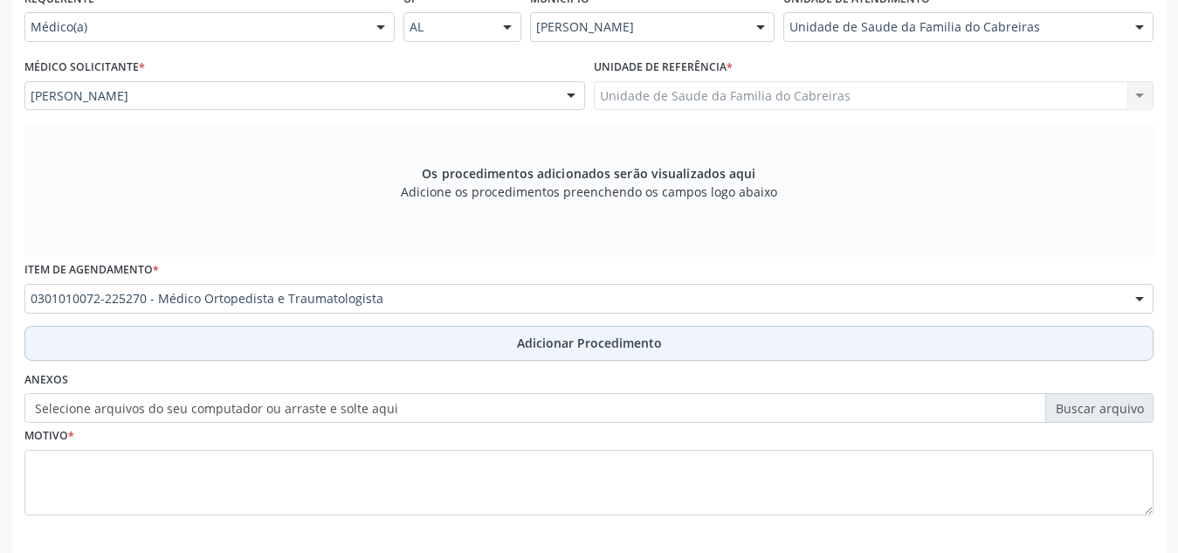
click at [438, 335] on button "Adicionar Procedimento" at bounding box center [588, 343] width 1129 height 35
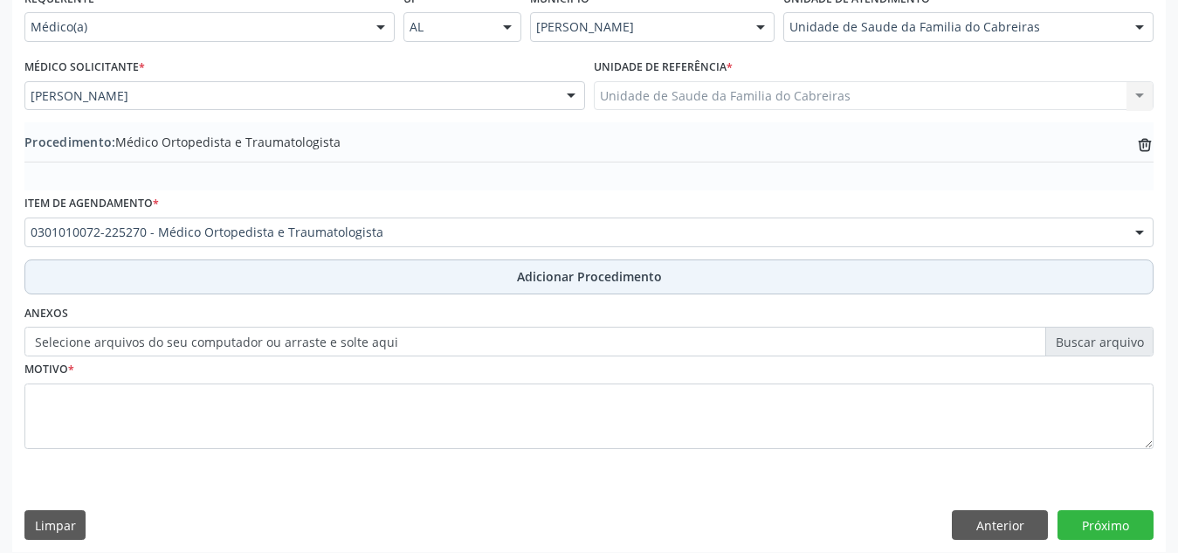
scroll to position [430, 0]
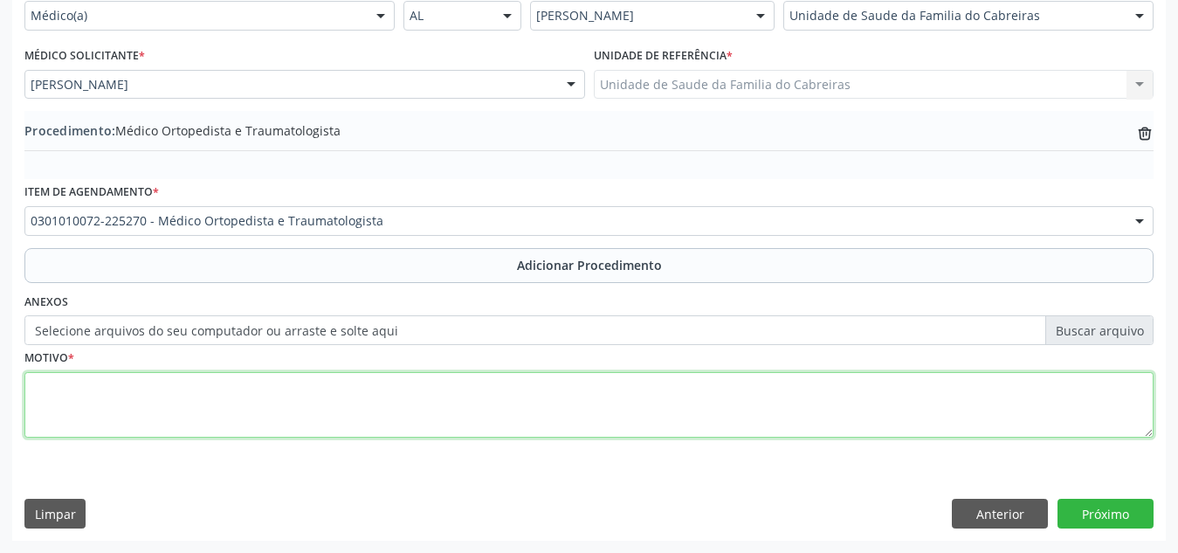
click at [390, 390] on textarea at bounding box center [588, 405] width 1129 height 66
type textarea "f"
type textarea "Fibromatose da fáscia plantar"
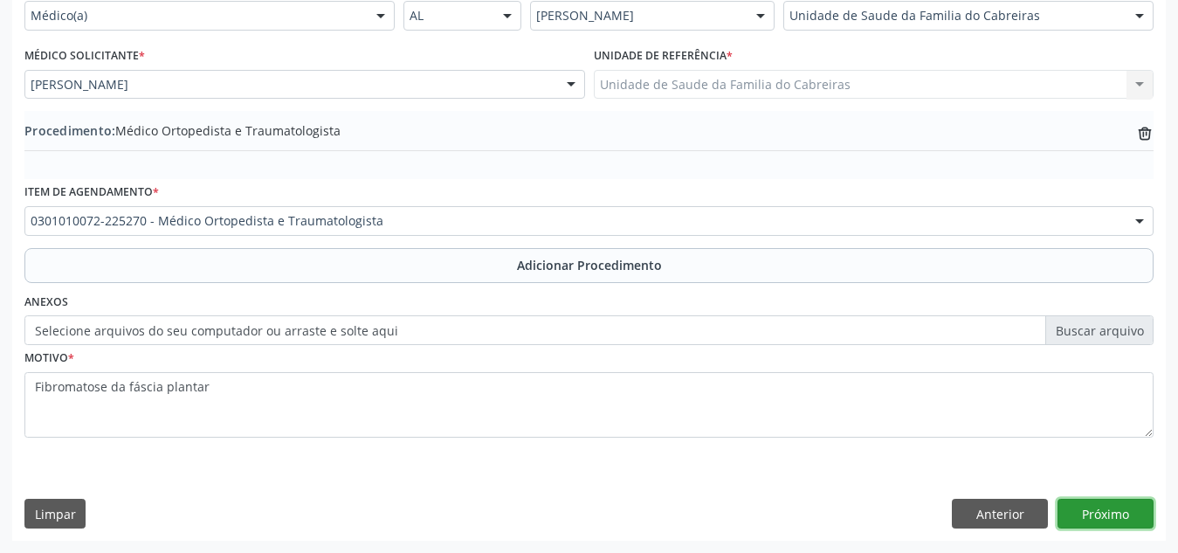
click at [1085, 504] on button "Próximo" at bounding box center [1106, 514] width 96 height 30
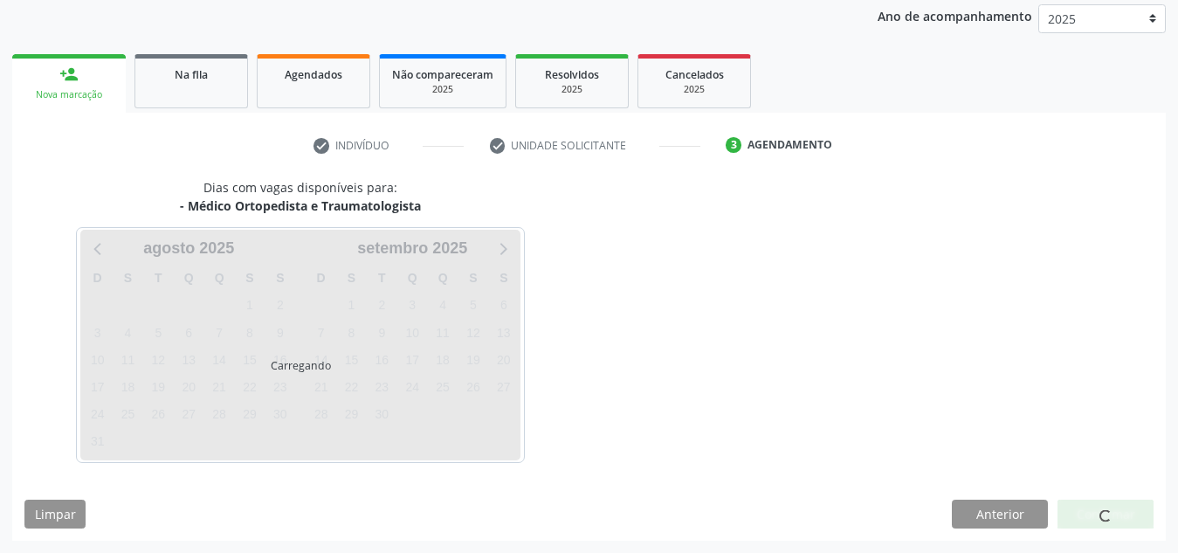
click at [1085, 504] on div at bounding box center [1106, 515] width 96 height 30
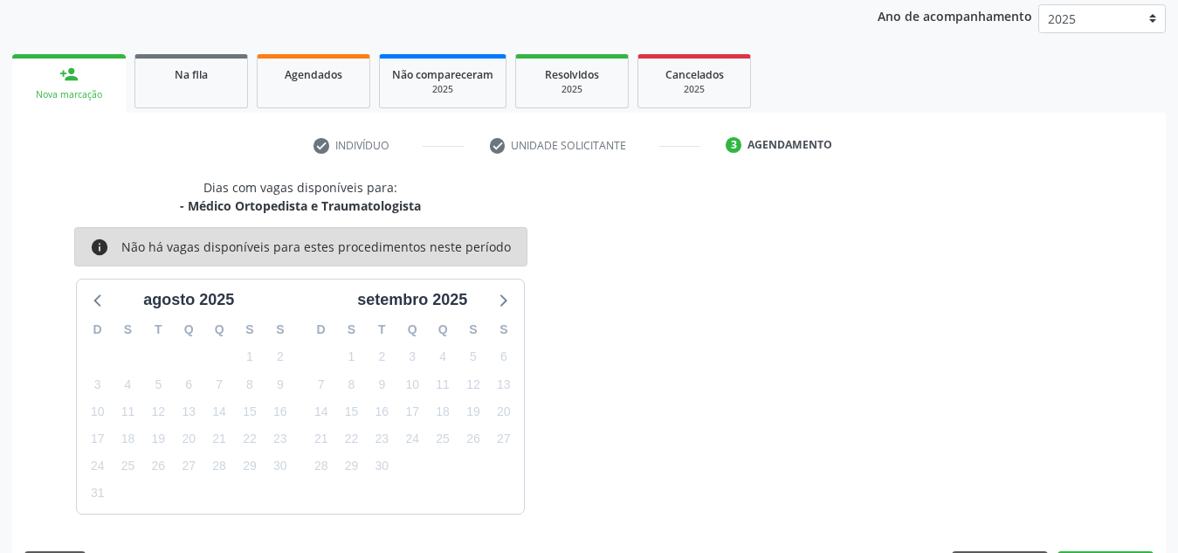
scroll to position [283, 0]
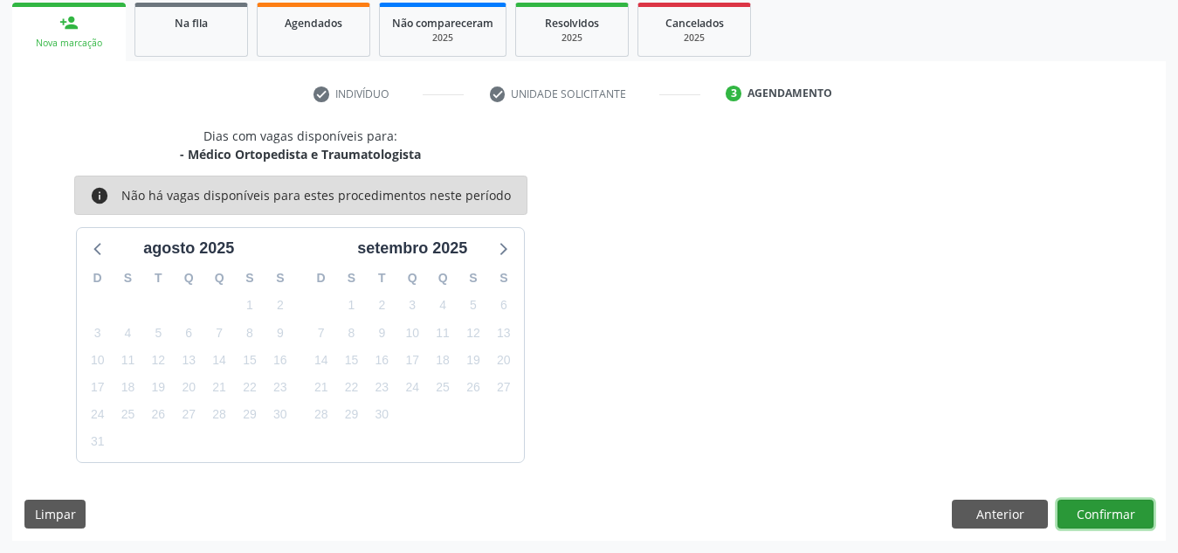
click at [1085, 504] on button "Confirmar" at bounding box center [1106, 515] width 96 height 30
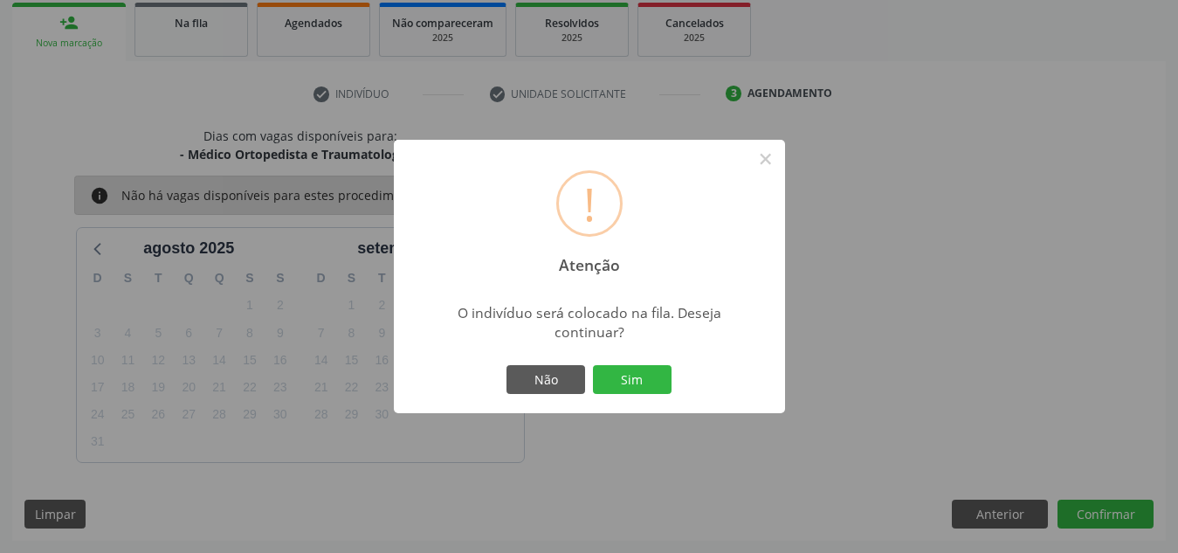
click at [593, 365] on button "Sim" at bounding box center [632, 380] width 79 height 30
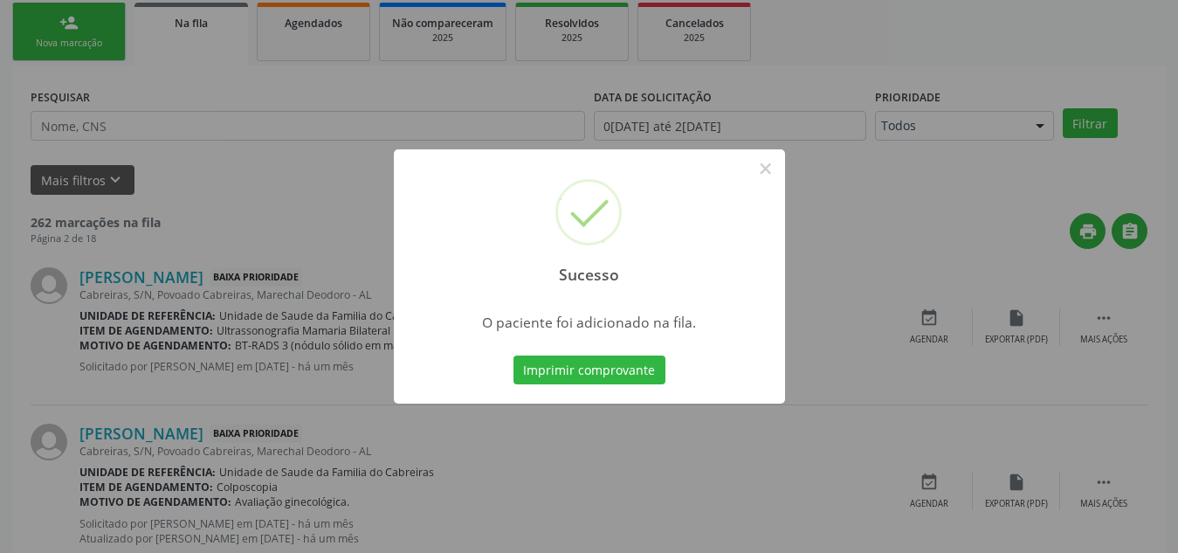
scroll to position [48, 0]
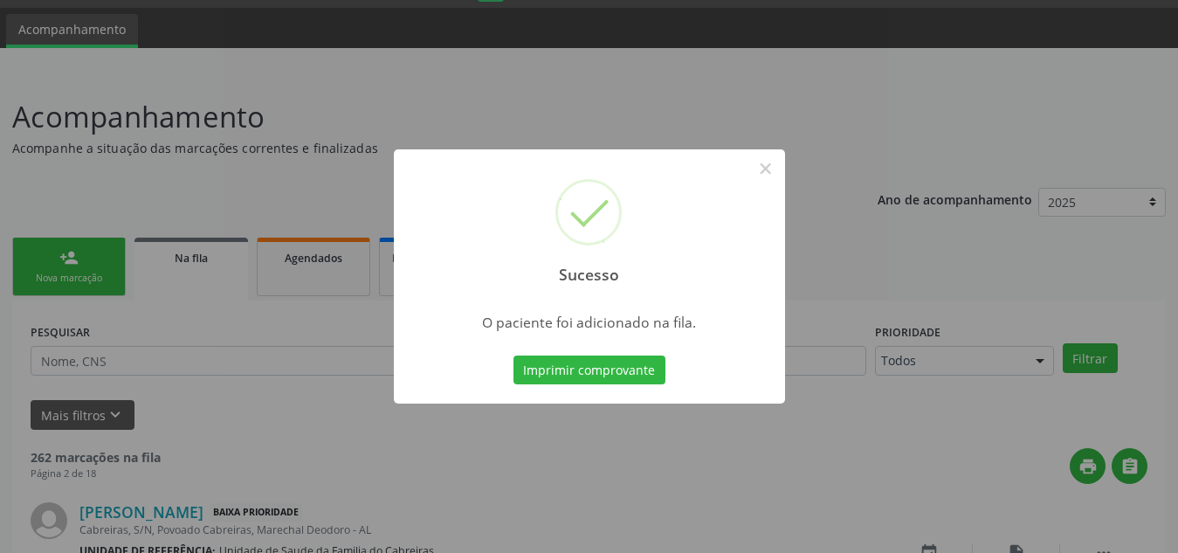
click at [514, 355] on button "Imprimir comprovante" at bounding box center [590, 370] width 152 height 30
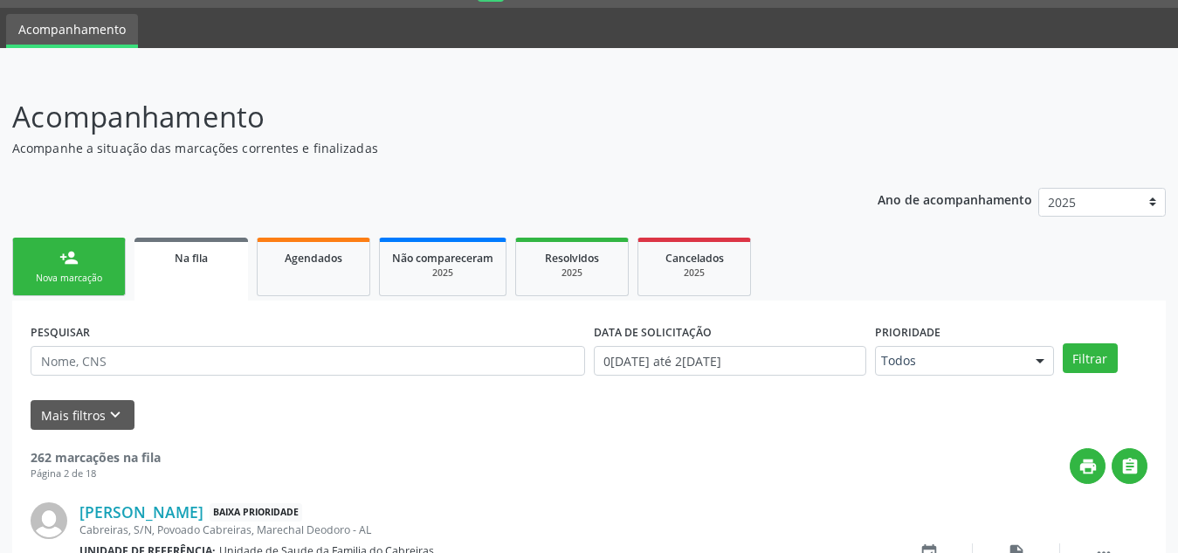
click at [110, 252] on link "person_add Nova marcação" at bounding box center [69, 267] width 114 height 59
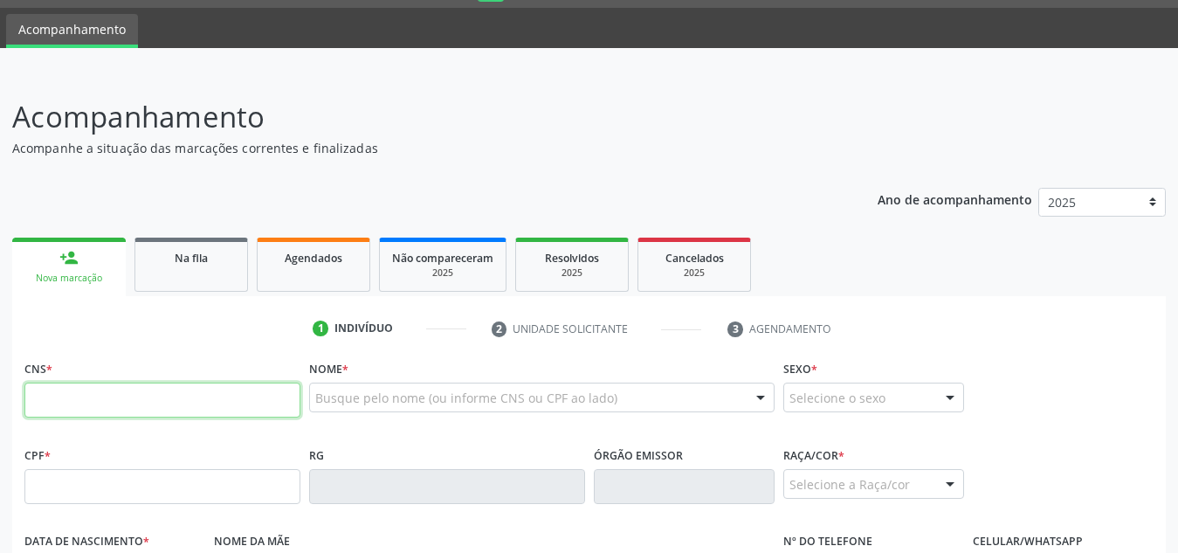
click at [59, 406] on input "text" at bounding box center [162, 400] width 276 height 35
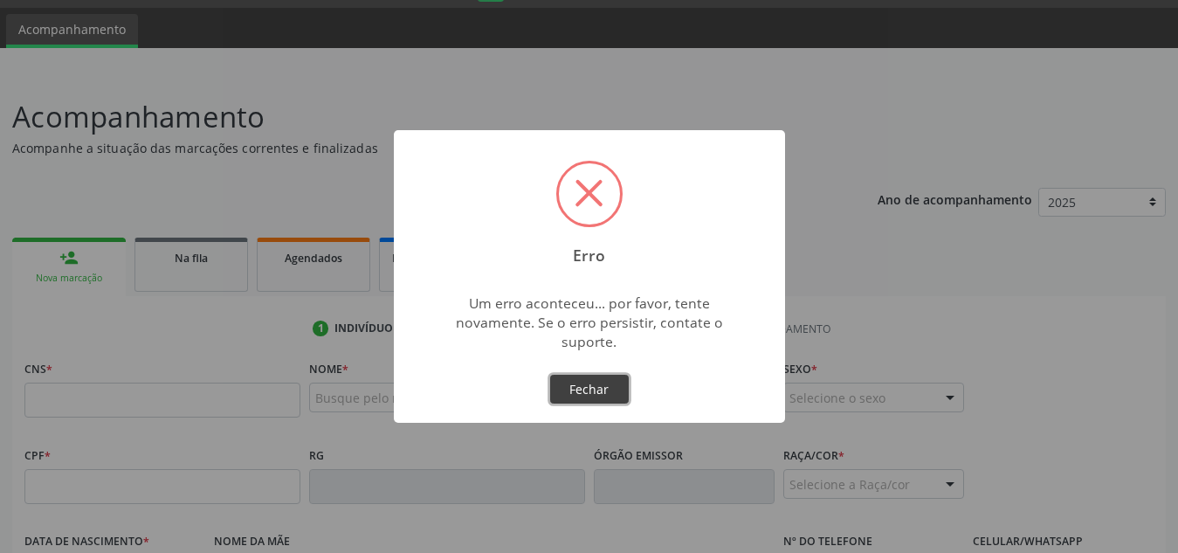
click at [577, 385] on button "Fechar" at bounding box center [589, 390] width 79 height 30
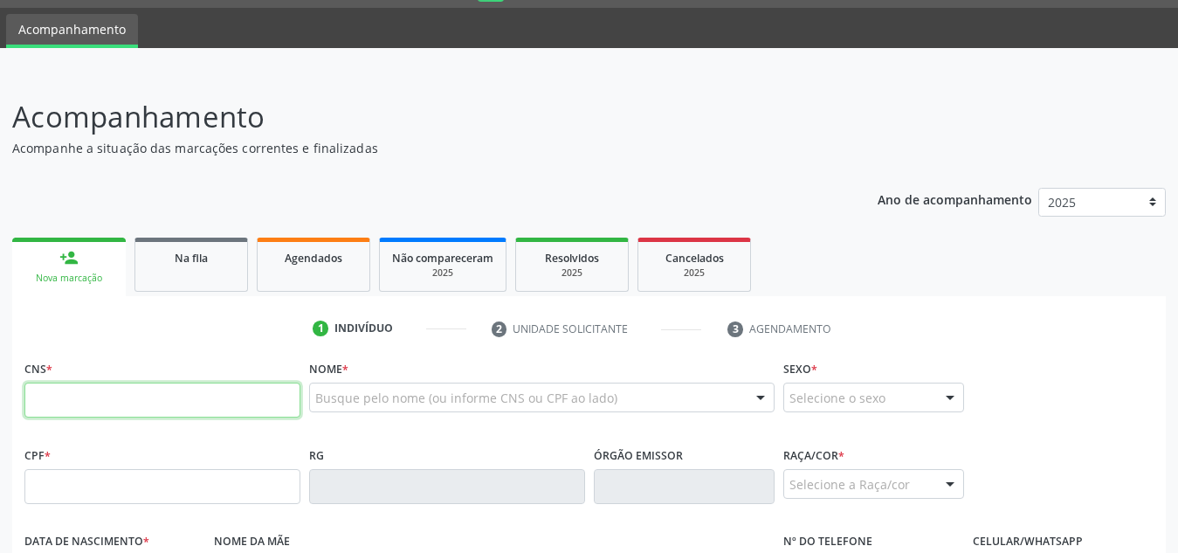
paste input "704 2062 8870 7681"
type input "704 2062 8870 7681"
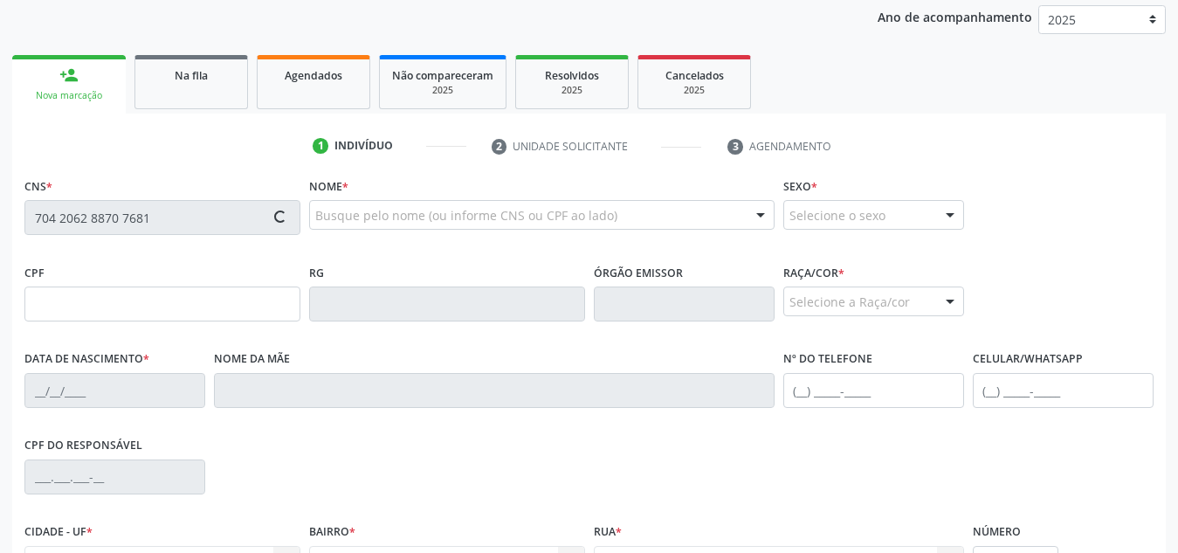
scroll to position [418, 0]
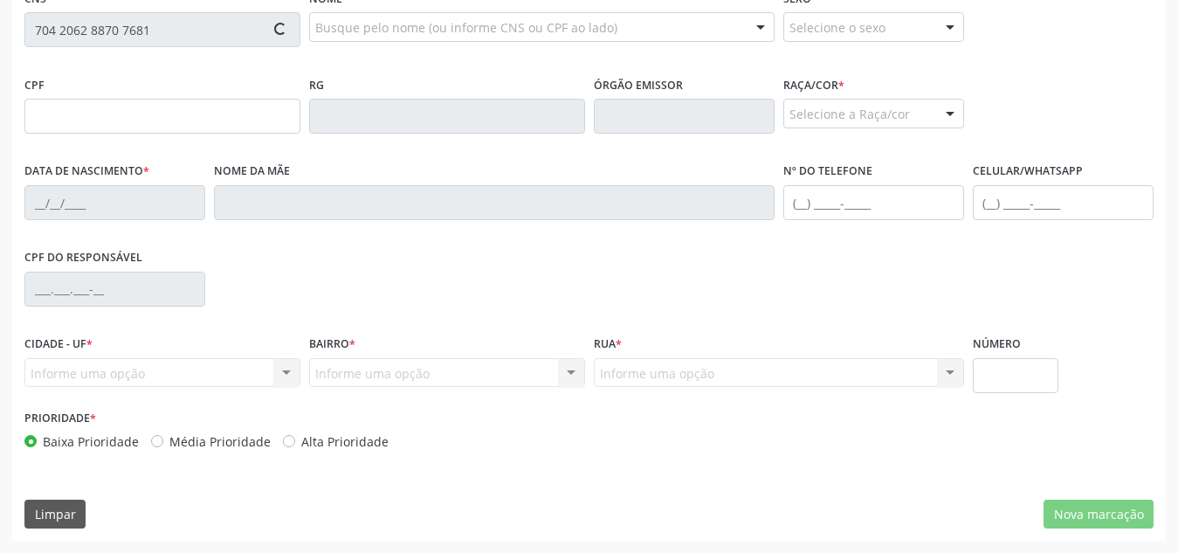
type input "069.954.224-30"
type input "[DATE]"
type input "[PERSON_NAME] Conceicao"
type input "[PHONE_NUMBER]"
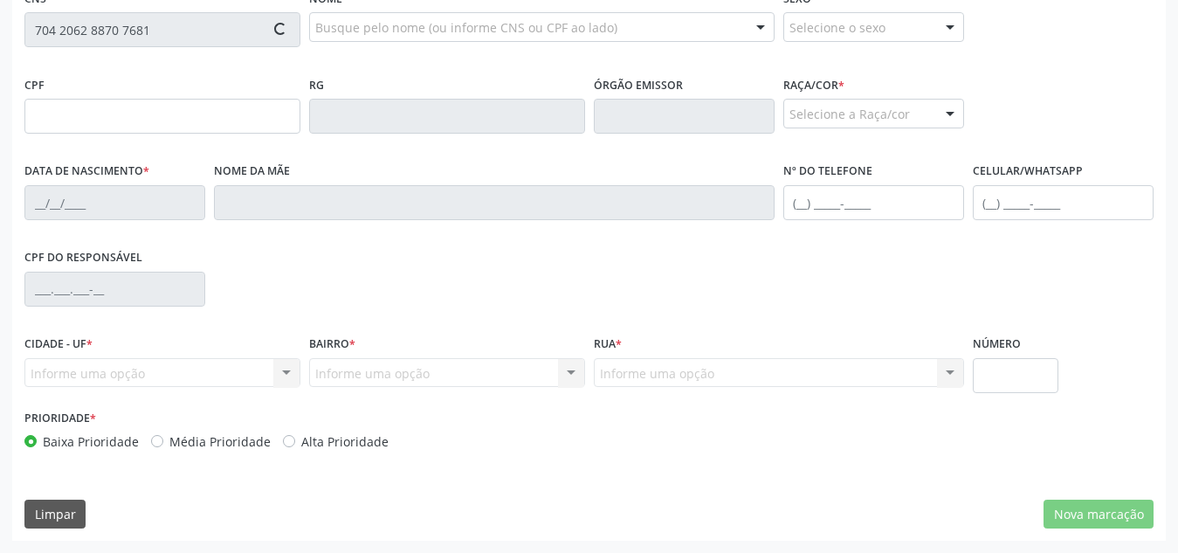
type input "S/N"
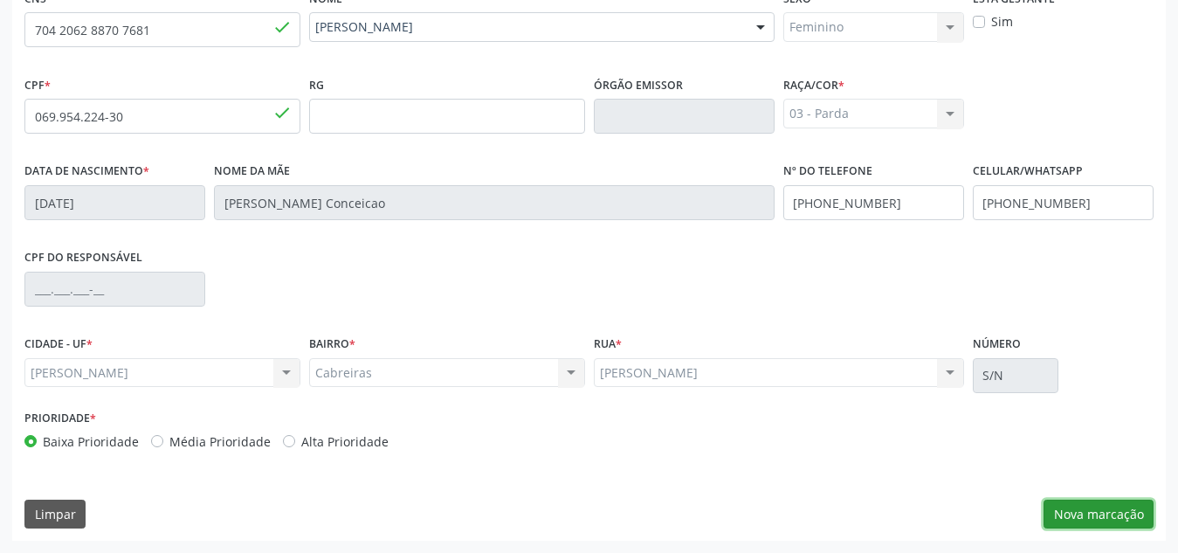
click at [1120, 520] on button "Nova marcação" at bounding box center [1099, 515] width 110 height 30
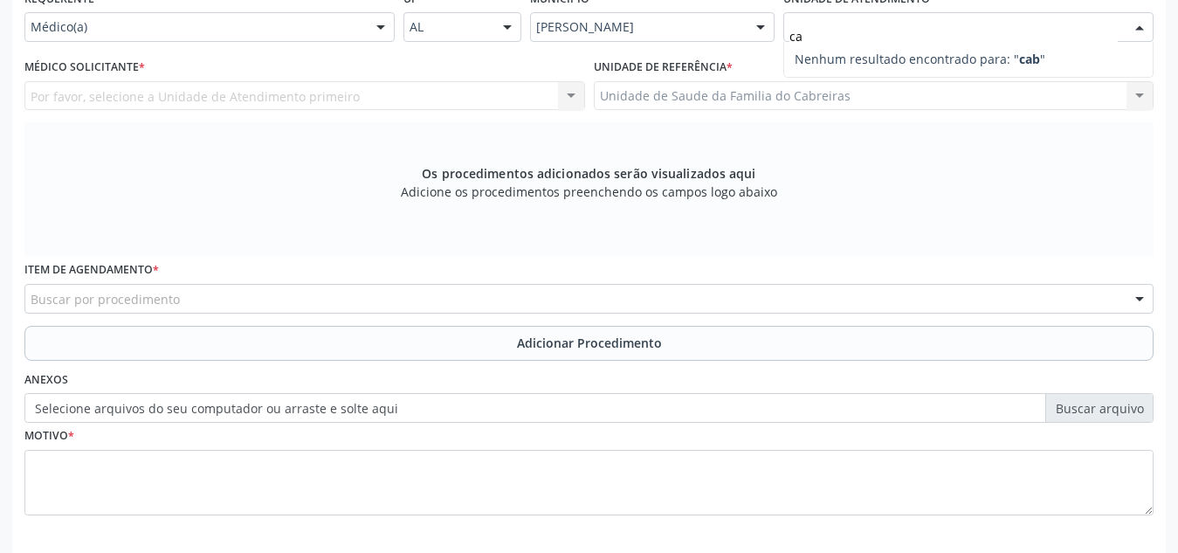
type input "c"
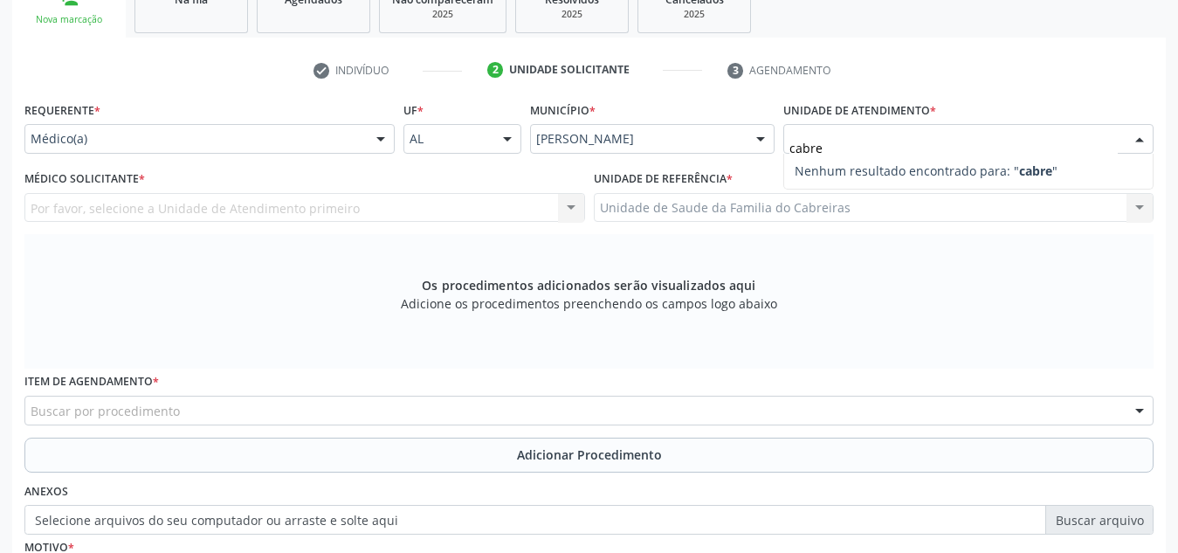
scroll to position [304, 0]
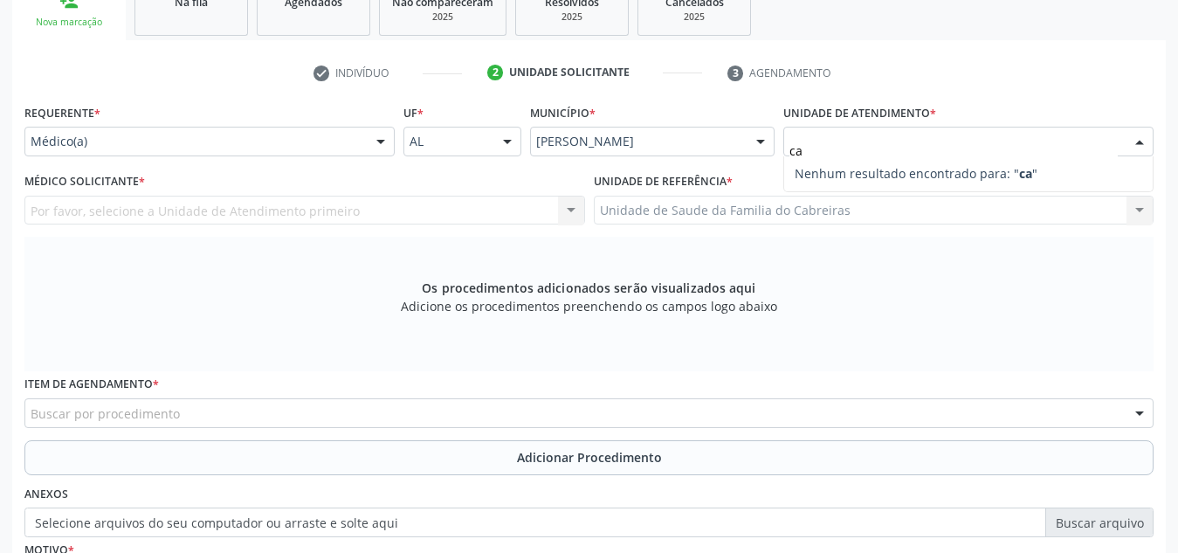
type input "c"
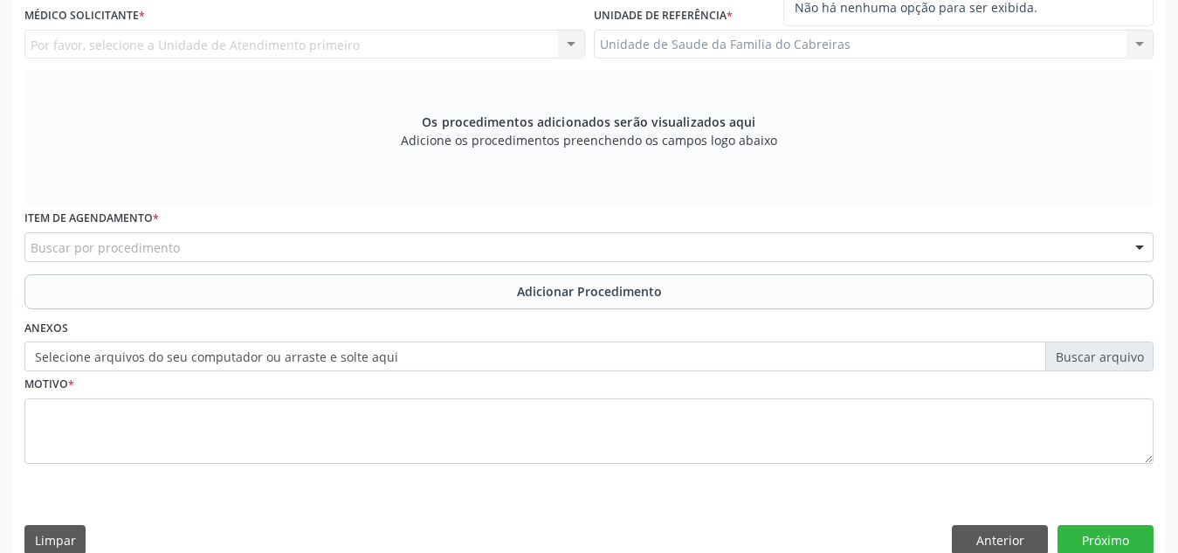
scroll to position [496, 0]
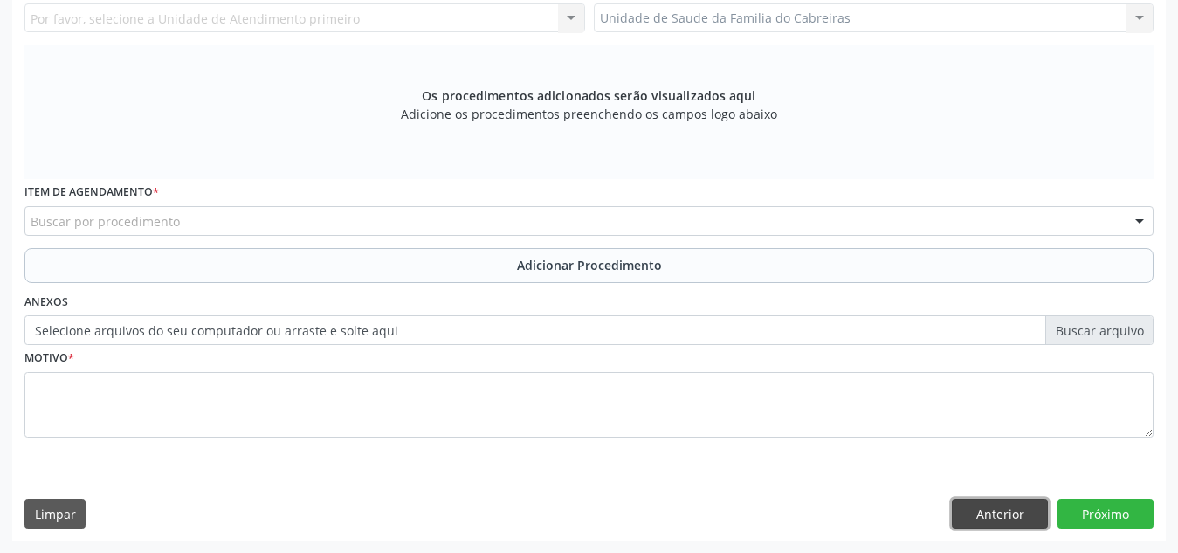
click at [1017, 506] on button "Anterior" at bounding box center [1000, 514] width 96 height 30
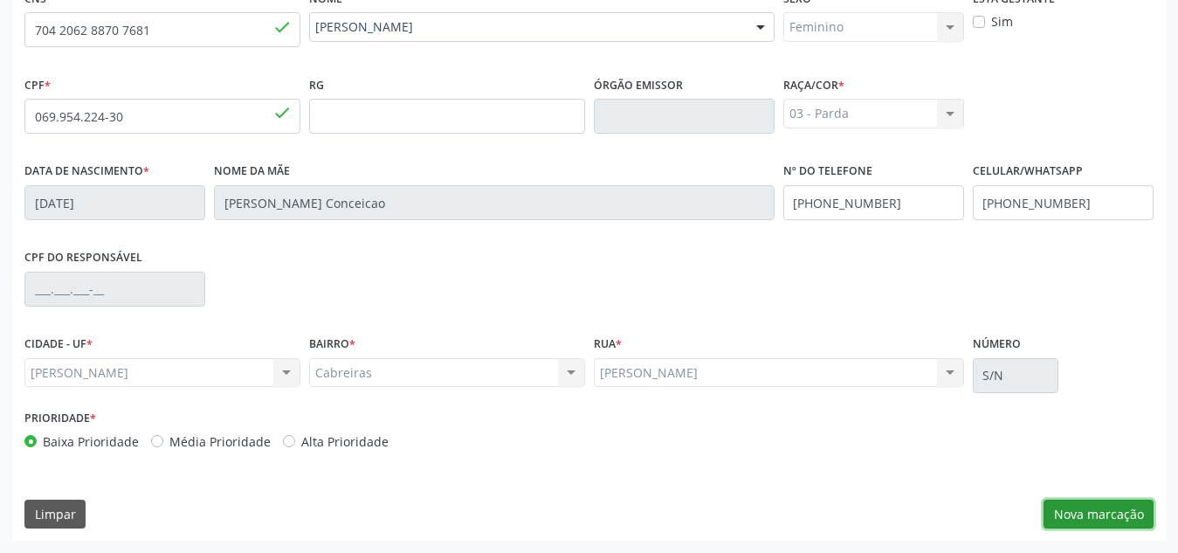
click at [1105, 521] on button "Nova marcação" at bounding box center [1099, 515] width 110 height 30
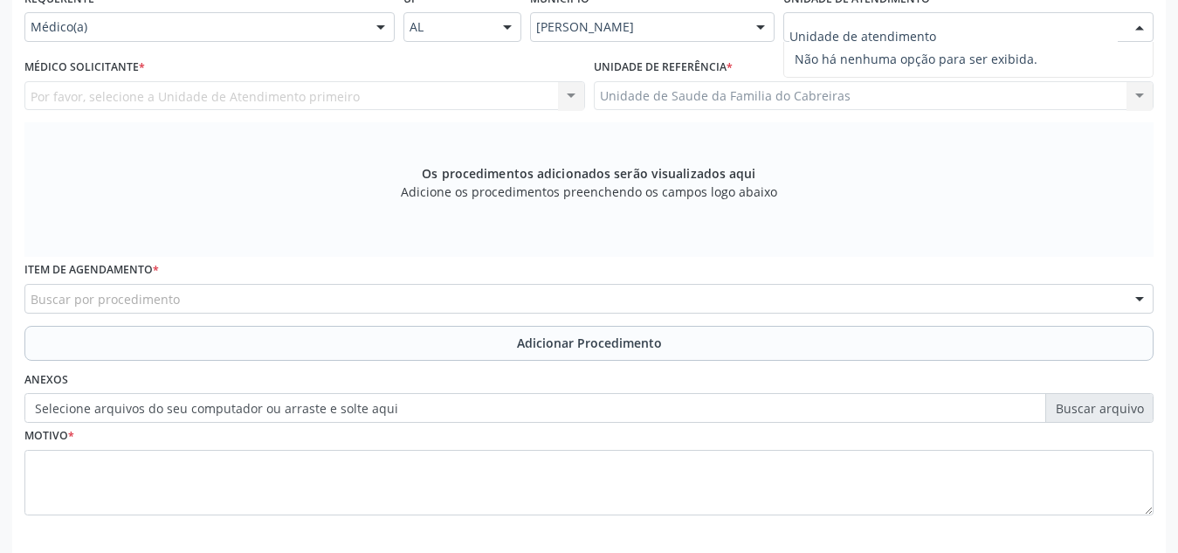
click at [1028, 17] on div at bounding box center [968, 27] width 370 height 30
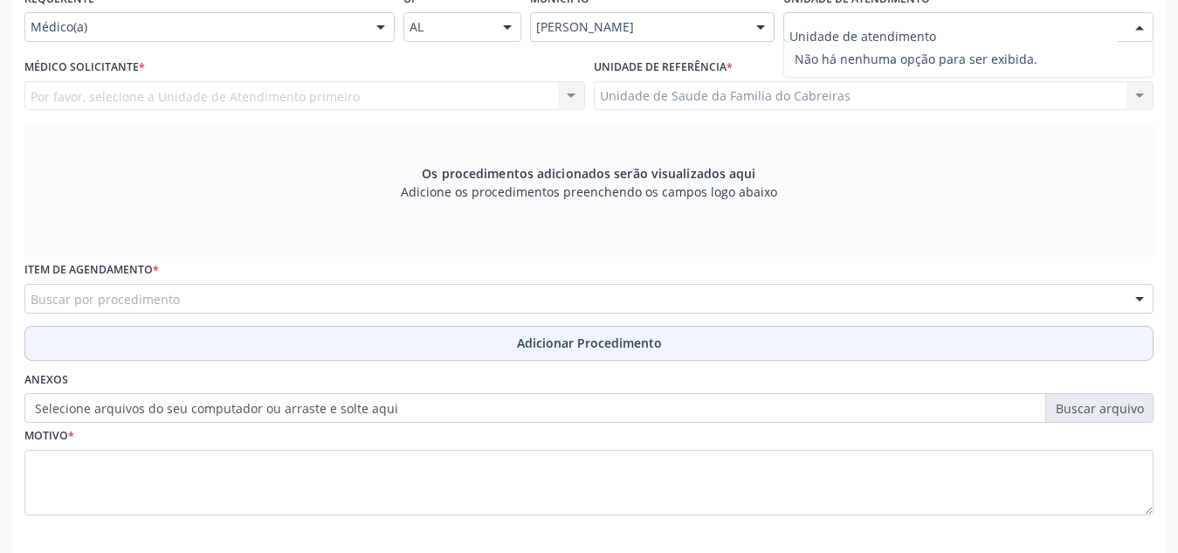
scroll to position [496, 0]
